Goal: Task Accomplishment & Management: Complete application form

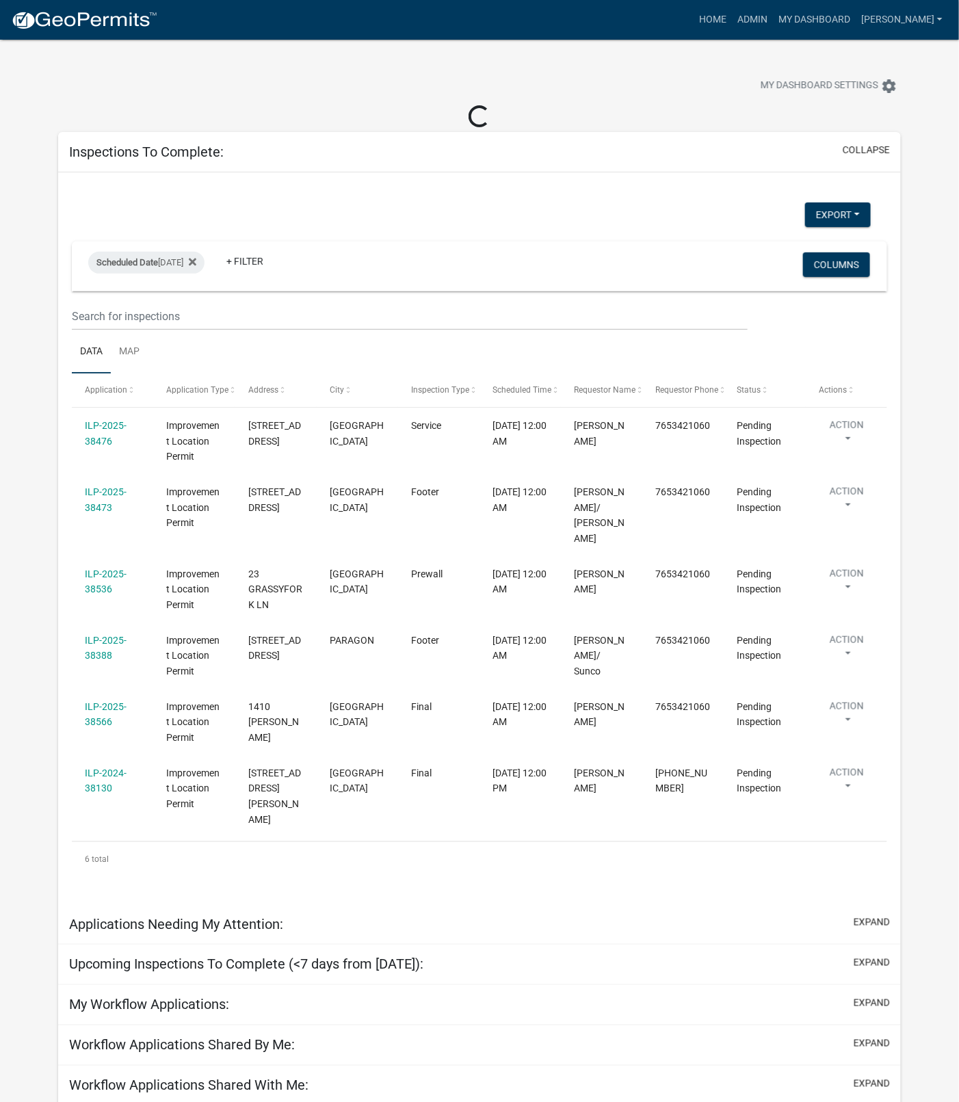
scroll to position [9, 0]
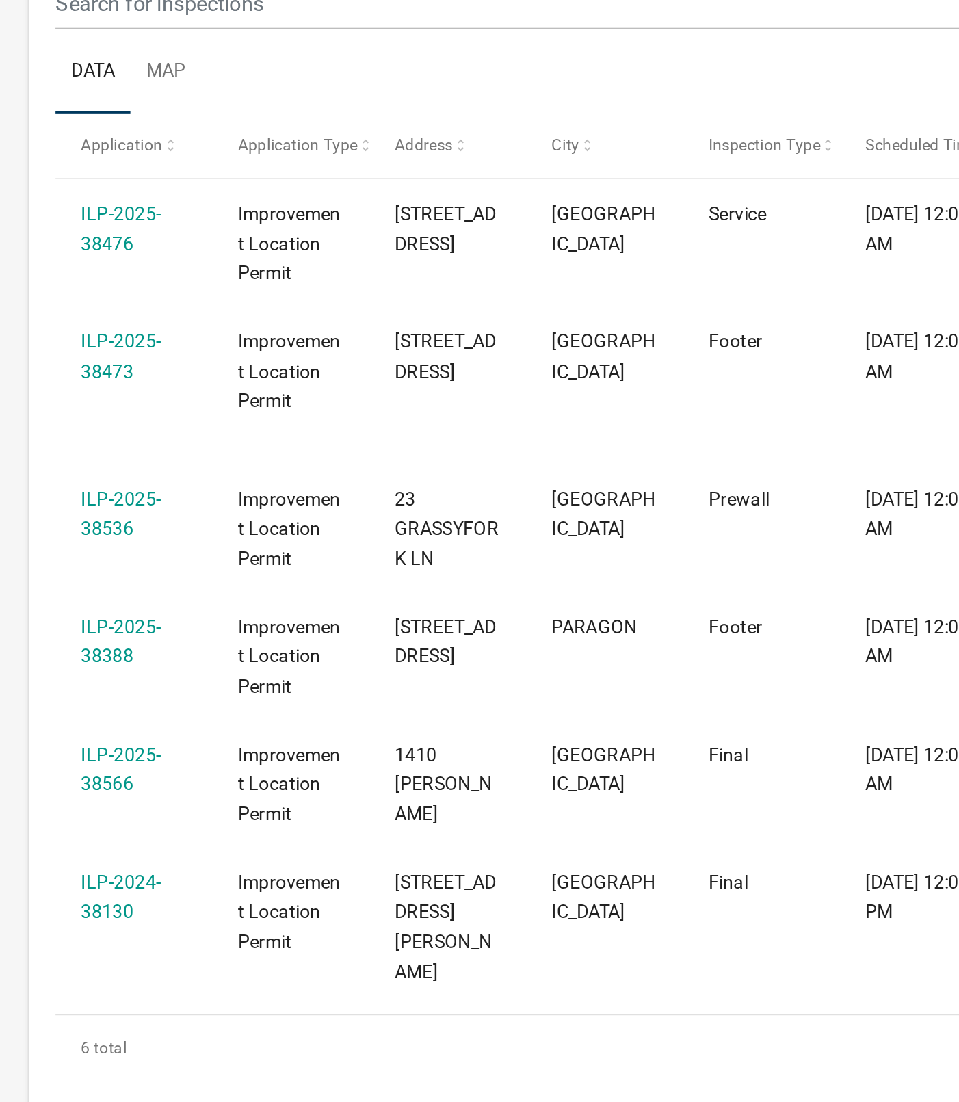
click at [107, 564] on link "ILP-2025-38536" at bounding box center [106, 572] width 42 height 27
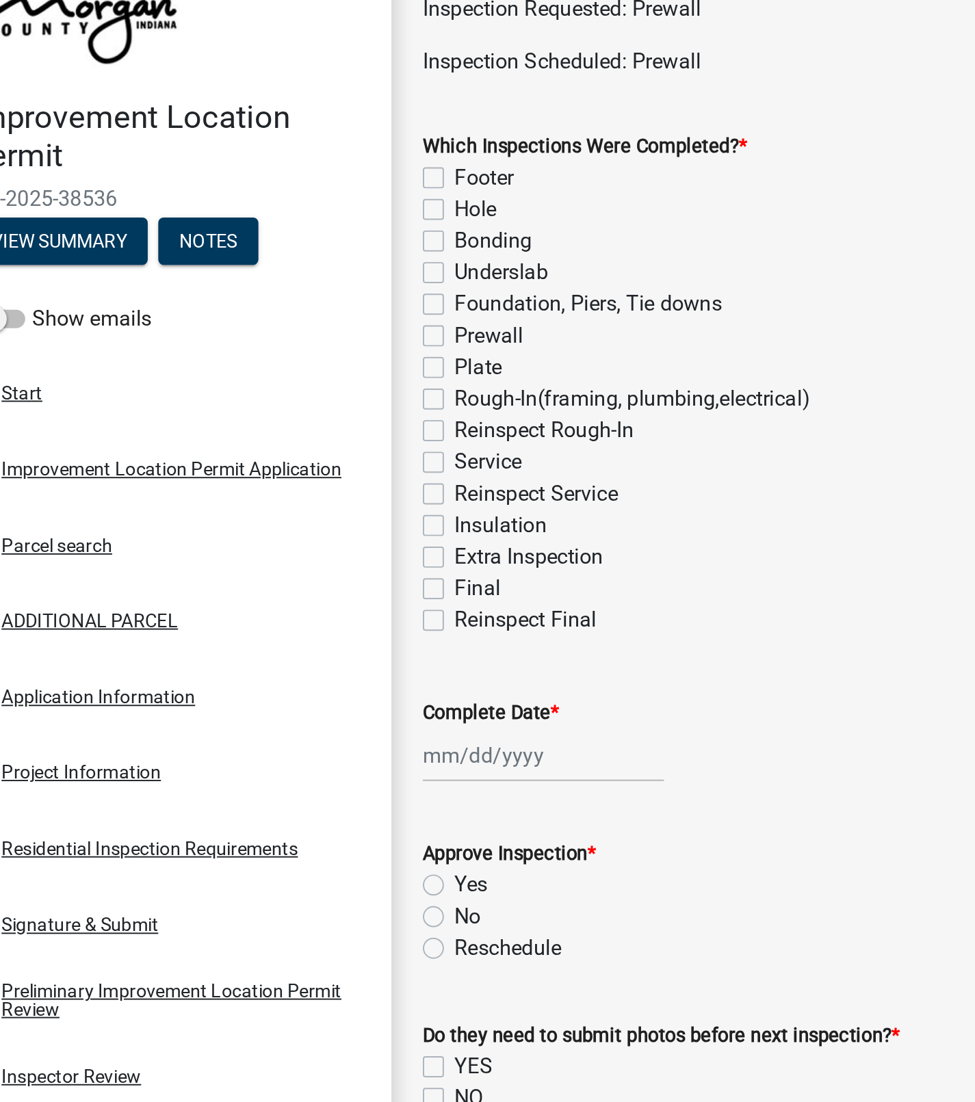
click at [279, 254] on label "Prewall" at bounding box center [297, 254] width 36 height 16
click at [279, 254] on input "Prewall" at bounding box center [283, 250] width 9 height 9
checkbox input "true"
checkbox input "false"
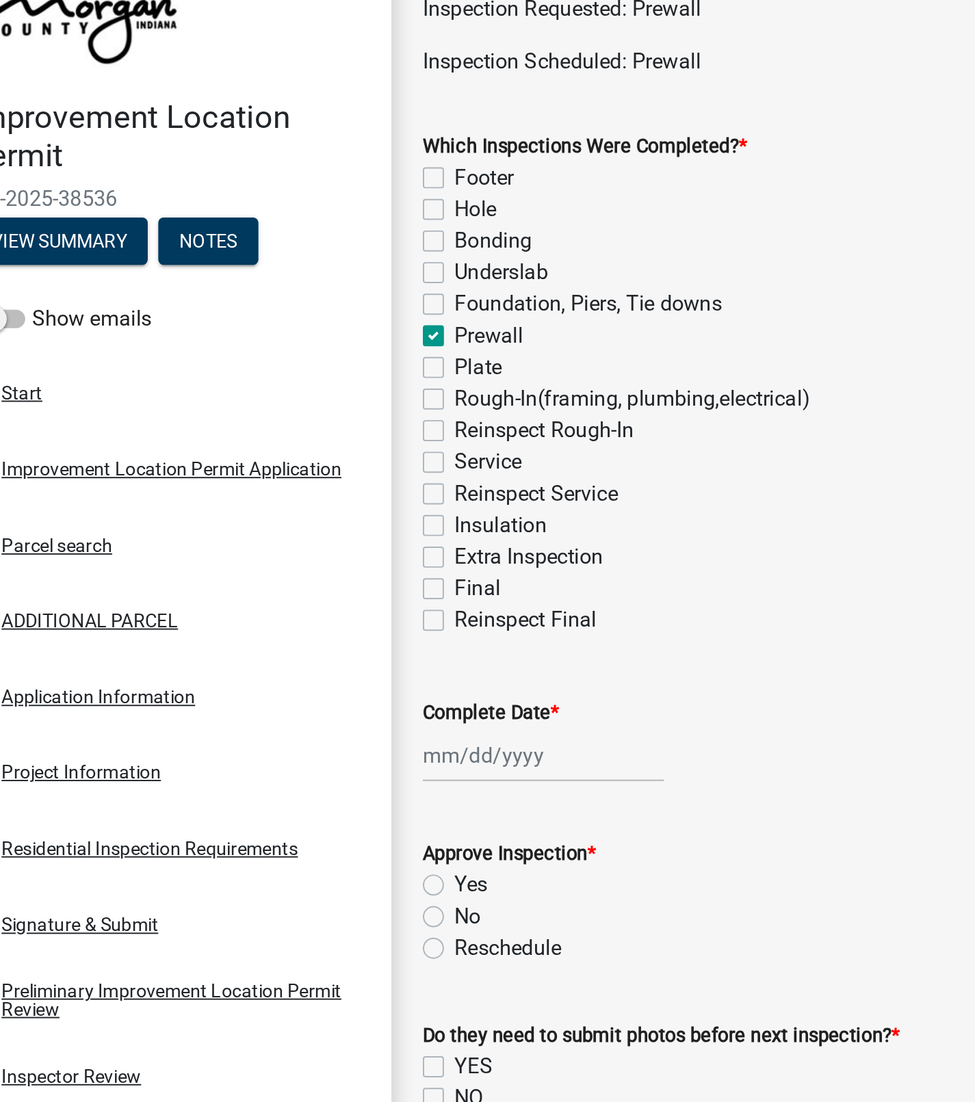
checkbox input "false"
checkbox input "true"
checkbox input "false"
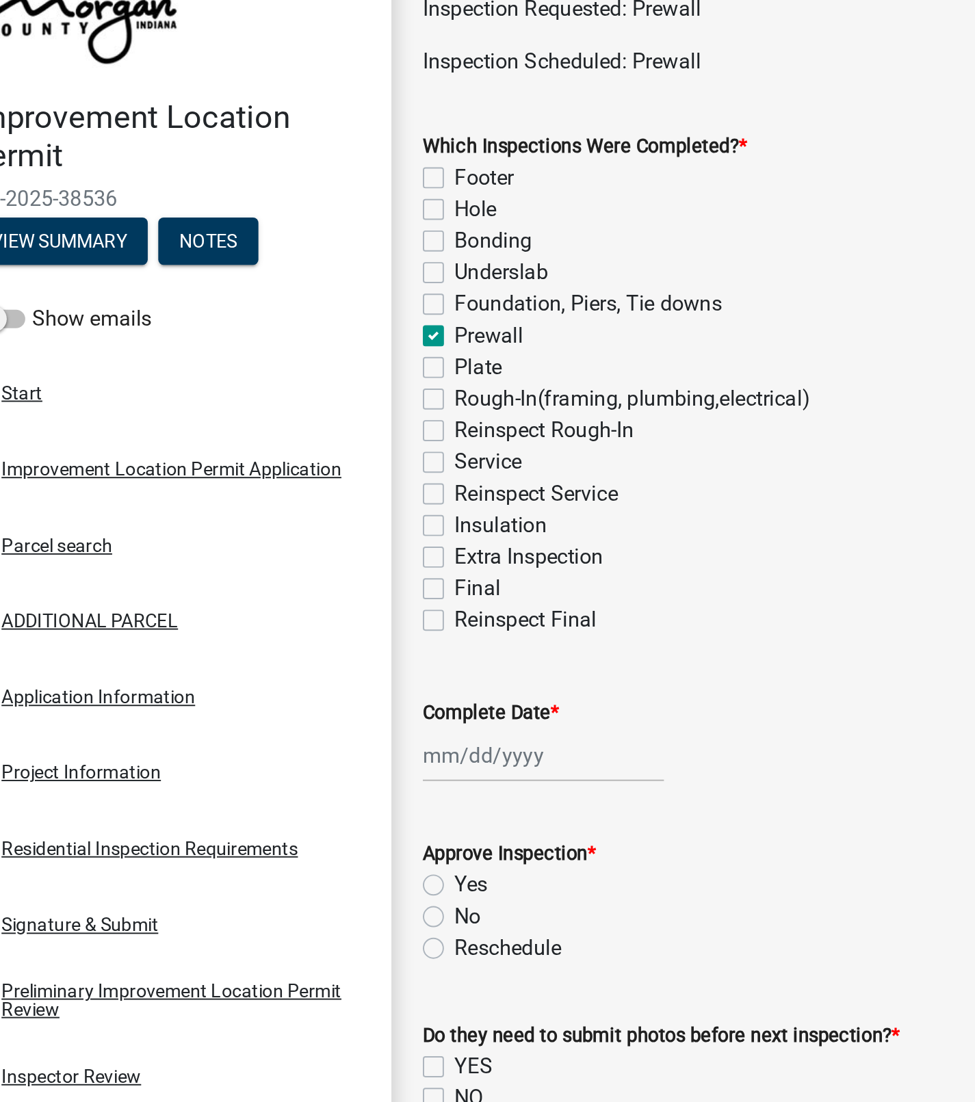
checkbox input "false"
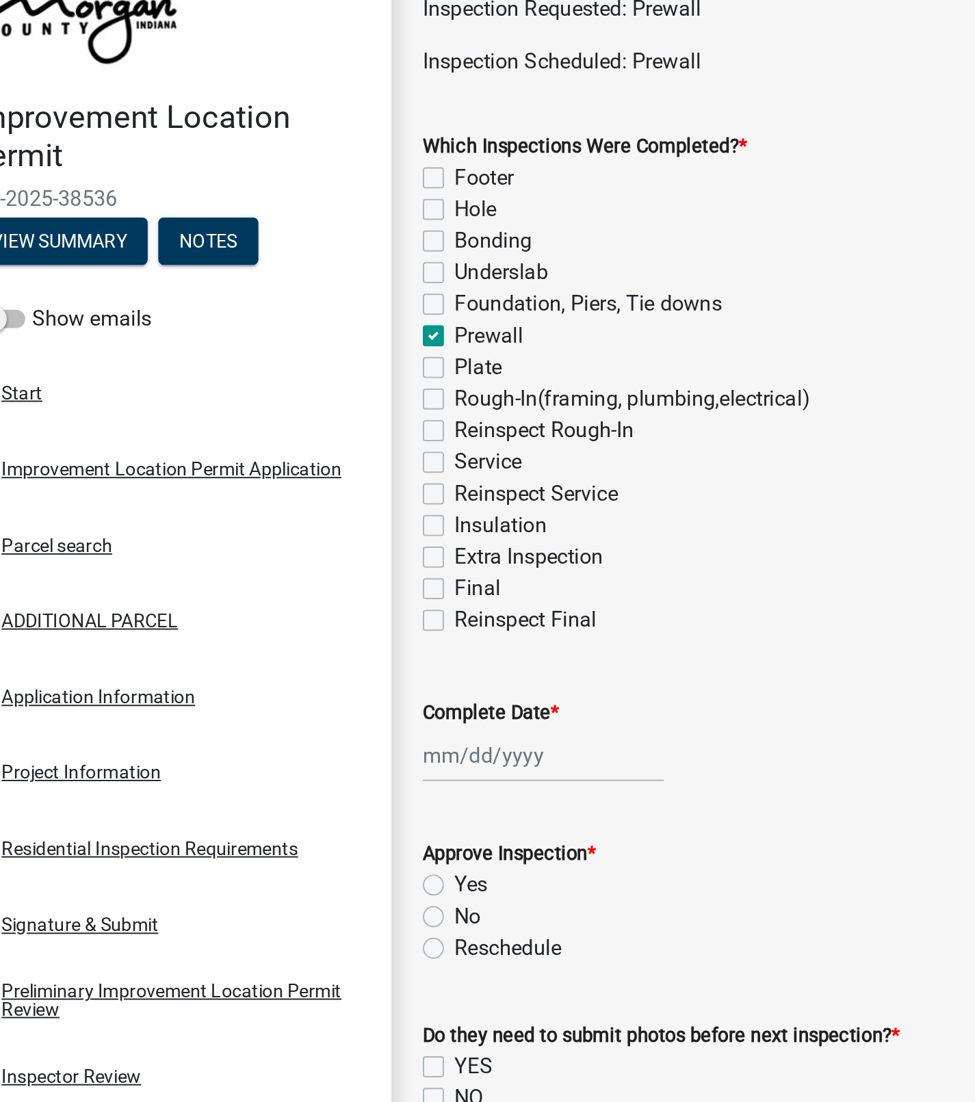
checkbox input "false"
click at [286, 474] on div at bounding box center [325, 472] width 125 height 28
select select "9"
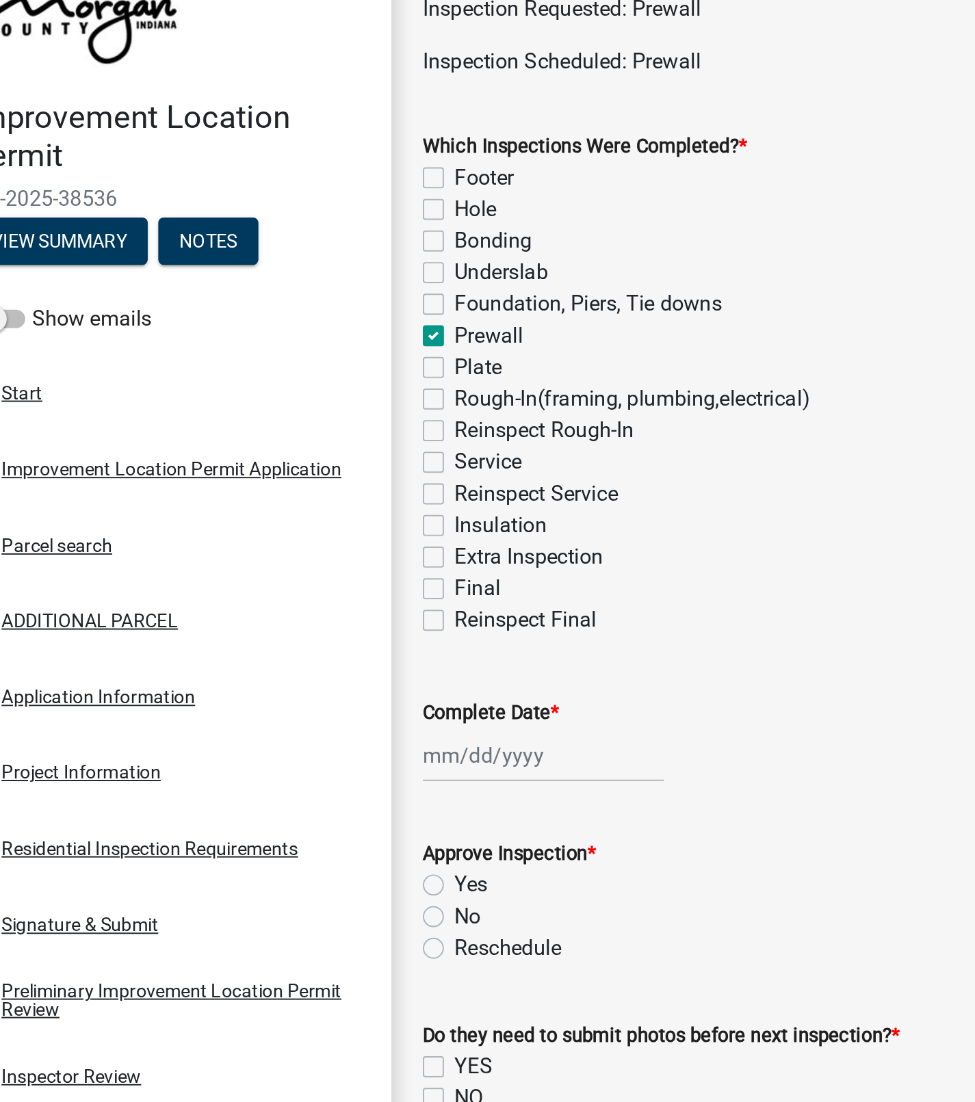
select select "2025"
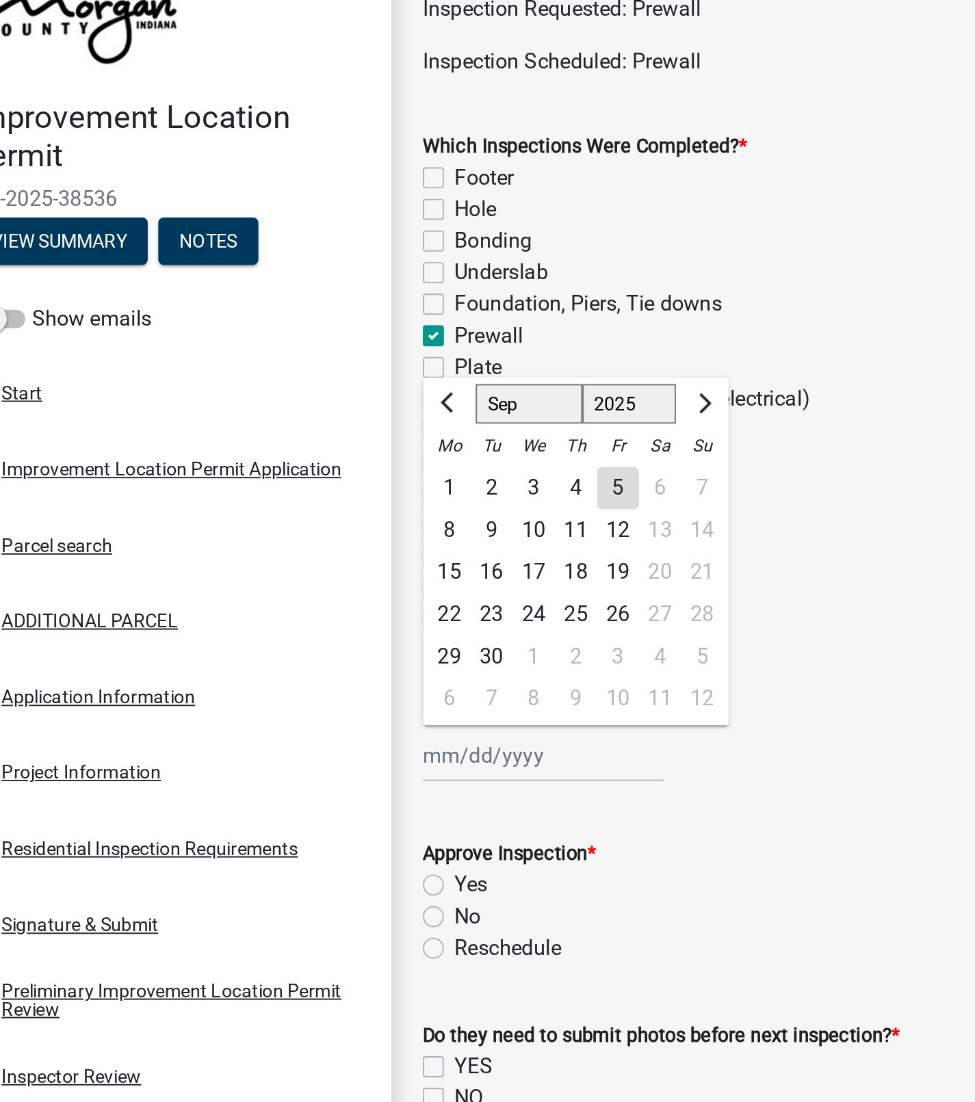
click at [361, 334] on div "5" at bounding box center [364, 334] width 22 height 22
type input "[DATE]"
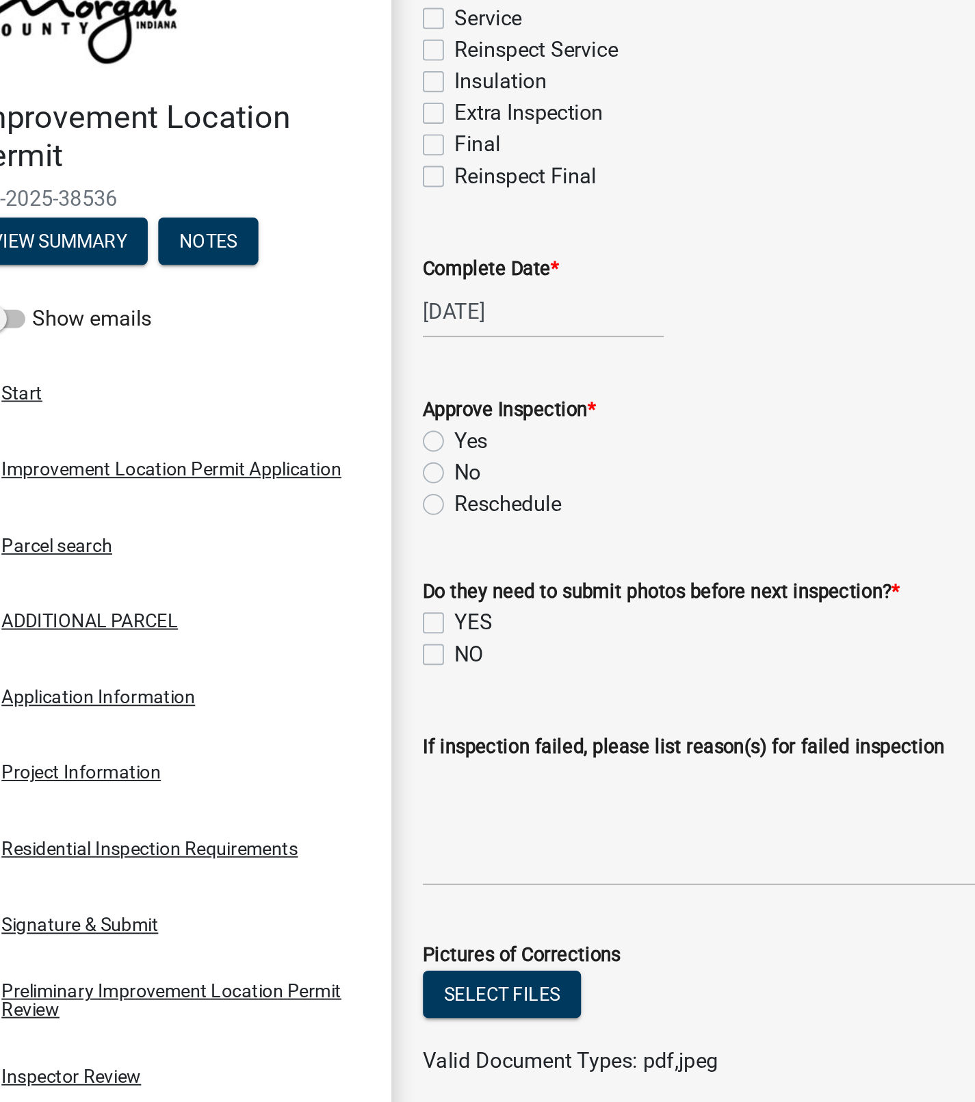
scroll to position [277, 0]
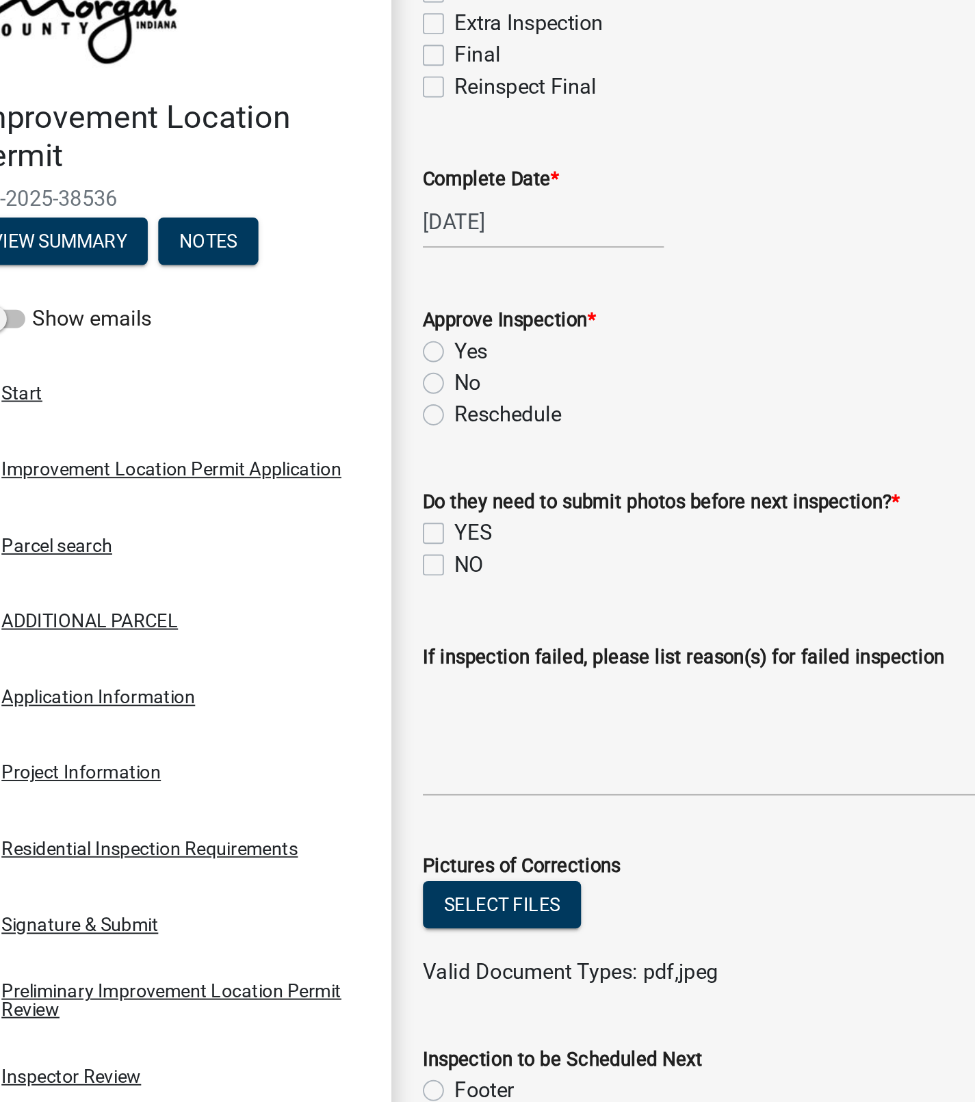
click at [279, 263] on label "Yes" at bounding box center [287, 262] width 17 height 16
click at [279, 263] on input "Yes" at bounding box center [283, 258] width 9 height 9
radio input "true"
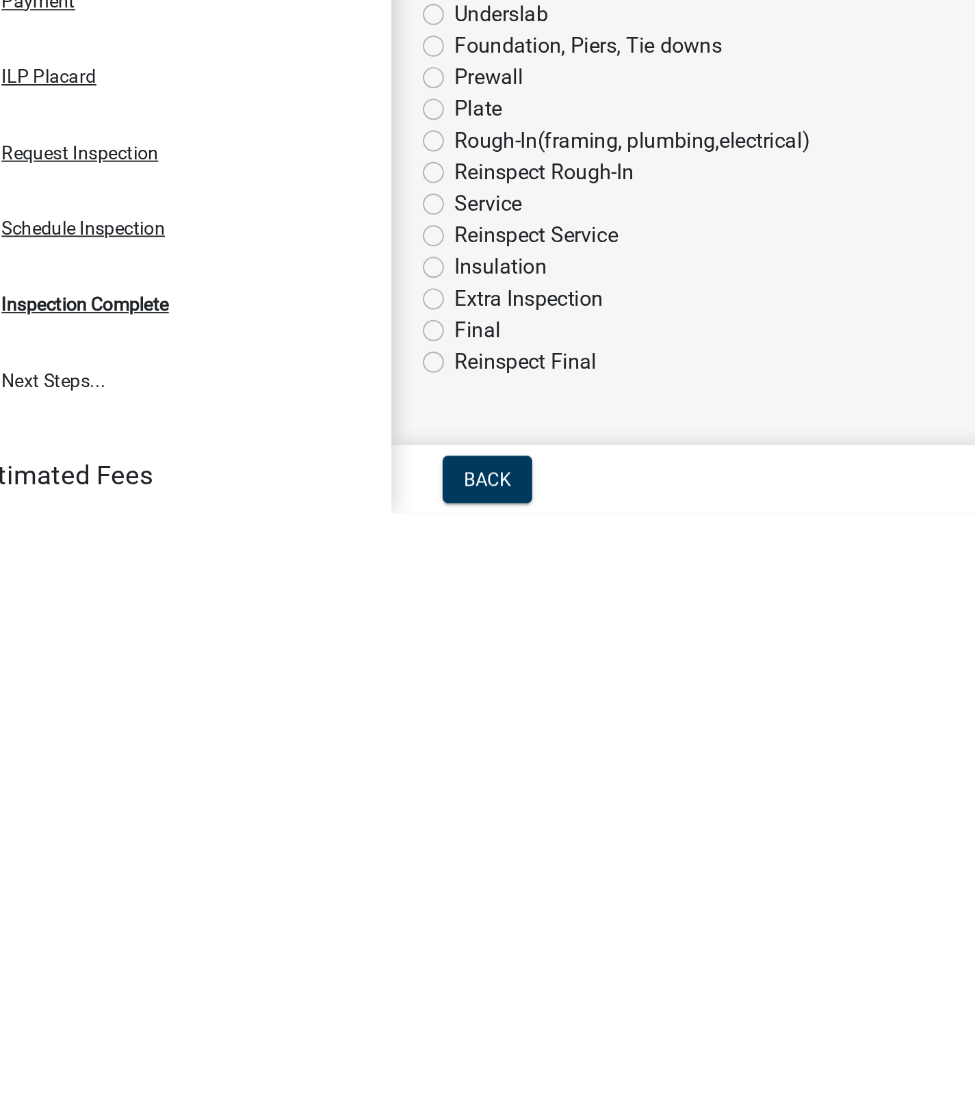
scroll to position [113, 0]
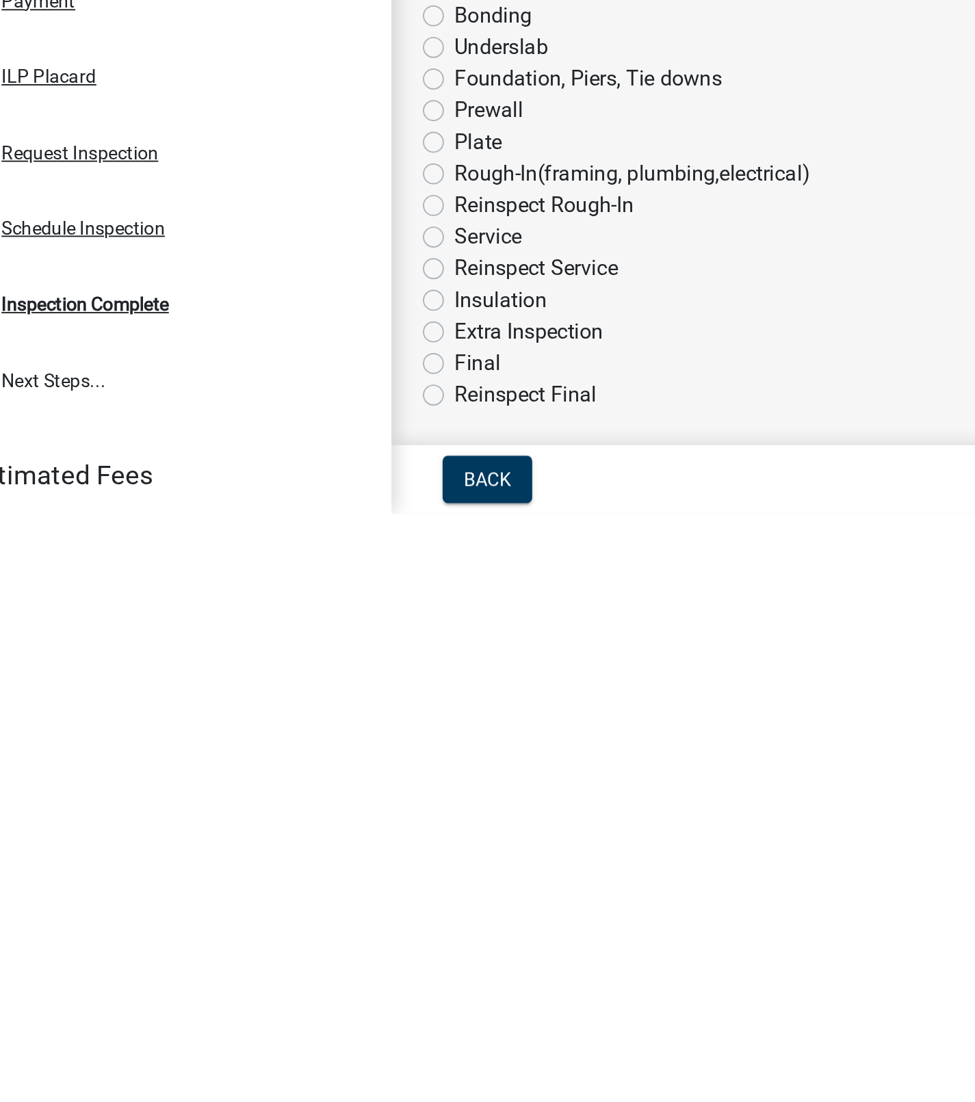
click at [279, 862] on label "Underslab" at bounding box center [303, 859] width 49 height 16
click at [279, 860] on input "Underslab" at bounding box center [283, 855] width 9 height 9
radio input "true"
click at [279, 878] on label "Foundation, Piers, Tie downs" at bounding box center [348, 876] width 139 height 16
click at [279, 877] on input "Foundation, Piers, Tie downs" at bounding box center [283, 872] width 9 height 9
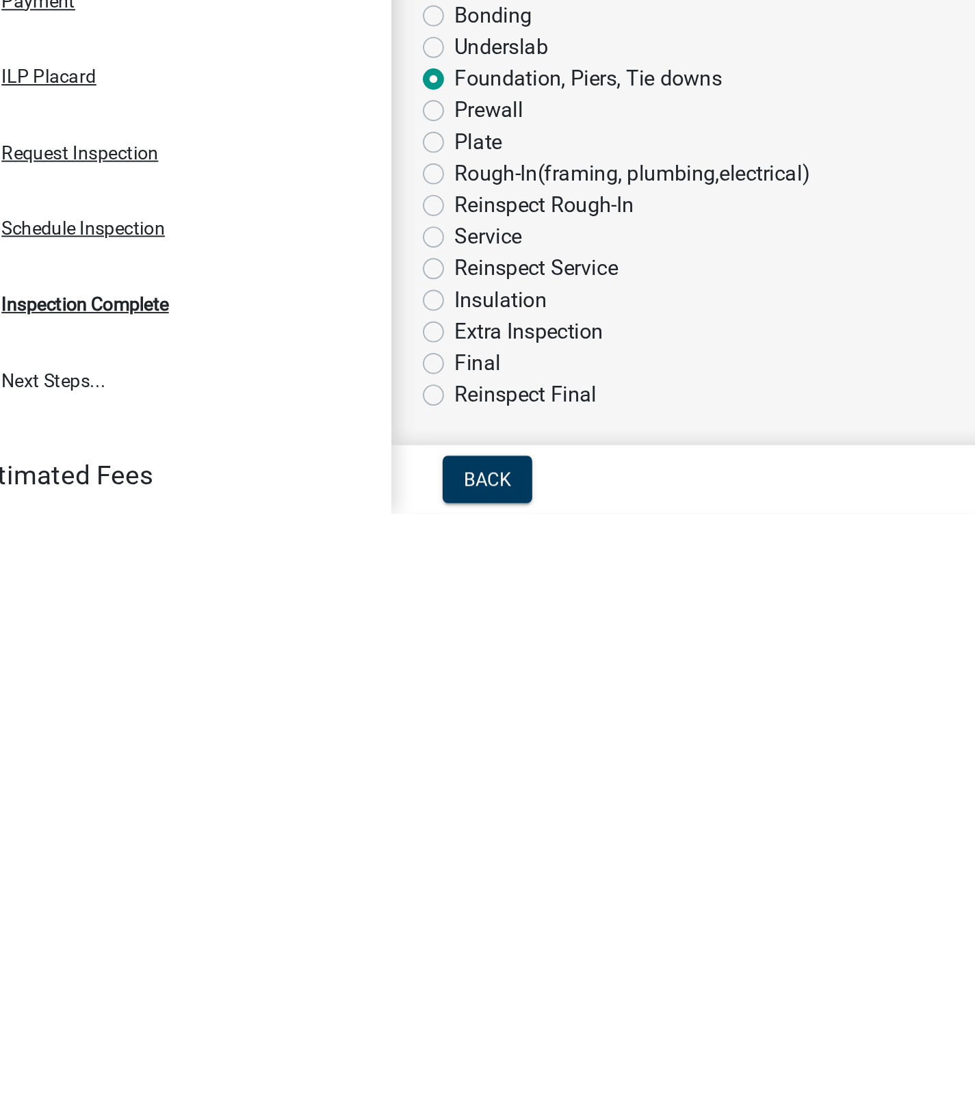
radio input "true"
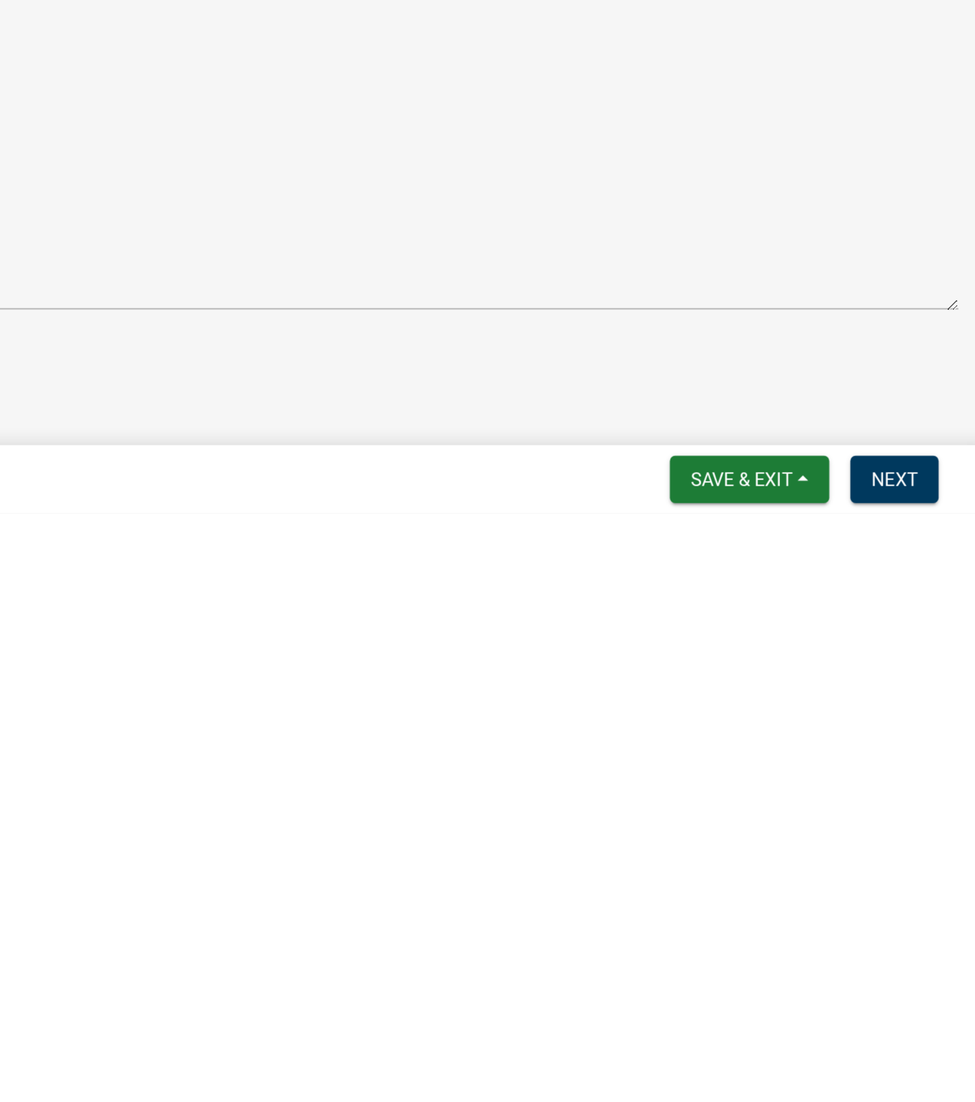
scroll to position [0, 0]
click at [920, 1083] on span "Next" at bounding box center [925, 1083] width 24 height 11
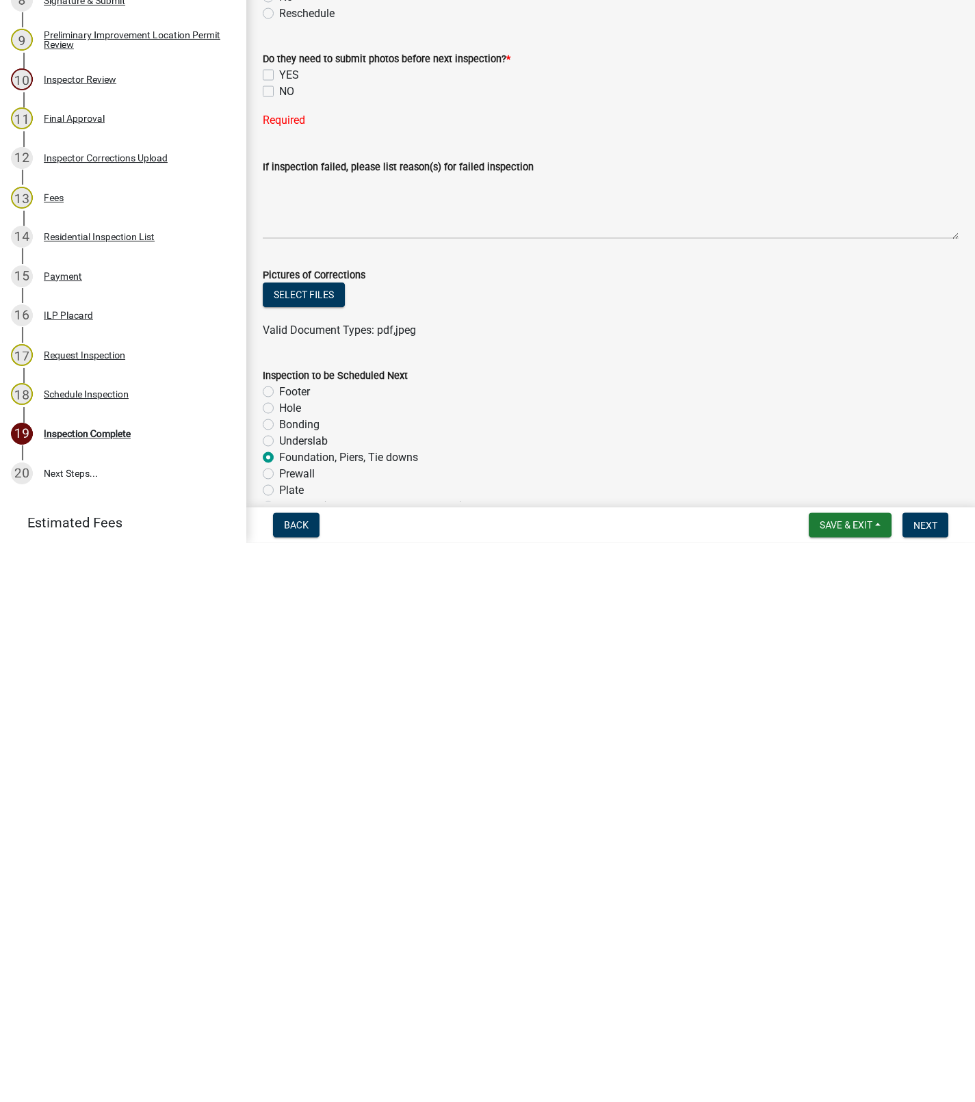
click at [279, 650] on label "NO" at bounding box center [286, 650] width 15 height 16
click at [279, 650] on input "NO" at bounding box center [283, 646] width 9 height 9
checkbox input "true"
checkbox input "false"
checkbox input "true"
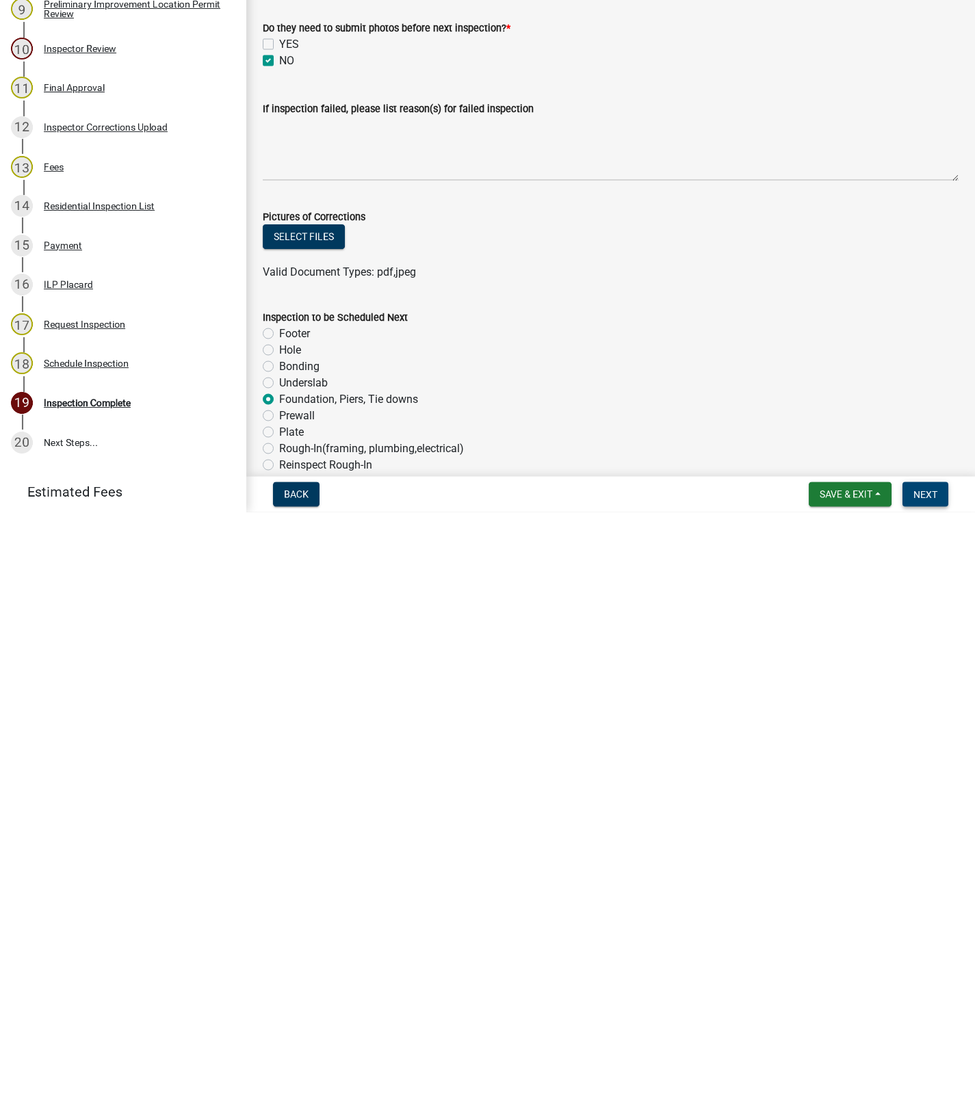
click at [911, 1089] on button "Next" at bounding box center [925, 1084] width 46 height 25
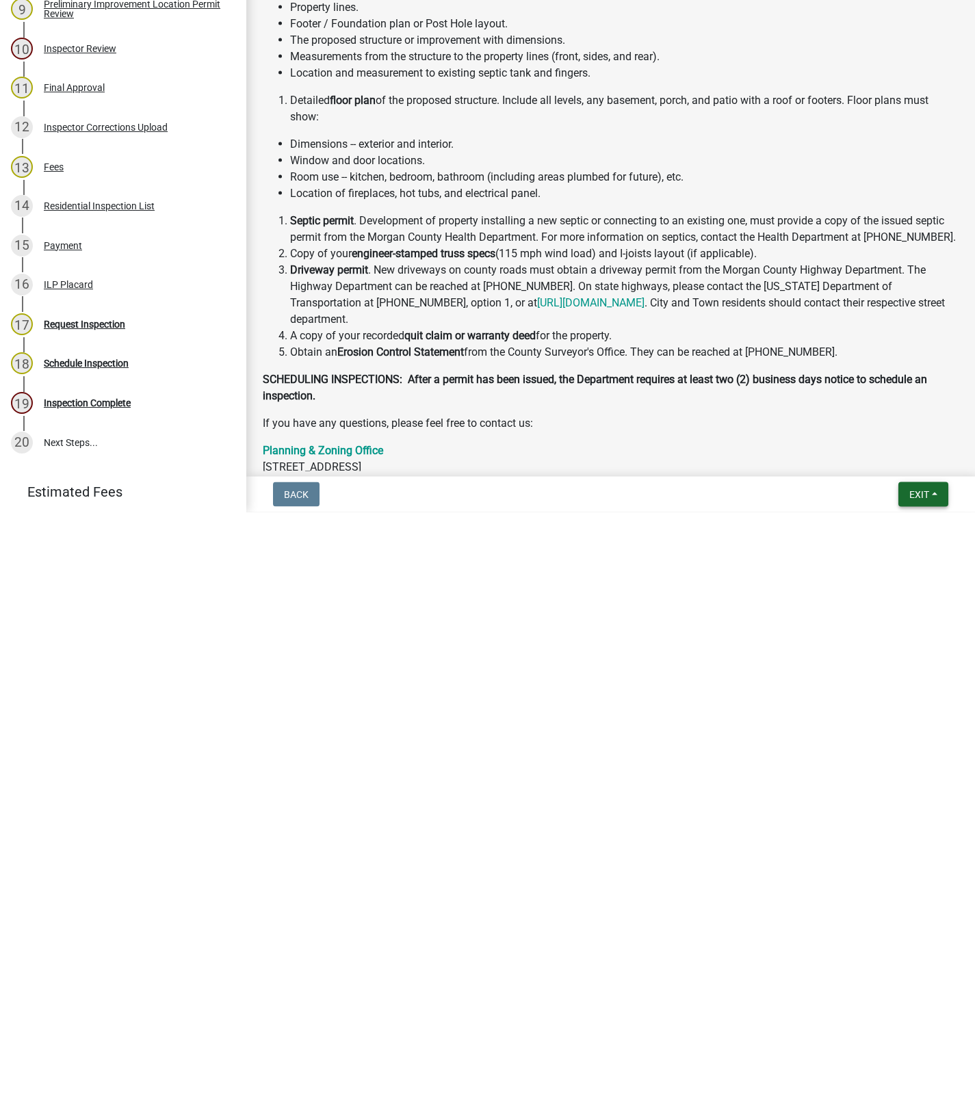
click at [934, 1073] on button "Exit" at bounding box center [923, 1084] width 50 height 25
click at [899, 1055] on button "Save & Exit" at bounding box center [892, 1049] width 109 height 33
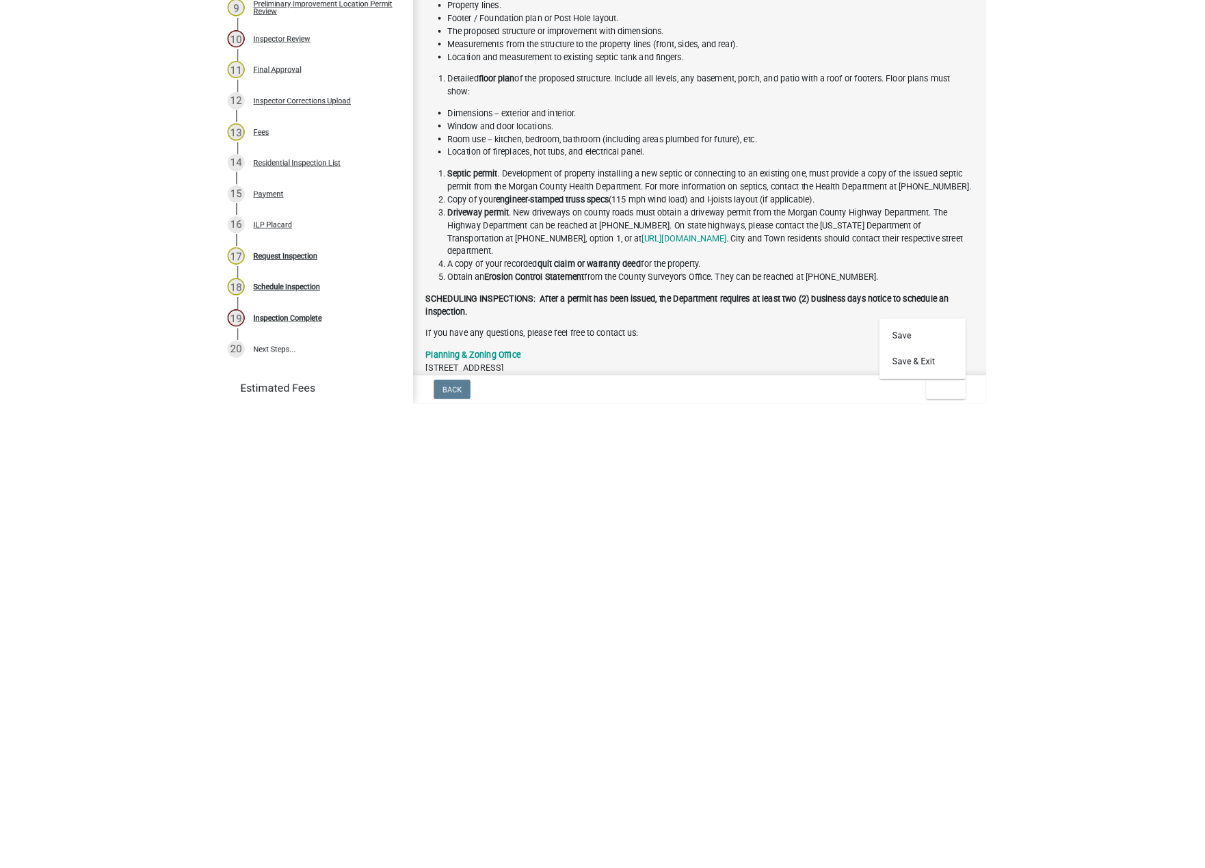
scroll to position [40, 0]
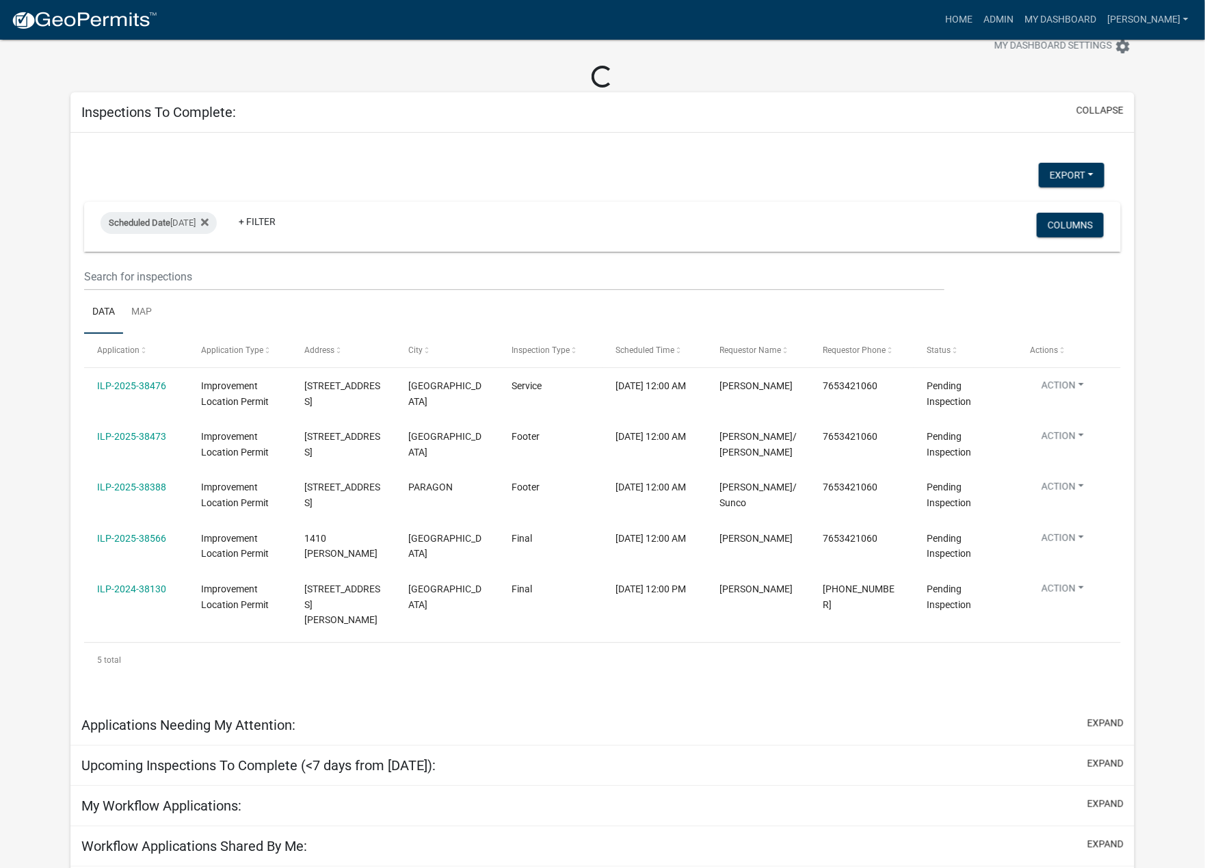
select select "1: 25"
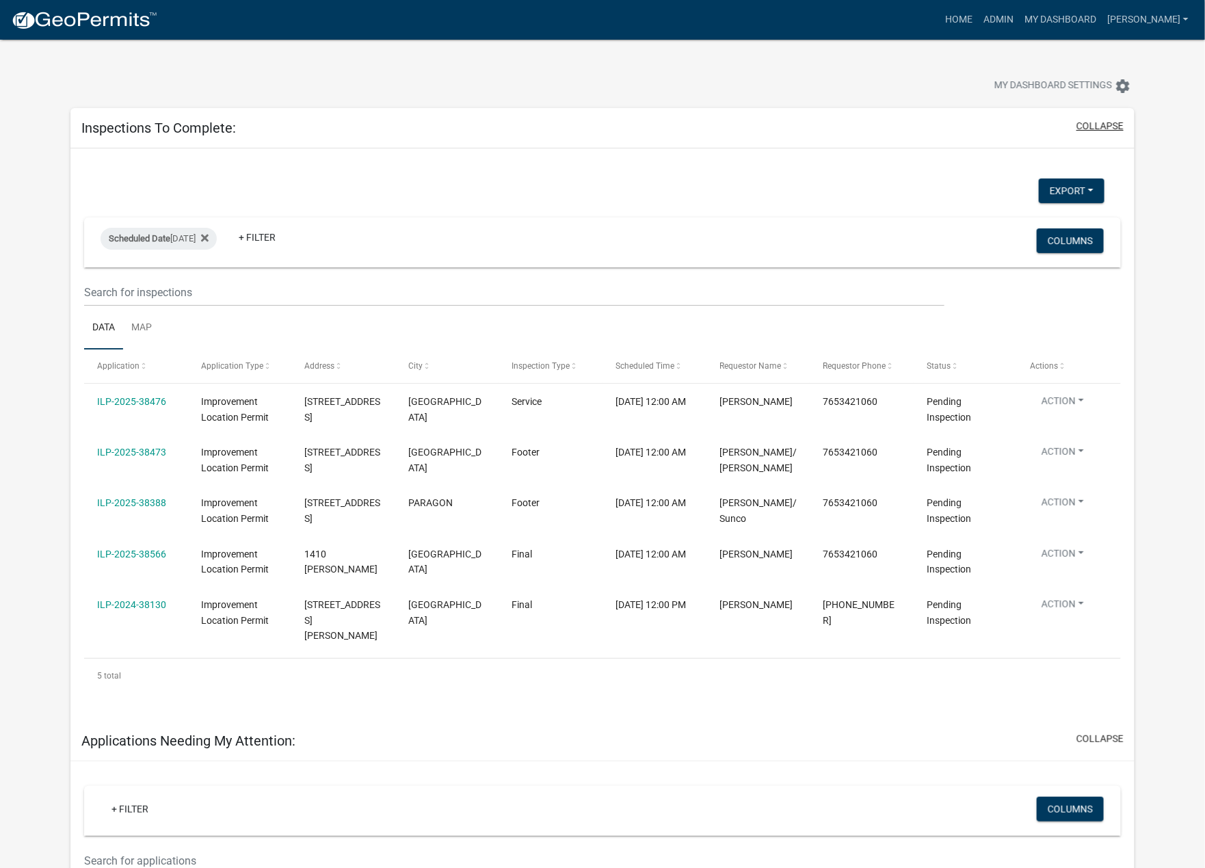
click at [958, 126] on button "collapse" at bounding box center [1099, 126] width 47 height 14
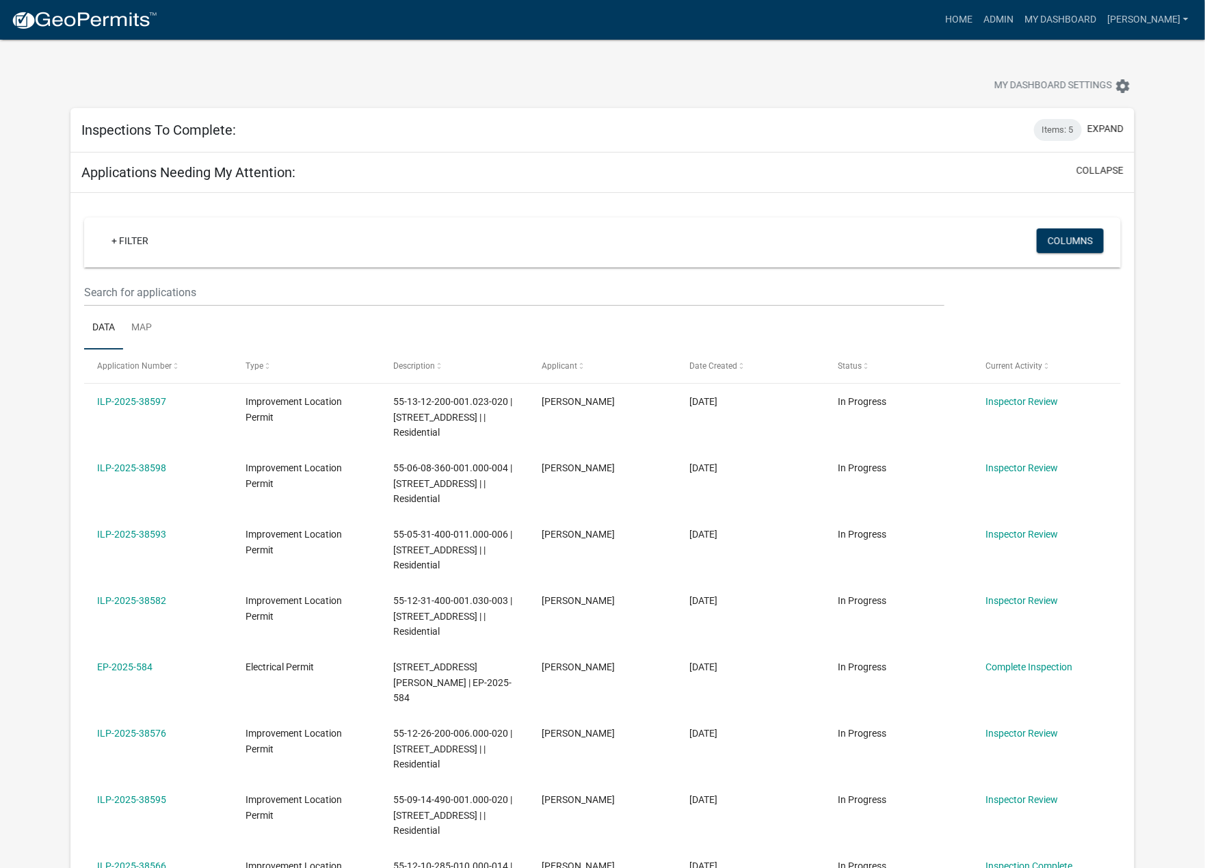
click at [452, 132] on div "Inspections To Complete: Items: 5 expand" at bounding box center [602, 130] width 1064 height 44
click at [380, 136] on div "Inspections To Complete: Items: 5 expand" at bounding box center [602, 130] width 1064 height 44
click at [958, 128] on button "expand" at bounding box center [1105, 129] width 36 height 14
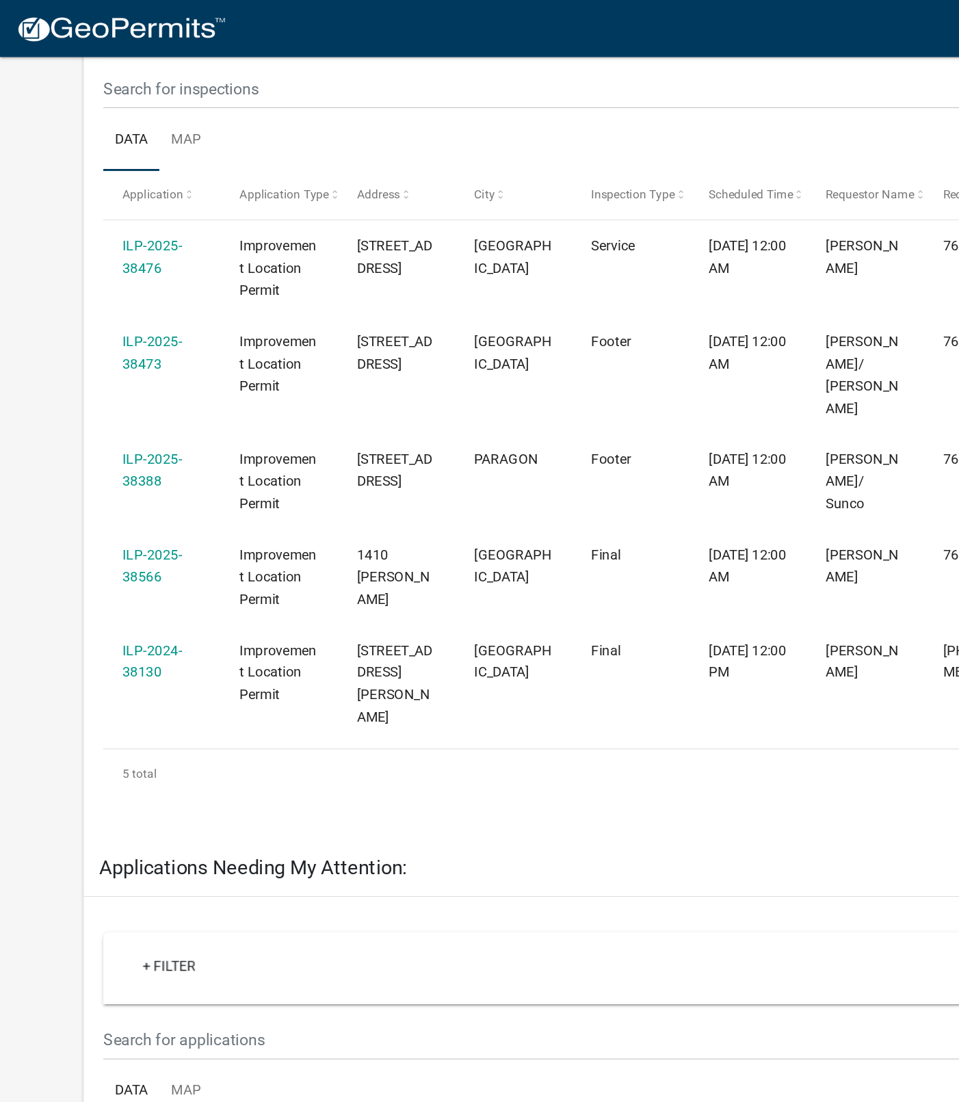
scroll to position [213, 0]
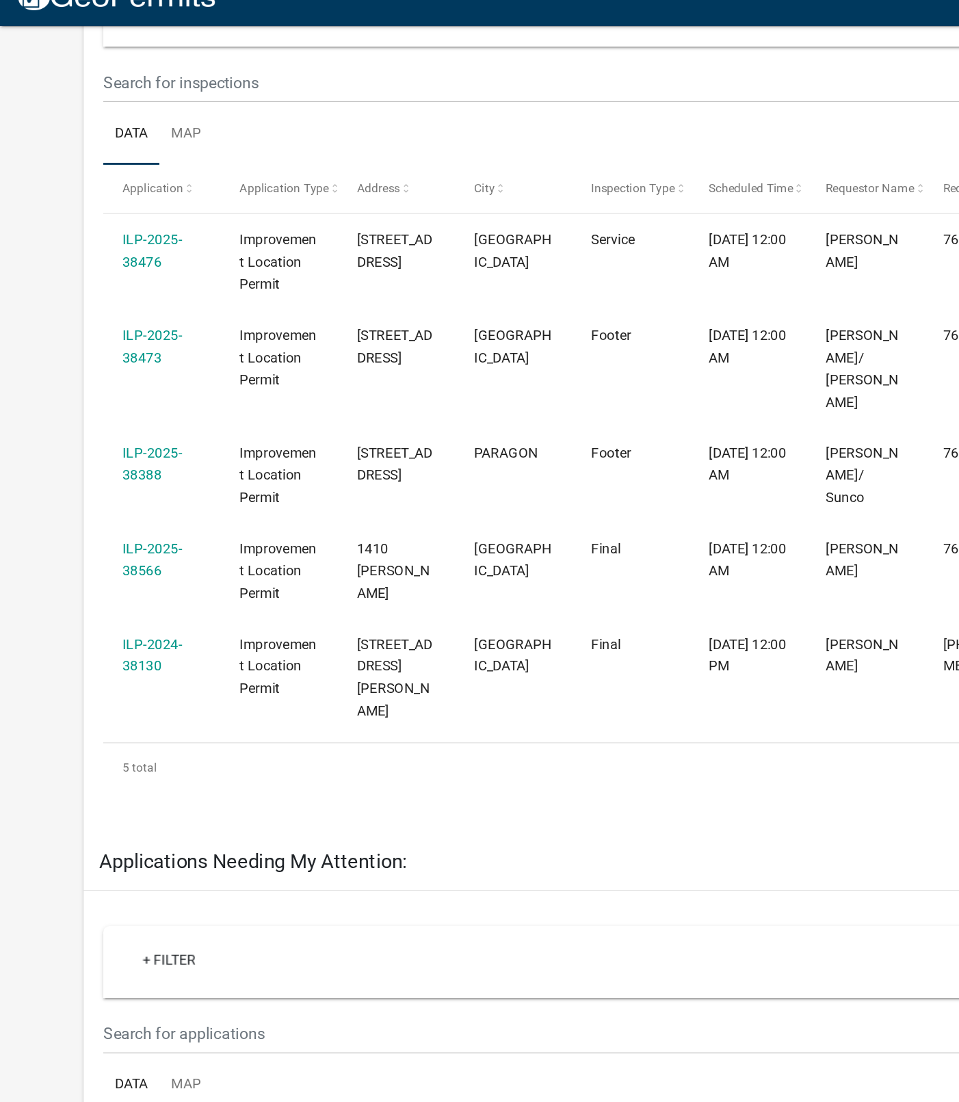
click at [113, 331] on link "ILP-2025-38388" at bounding box center [106, 344] width 42 height 27
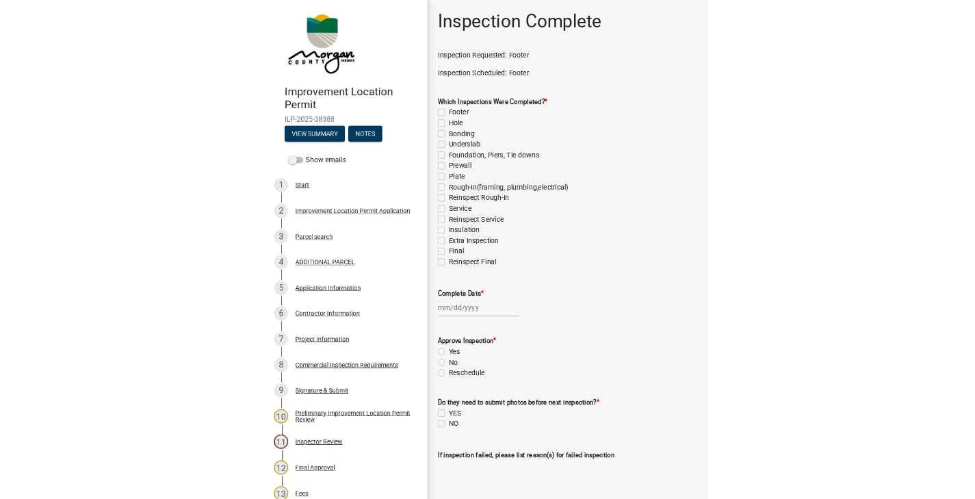
scroll to position [46, 0]
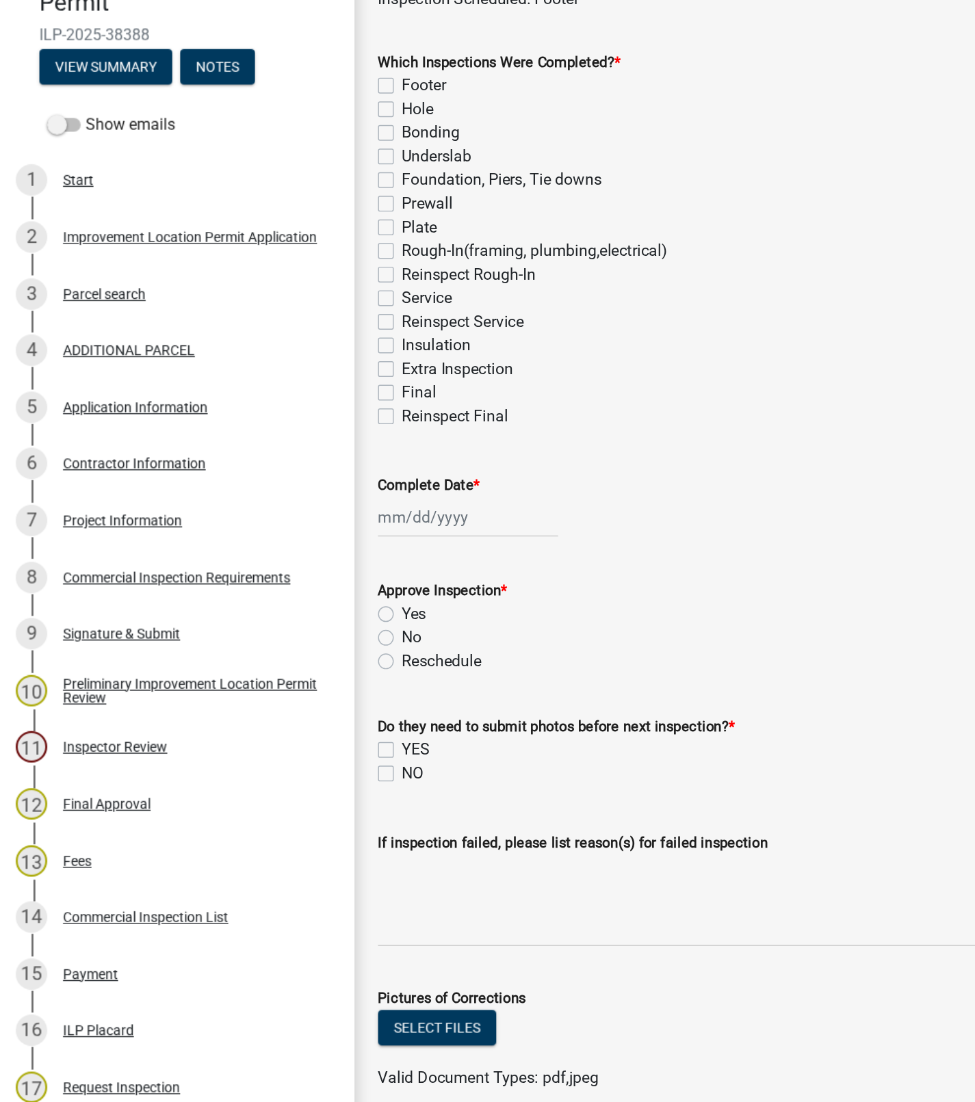
click at [79, 317] on div "Parcel search" at bounding box center [72, 318] width 57 height 10
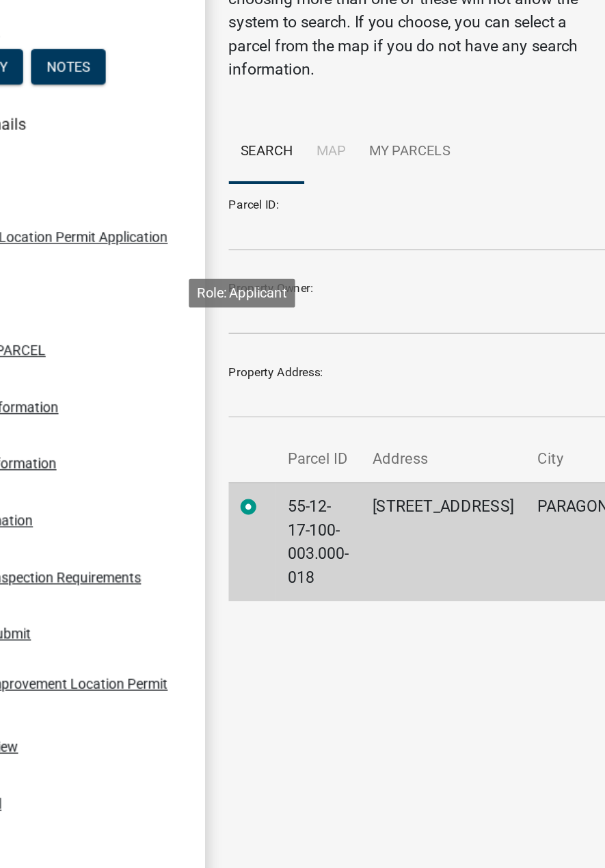
click at [169, 322] on div "3 Parcel search" at bounding box center [117, 317] width 213 height 22
click at [177, 324] on div "3 Parcel search" at bounding box center [117, 317] width 213 height 22
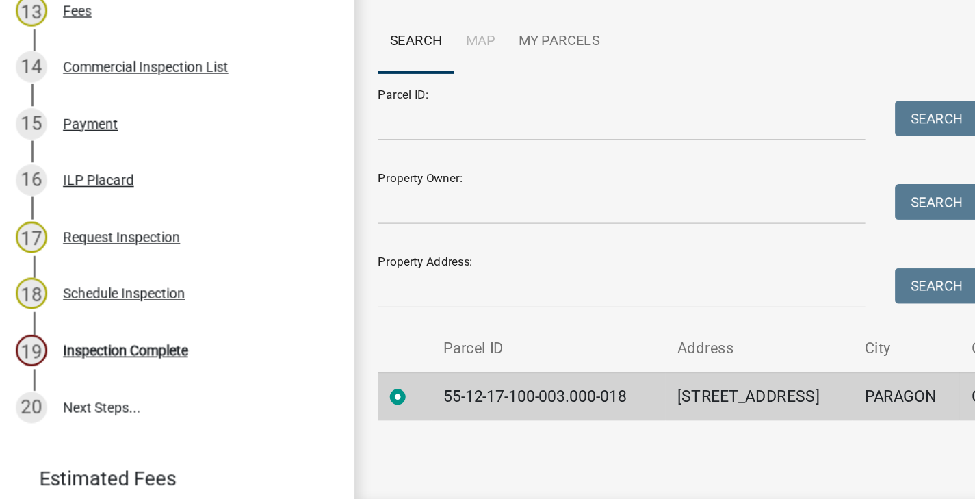
scroll to position [649, 0]
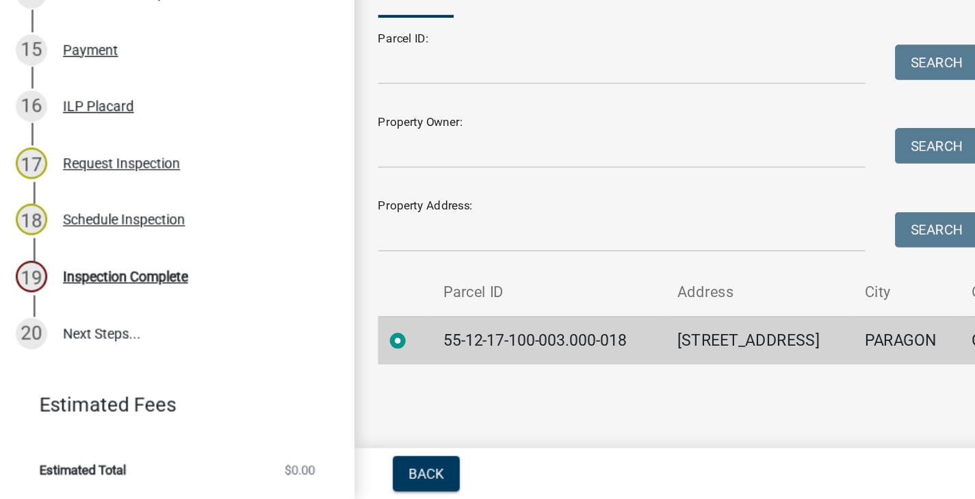
click at [96, 353] on div "19 Inspection Complete" at bounding box center [117, 344] width 213 height 22
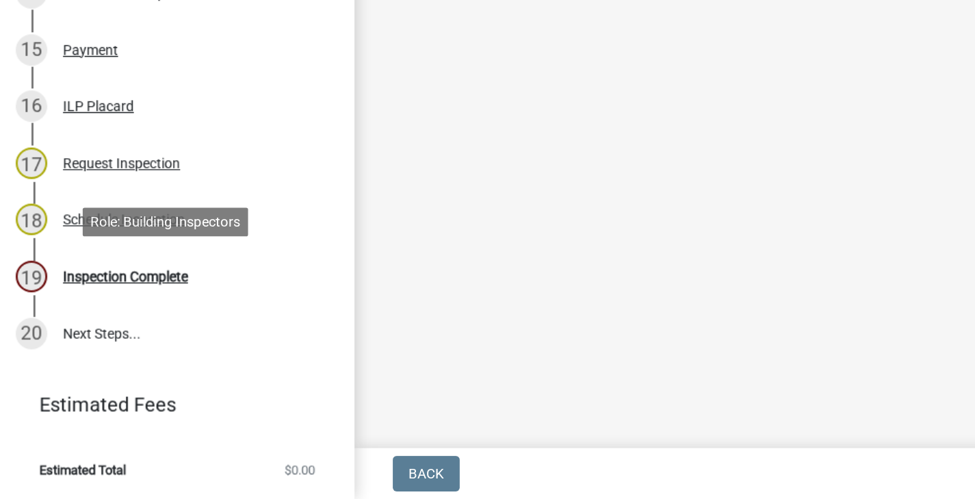
scroll to position [0, 0]
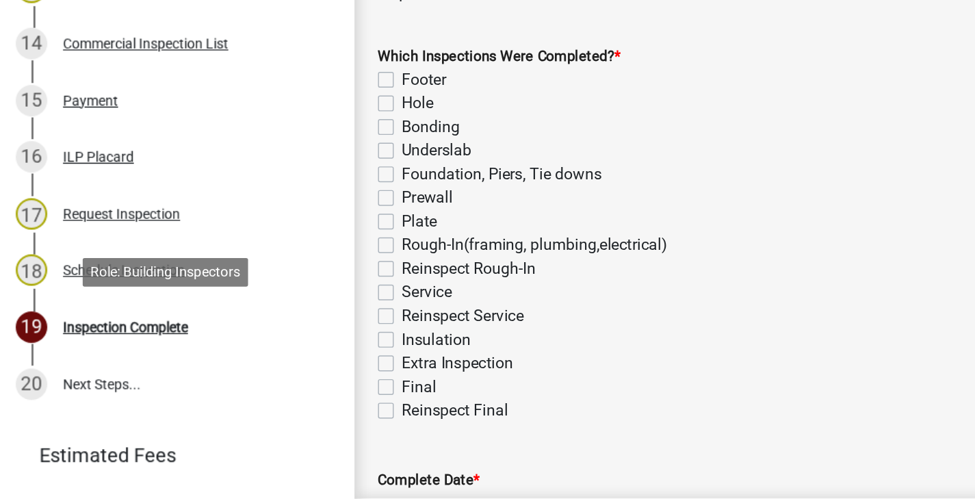
click at [279, 174] on label "Footer" at bounding box center [294, 172] width 31 height 16
click at [279, 173] on input "Footer" at bounding box center [283, 168] width 9 height 9
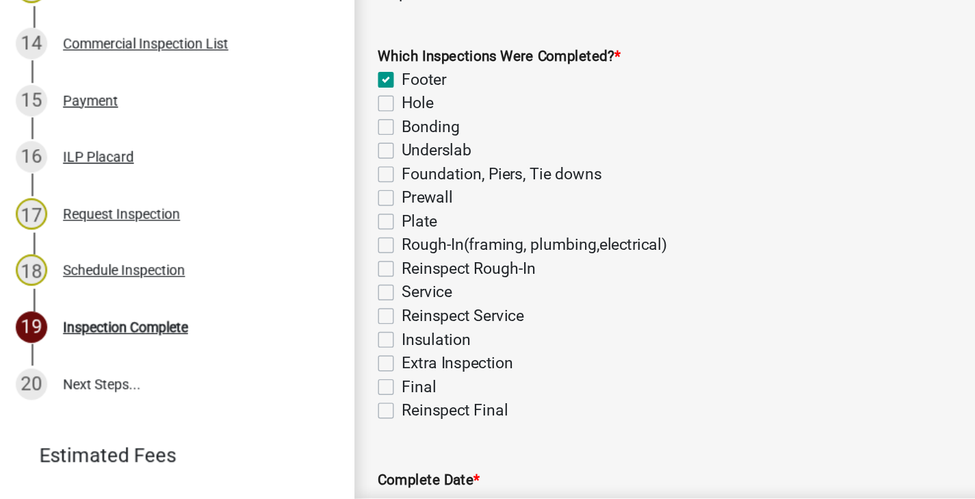
checkbox input "true"
checkbox input "false"
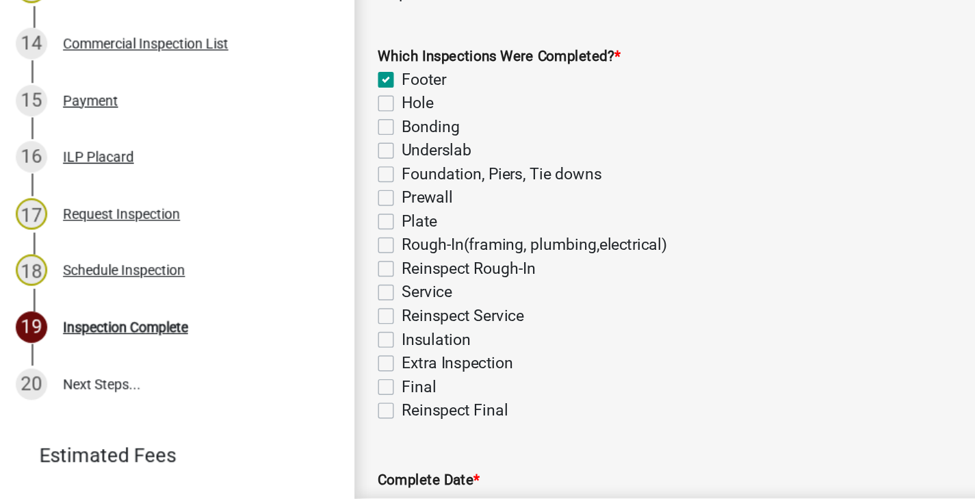
checkbox input "false"
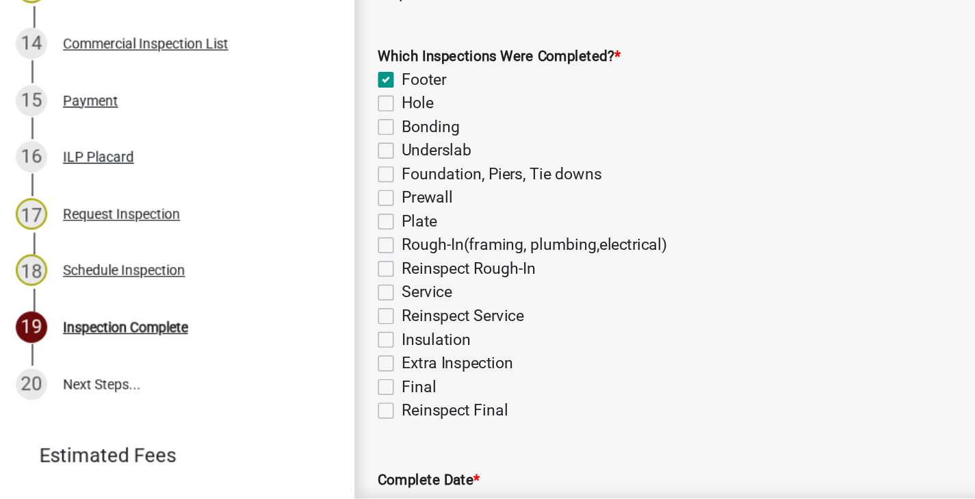
checkbox input "false"
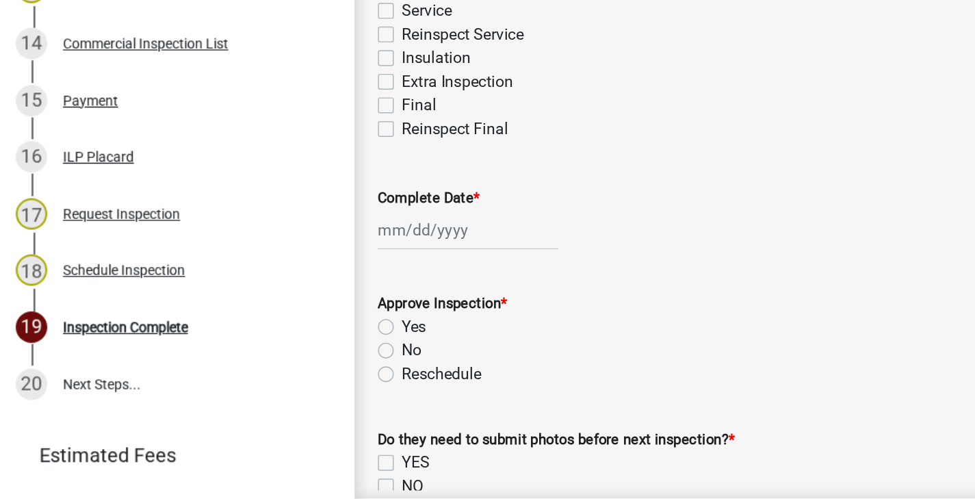
scroll to position [197, 0]
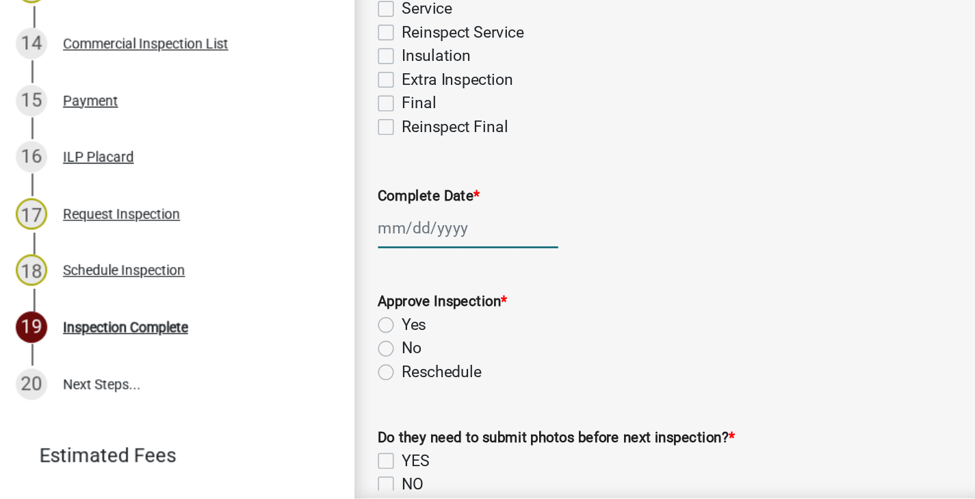
click at [302, 277] on div at bounding box center [325, 275] width 125 height 28
select select "9"
select select "2025"
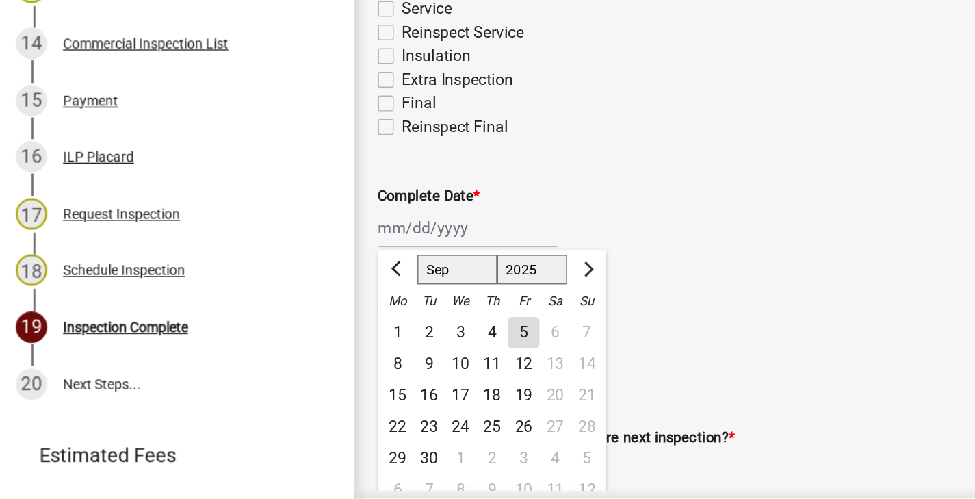
click at [364, 347] on div "5" at bounding box center [364, 348] width 22 height 22
type input "[DATE]"
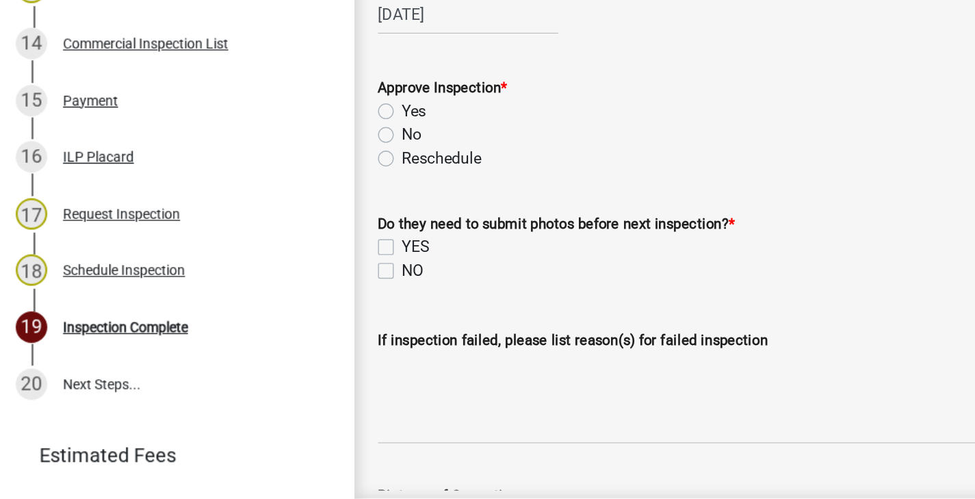
scroll to position [343, 0]
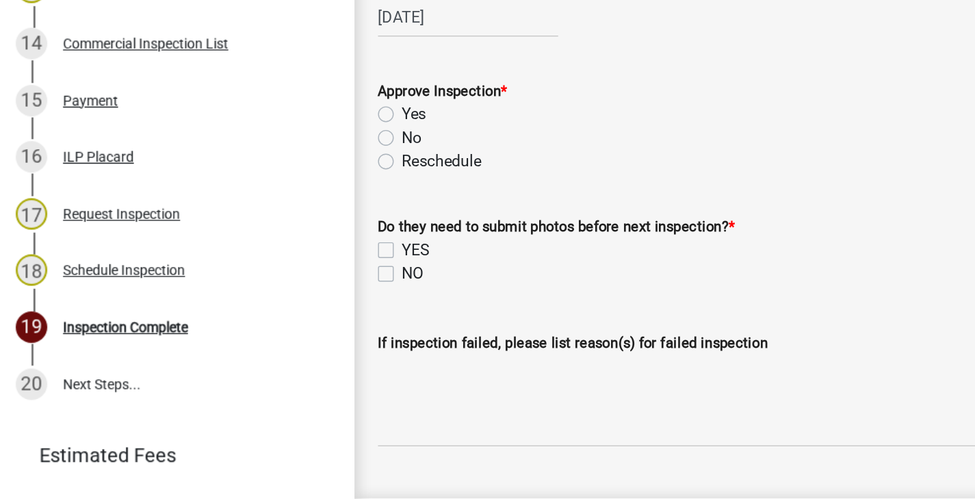
click at [279, 191] on label "Yes" at bounding box center [287, 196] width 17 height 16
click at [279, 191] on input "Yes" at bounding box center [283, 192] width 9 height 9
radio input "true"
click at [279, 295] on label "YES" at bounding box center [289, 290] width 20 height 16
click at [279, 291] on input "YES" at bounding box center [283, 286] width 9 height 9
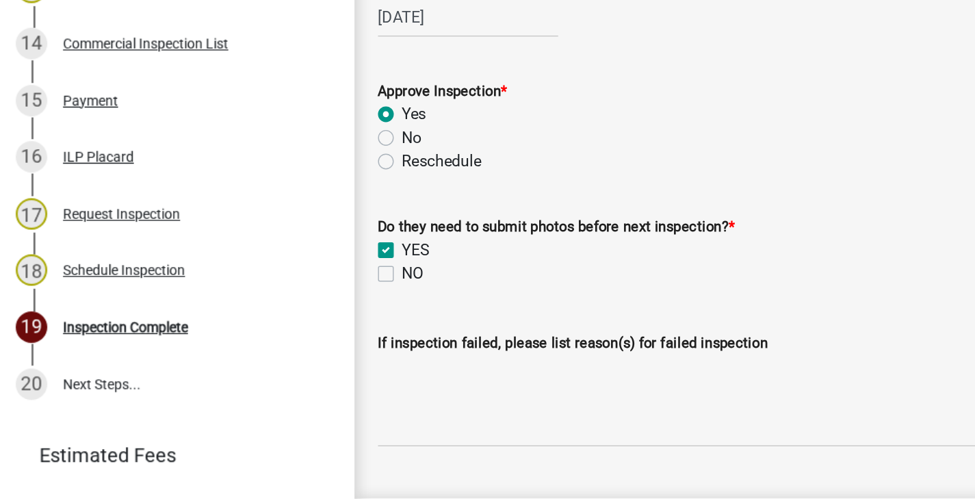
checkbox input "true"
checkbox input "false"
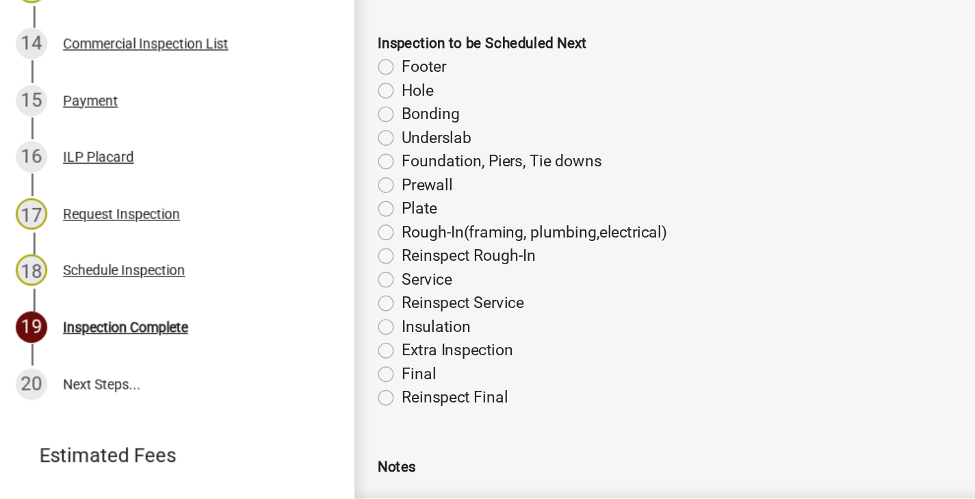
scroll to position [765, 0]
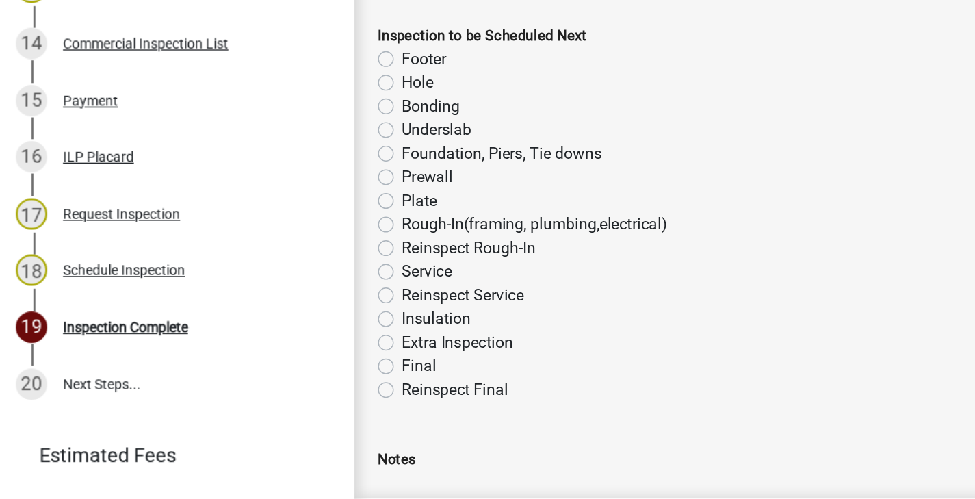
click at [279, 224] on label "Foundation, Piers, Tie downs" at bounding box center [348, 223] width 139 height 16
click at [279, 224] on input "Foundation, Piers, Tie downs" at bounding box center [283, 219] width 9 height 9
radio input "true"
click at [279, 207] on label "Underslab" at bounding box center [303, 207] width 49 height 16
click at [279, 207] on input "Underslab" at bounding box center [283, 203] width 9 height 9
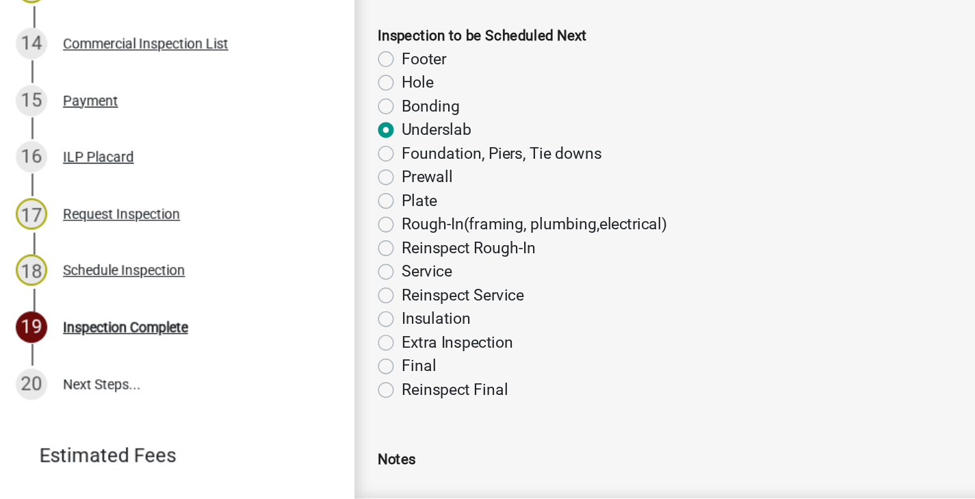
radio input "true"
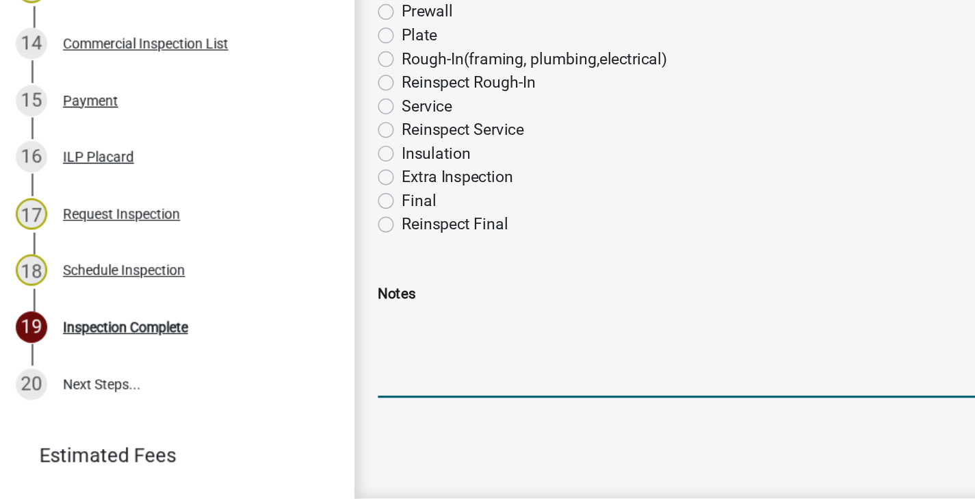
click at [285, 357] on textarea "Notes" at bounding box center [610, 361] width 695 height 64
click at [488, 361] on textarea "Please provide photos" at bounding box center [610, 361] width 695 height 64
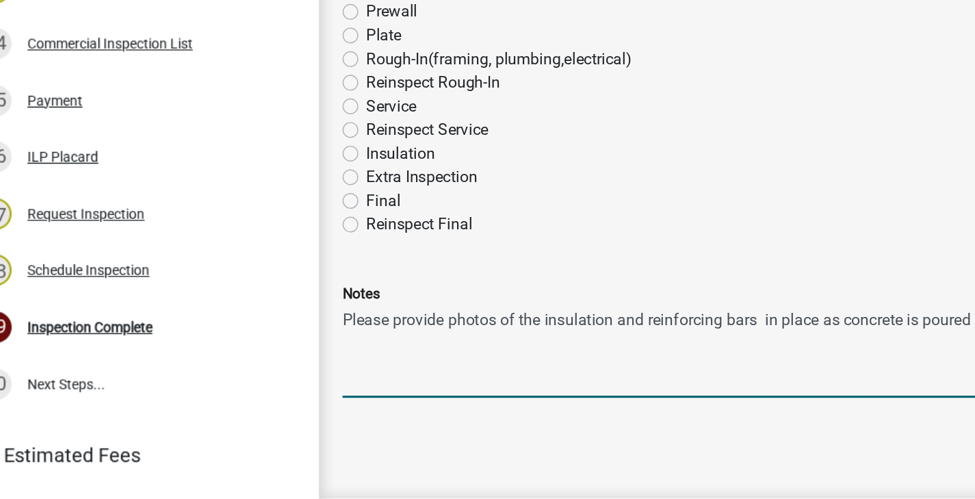
click at [544, 343] on textarea "Please provide photos of the insulation and reinforcing bars in place as concre…" at bounding box center [610, 361] width 695 height 64
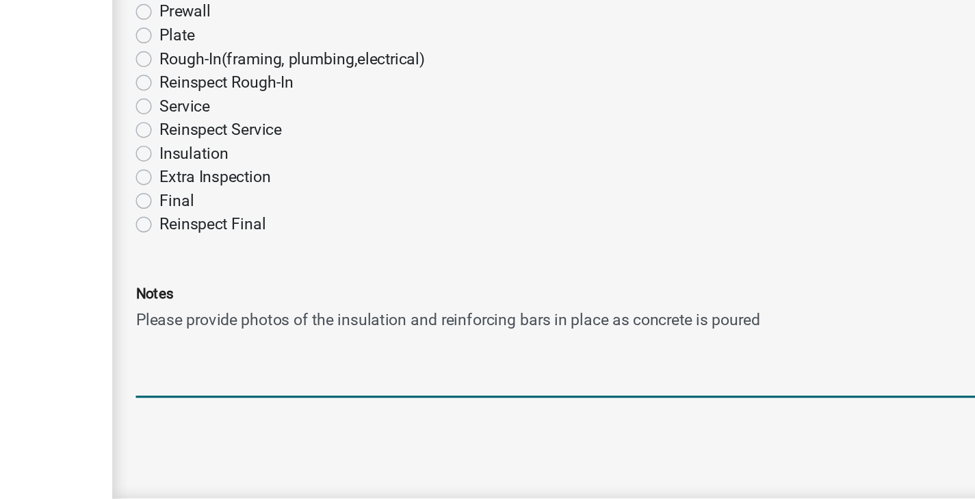
click at [717, 341] on textarea "Please provide photos of the insulation and reinforcing bars in place as concre…" at bounding box center [610, 361] width 695 height 64
type textarea "Please provide photos of the insulation and reinforcing bars in place as concre…"
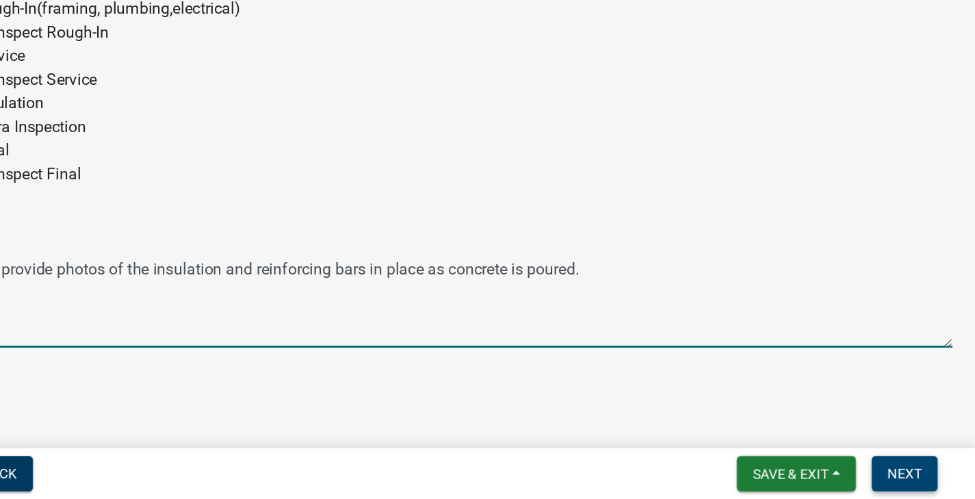
click at [917, 480] on span "Next" at bounding box center [925, 480] width 24 height 11
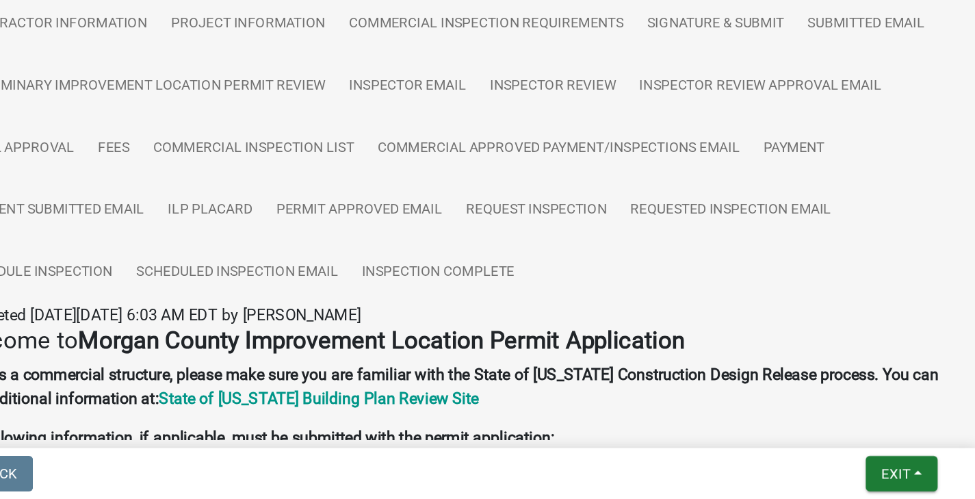
scroll to position [688, 0]
click at [919, 480] on span "Exit" at bounding box center [919, 480] width 20 height 11
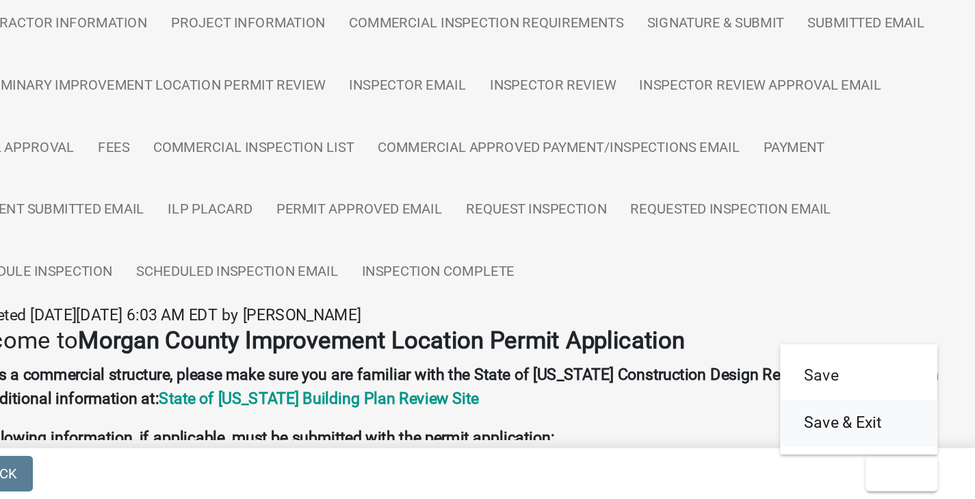
click at [879, 458] on button "Save & Exit" at bounding box center [892, 445] width 109 height 33
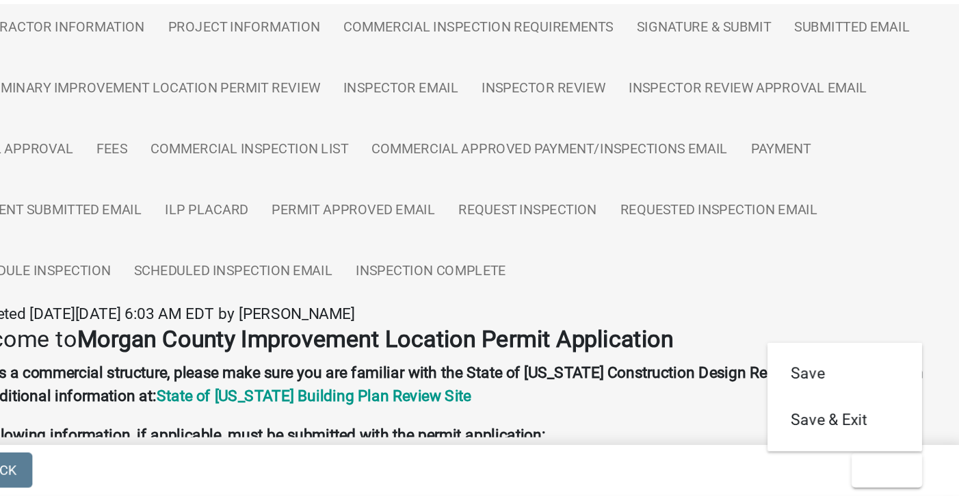
scroll to position [40, 0]
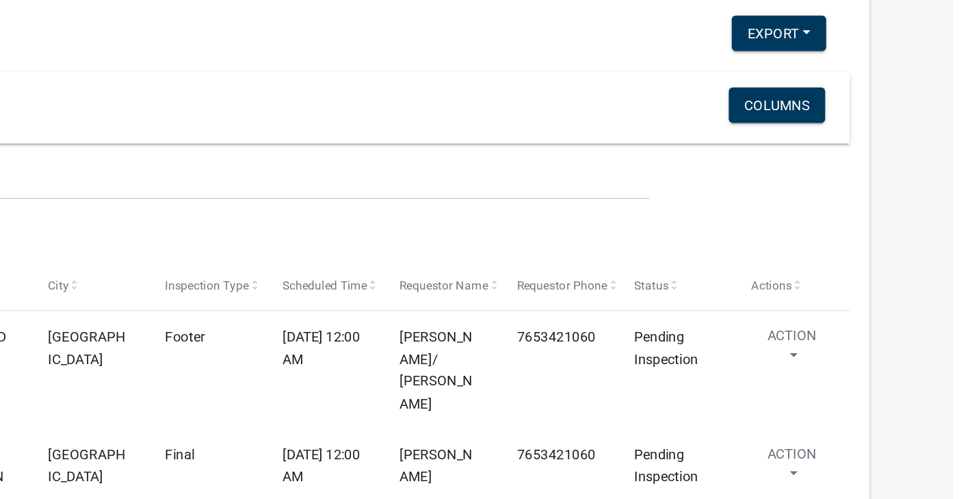
select select "1: 25"
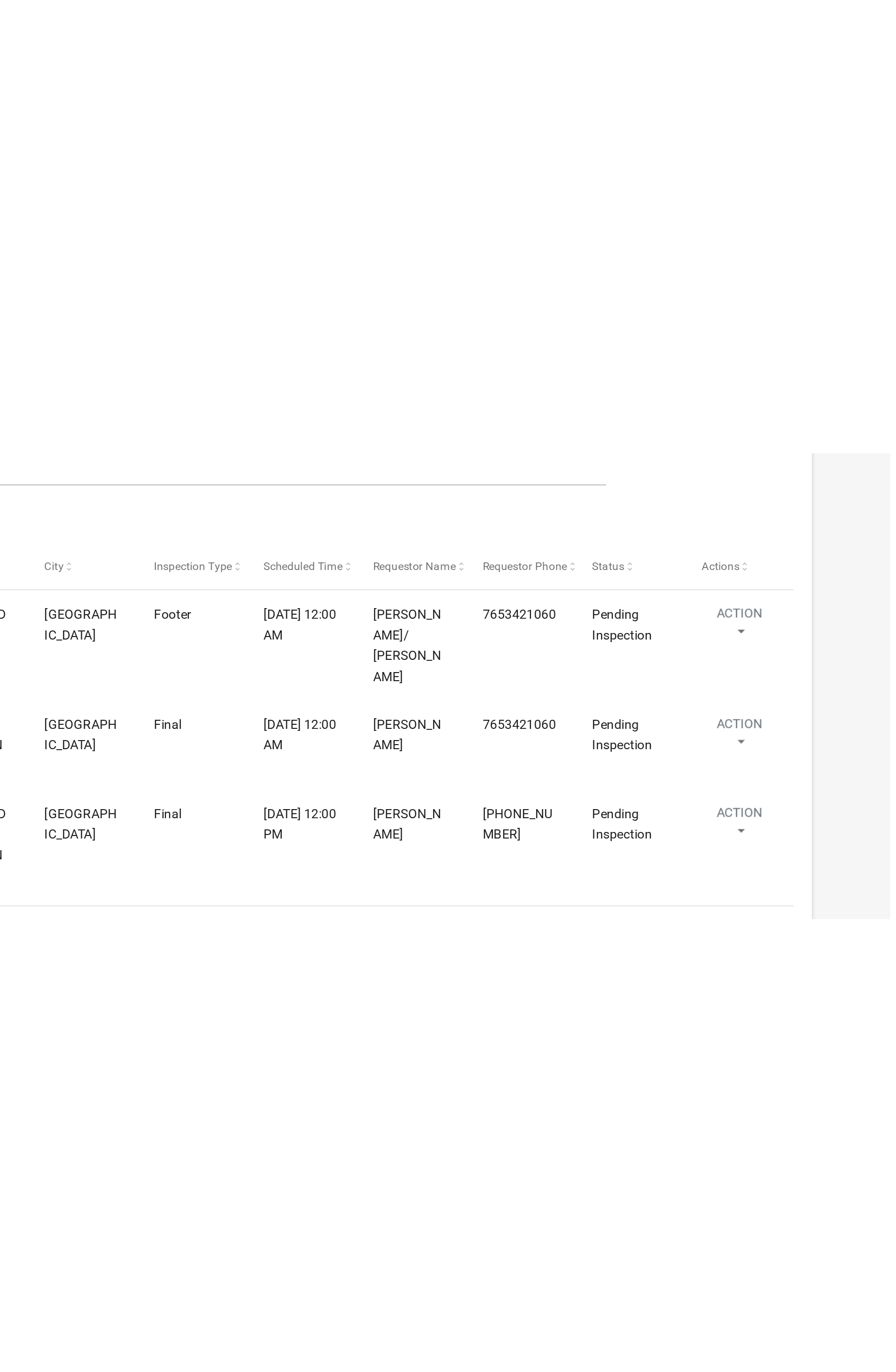
scroll to position [105, 0]
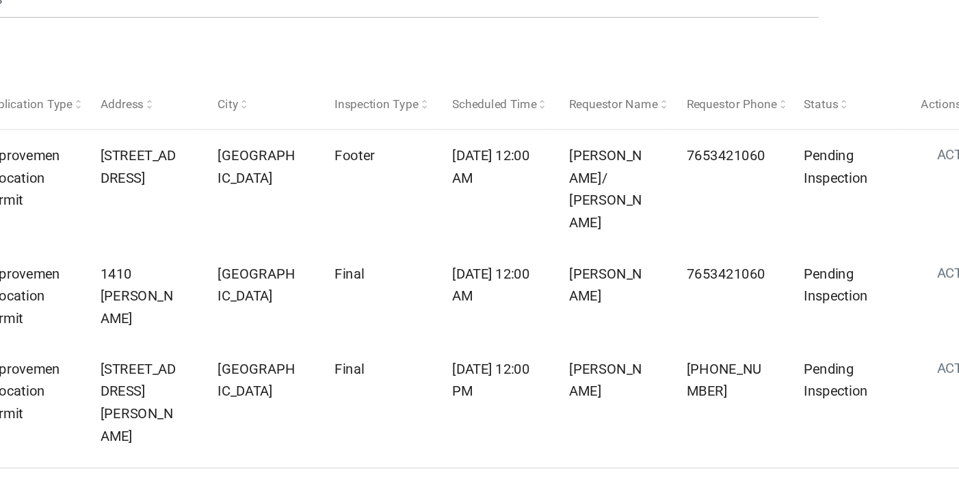
click at [841, 212] on datatable-header-cell "Actions" at bounding box center [846, 224] width 81 height 33
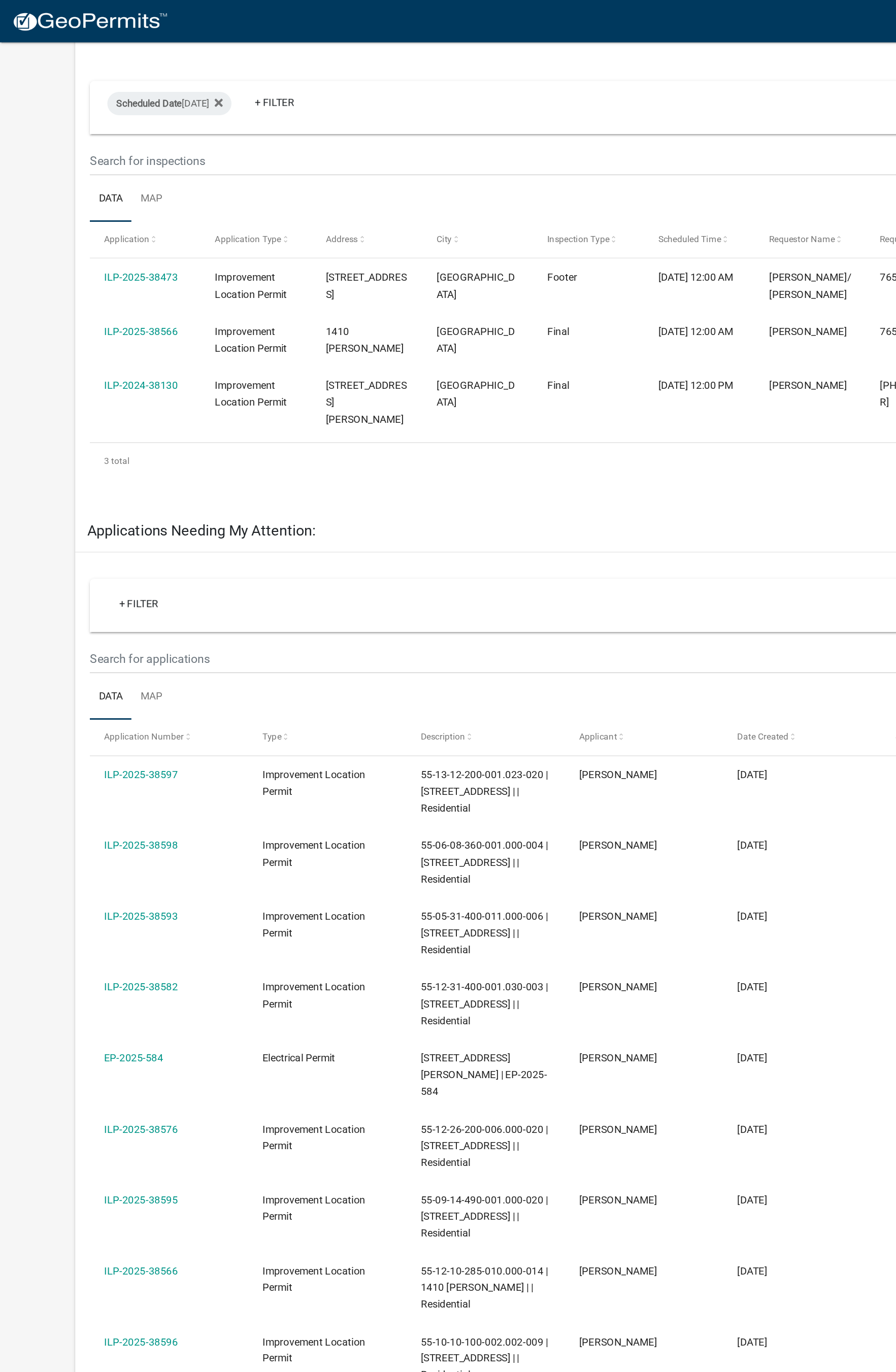
click at [114, 268] on link "ILP-2024-38130" at bounding box center [97, 268] width 51 height 8
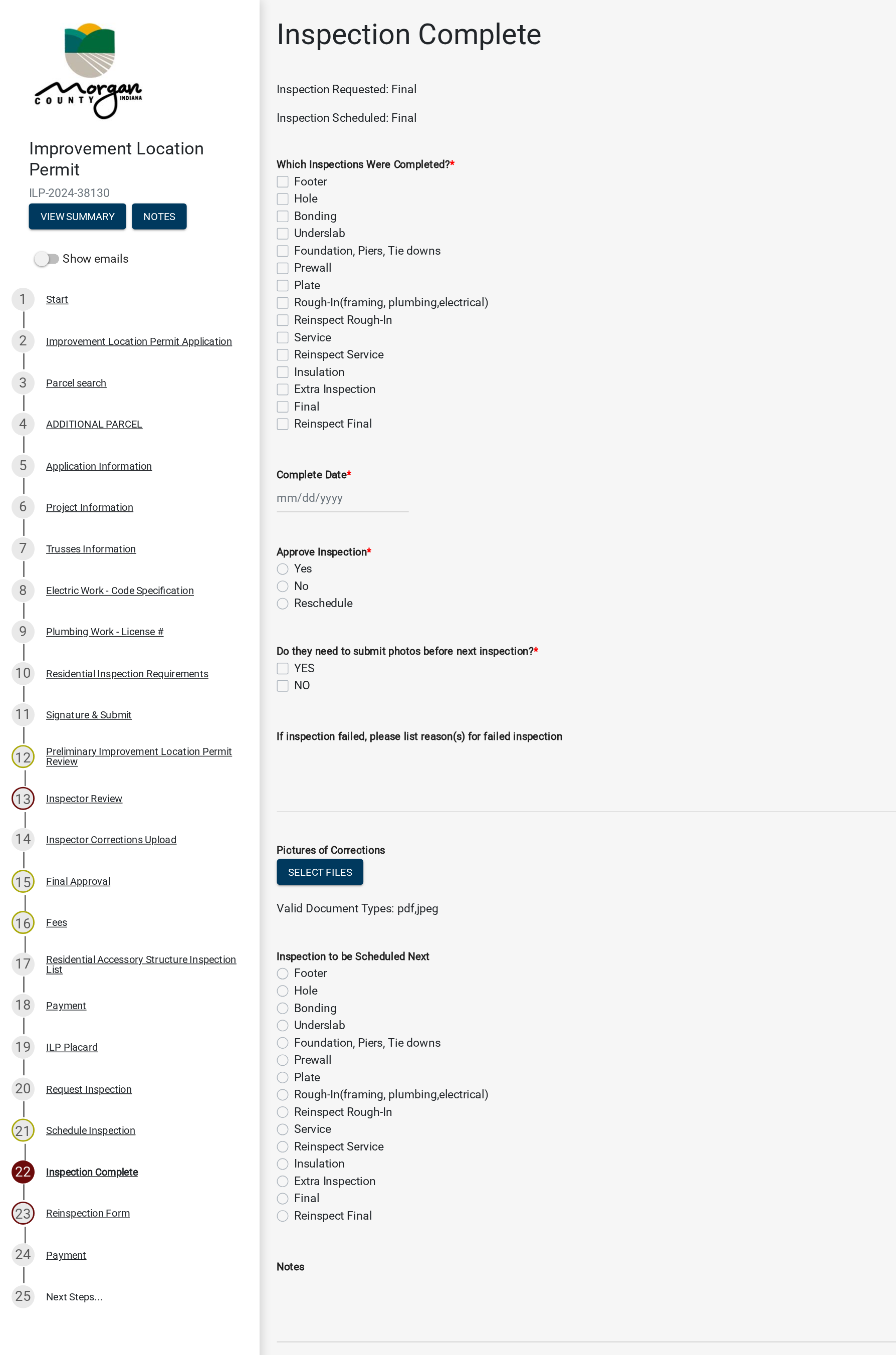
click at [205, 289] on label "Reinspect Final" at bounding box center [232, 295] width 54 height 12
click at [205, 289] on input "Reinspect Final" at bounding box center [207, 292] width 7 height 7
checkbox input "true"
checkbox input "false"
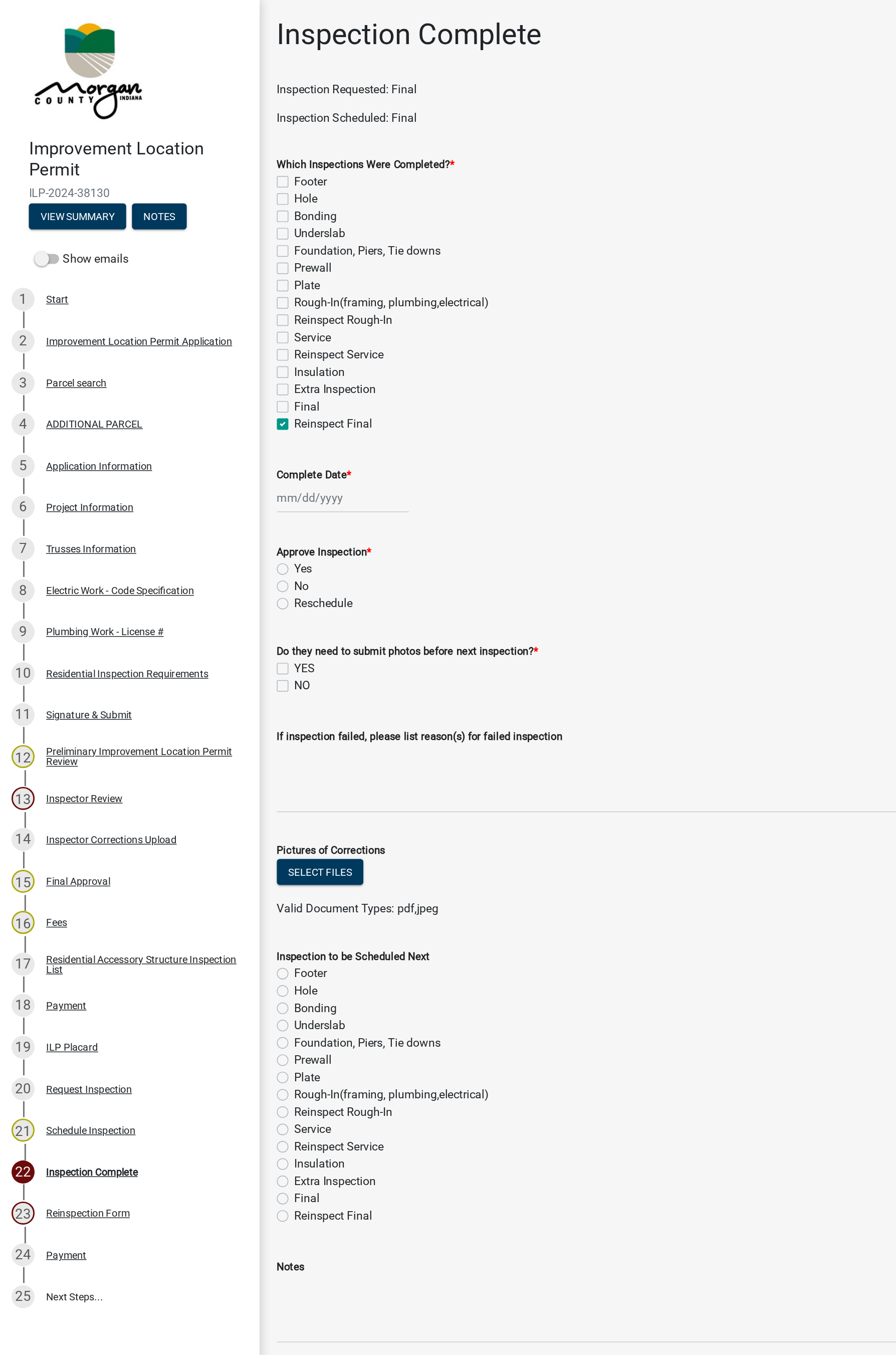
checkbox input "false"
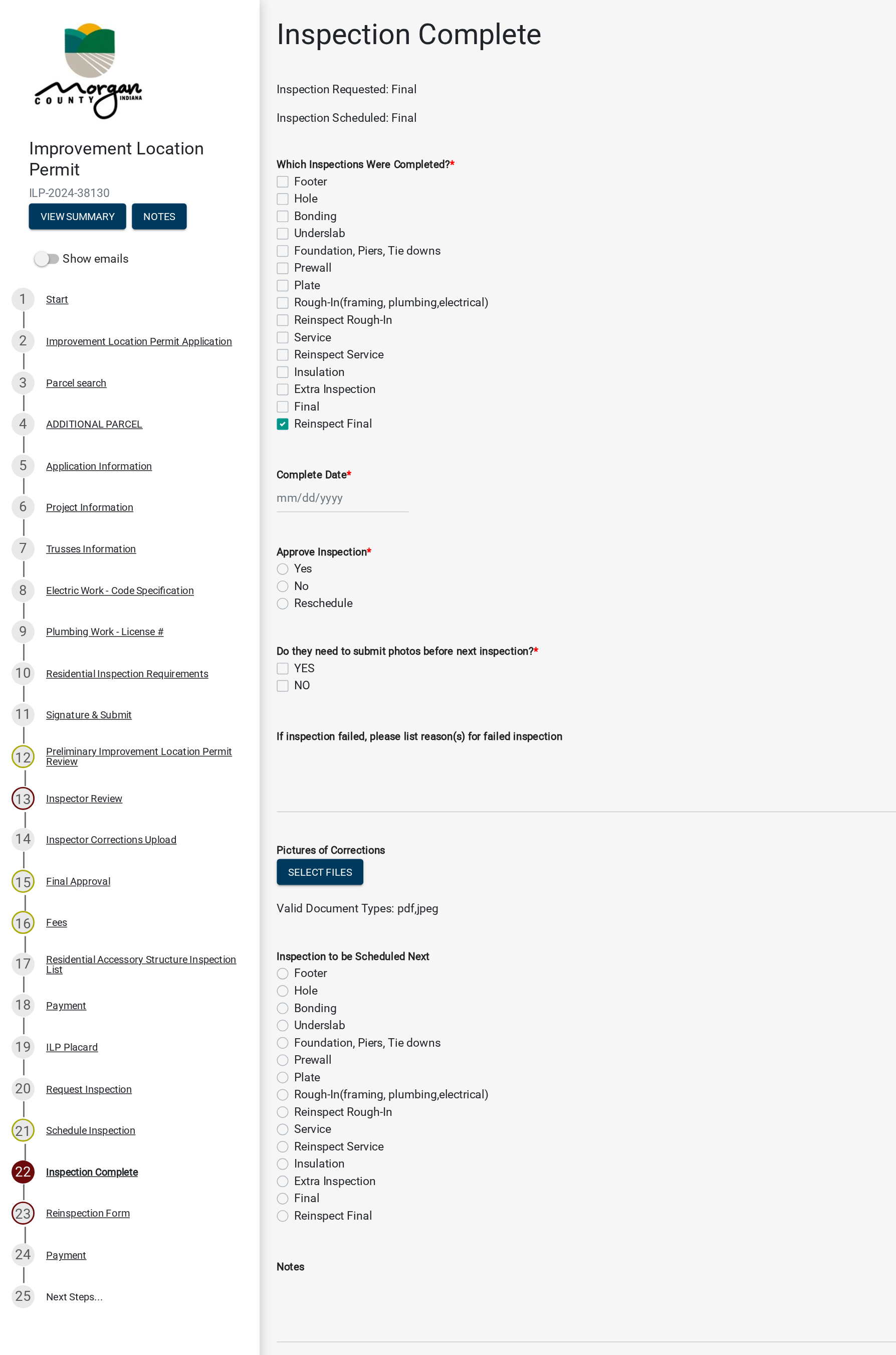
checkbox input "false"
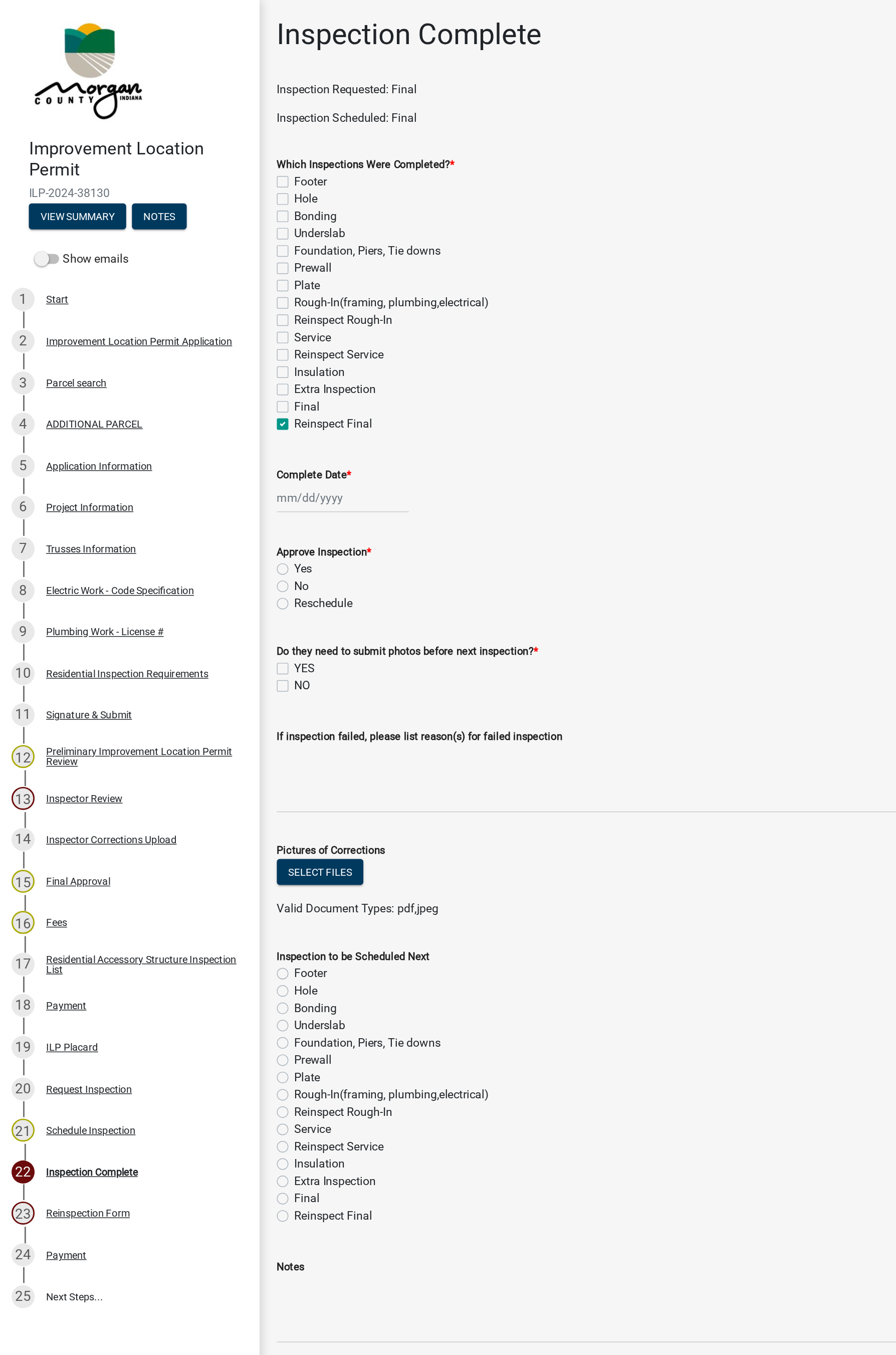
checkbox input "false"
checkbox input "true"
click at [204, 283] on label "Final" at bounding box center [213, 282] width 18 height 12
click at [204, 283] on input "Final" at bounding box center [207, 279] width 7 height 7
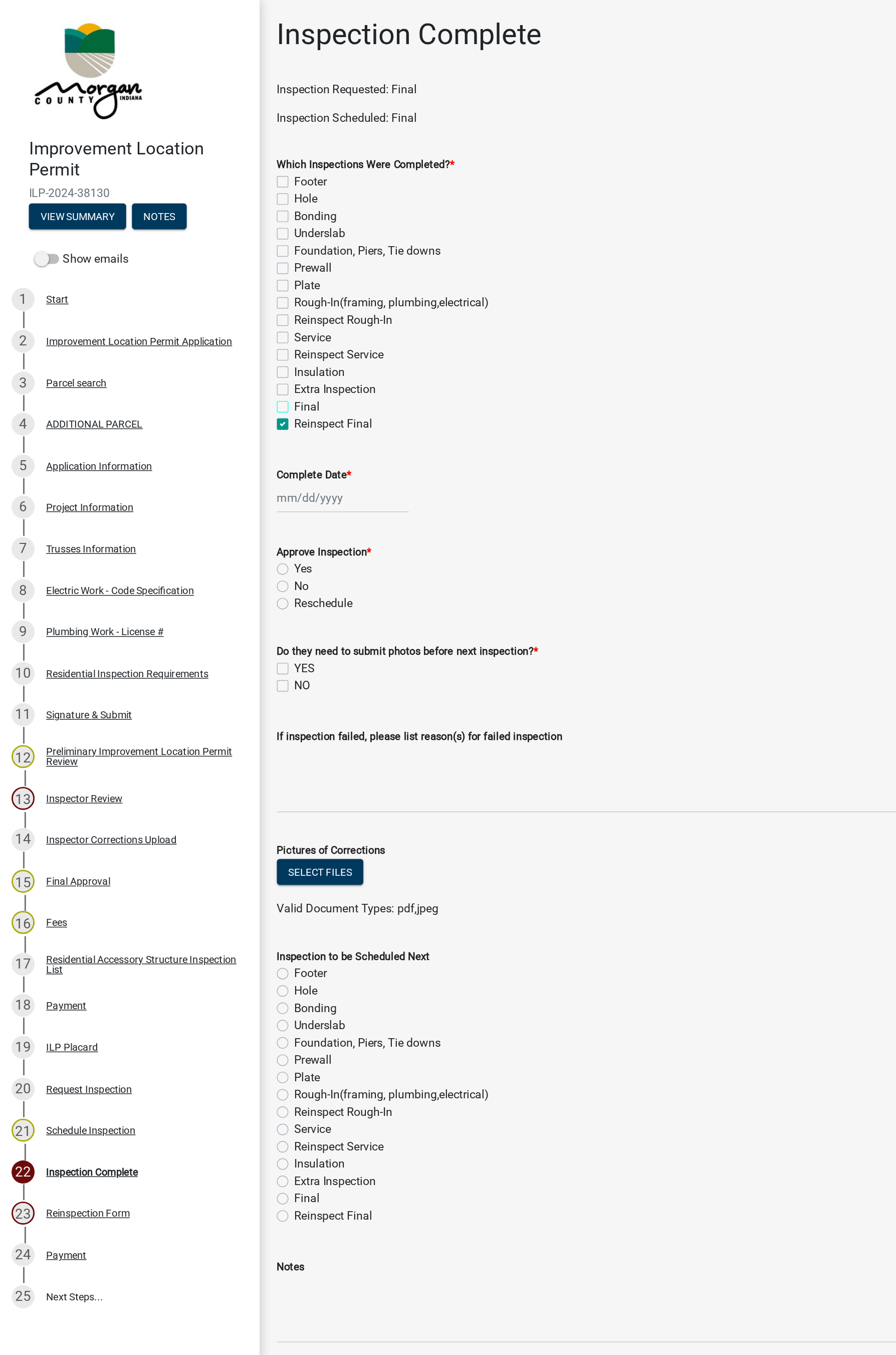
checkbox input "true"
checkbox input "false"
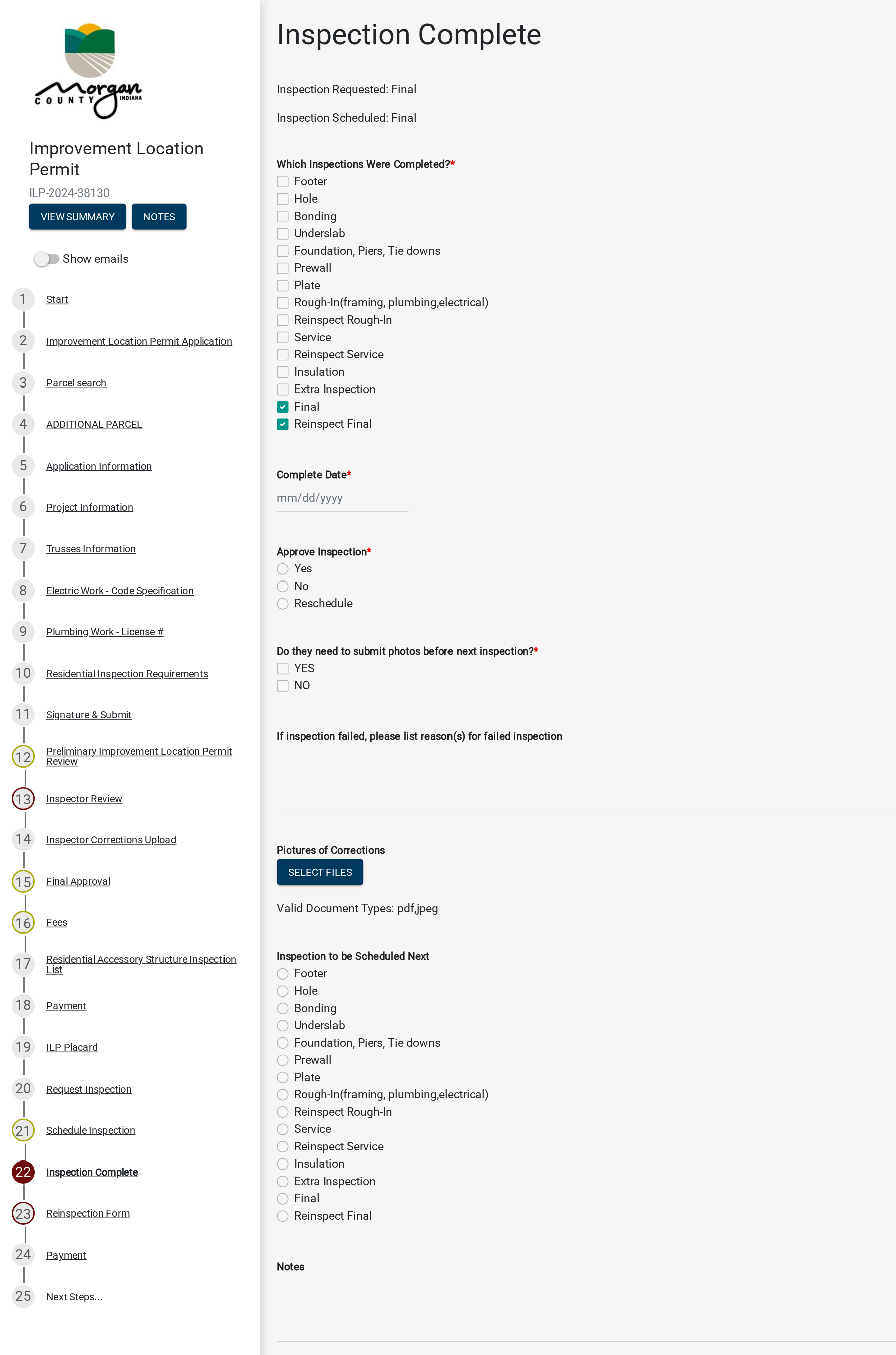
checkbox input "false"
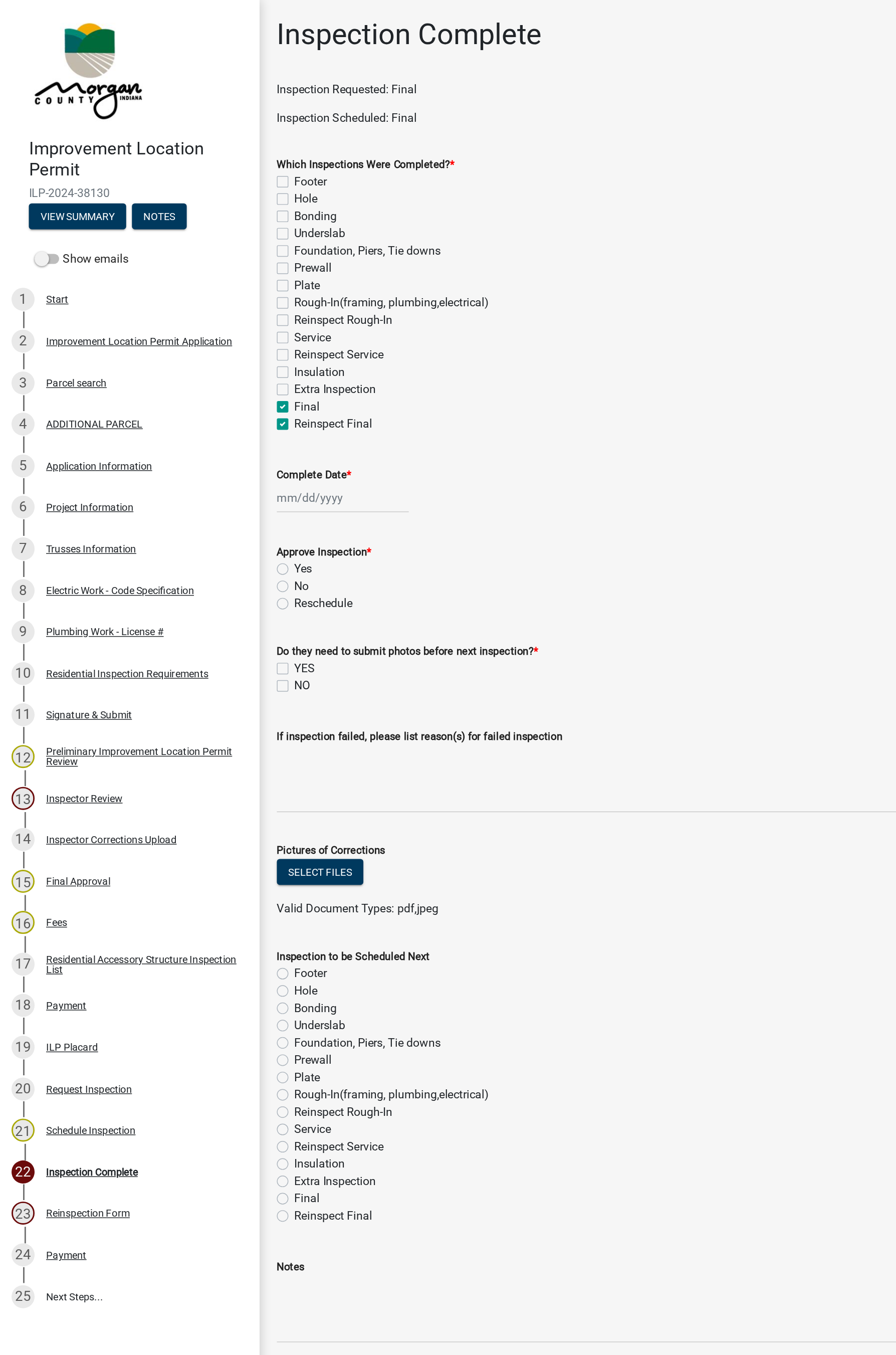
checkbox input "false"
checkbox input "true"
click at [204, 297] on label "Reinspect Final" at bounding box center [232, 295] width 54 height 12
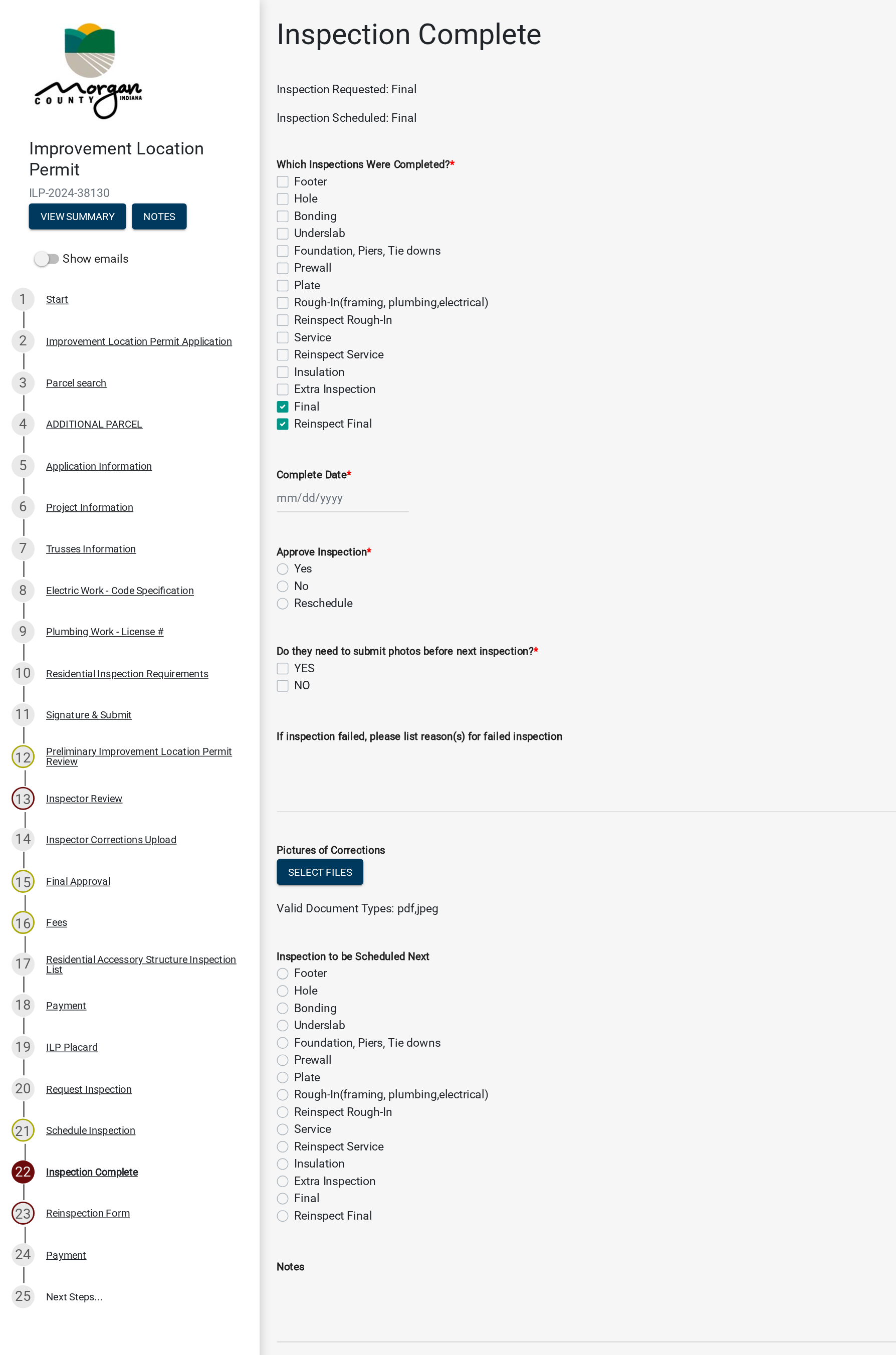
click at [204, 295] on input "Reinspect Final" at bounding box center [207, 292] width 7 height 7
checkbox input "false"
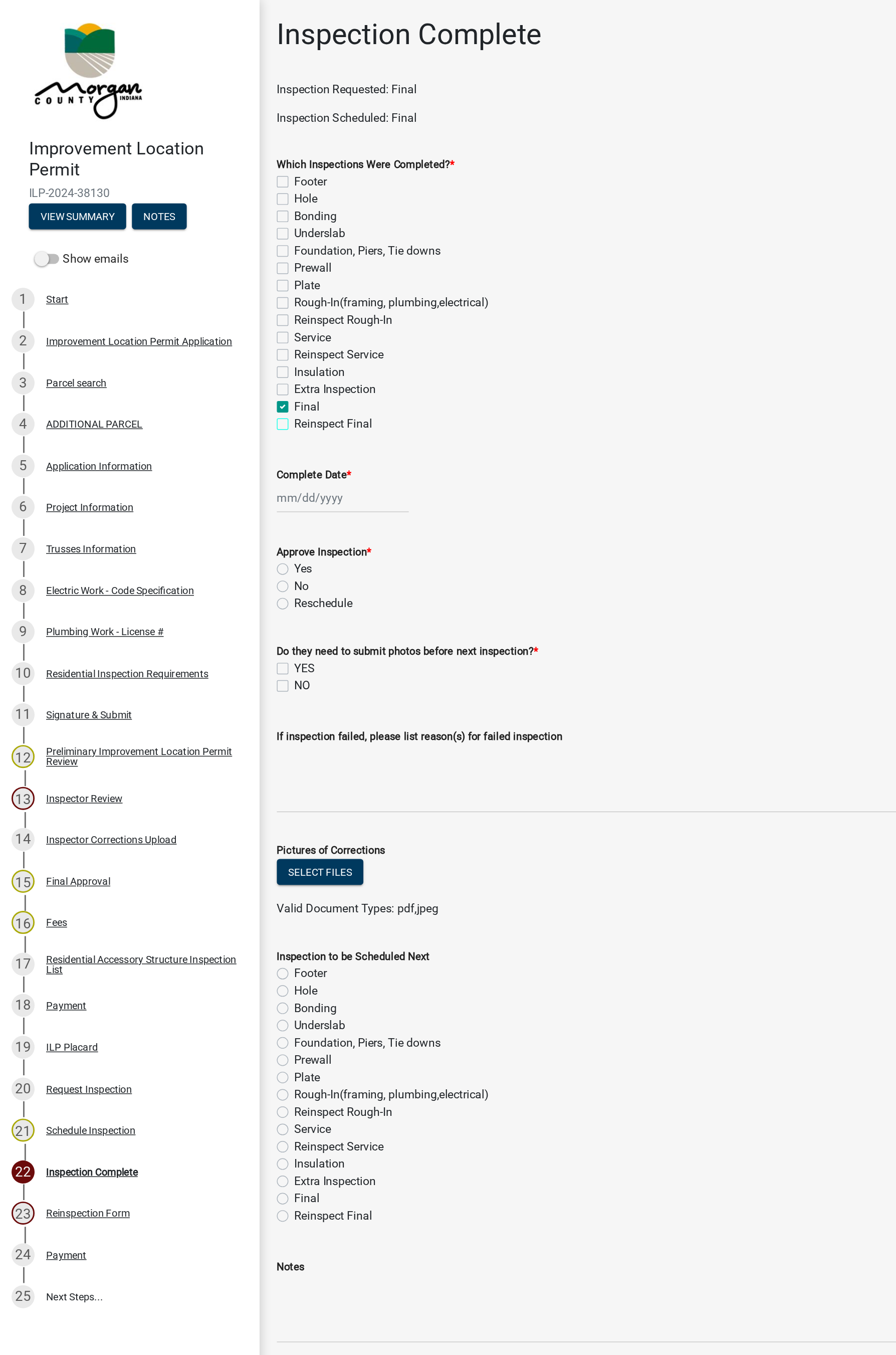
checkbox input "false"
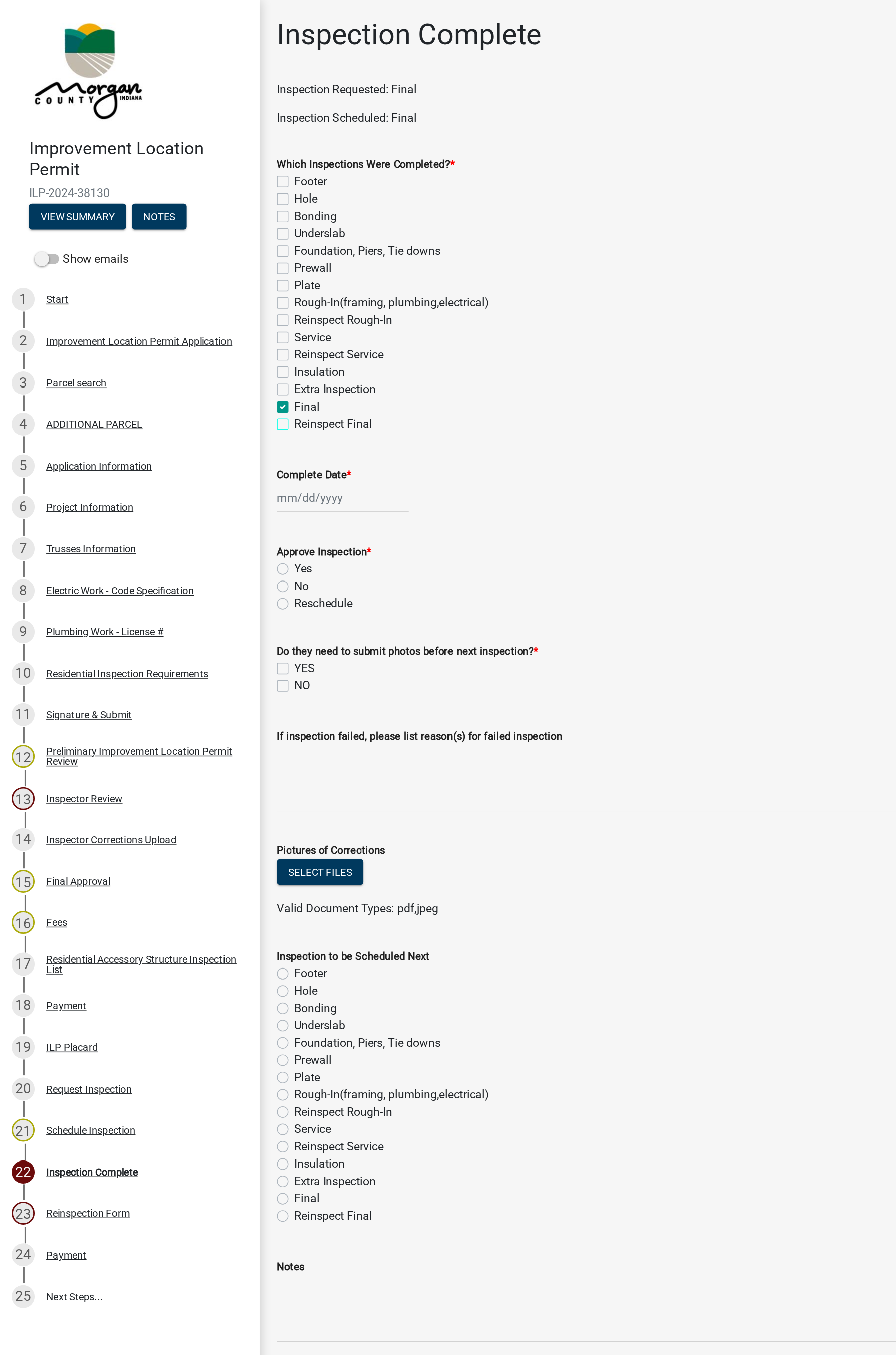
checkbox input "false"
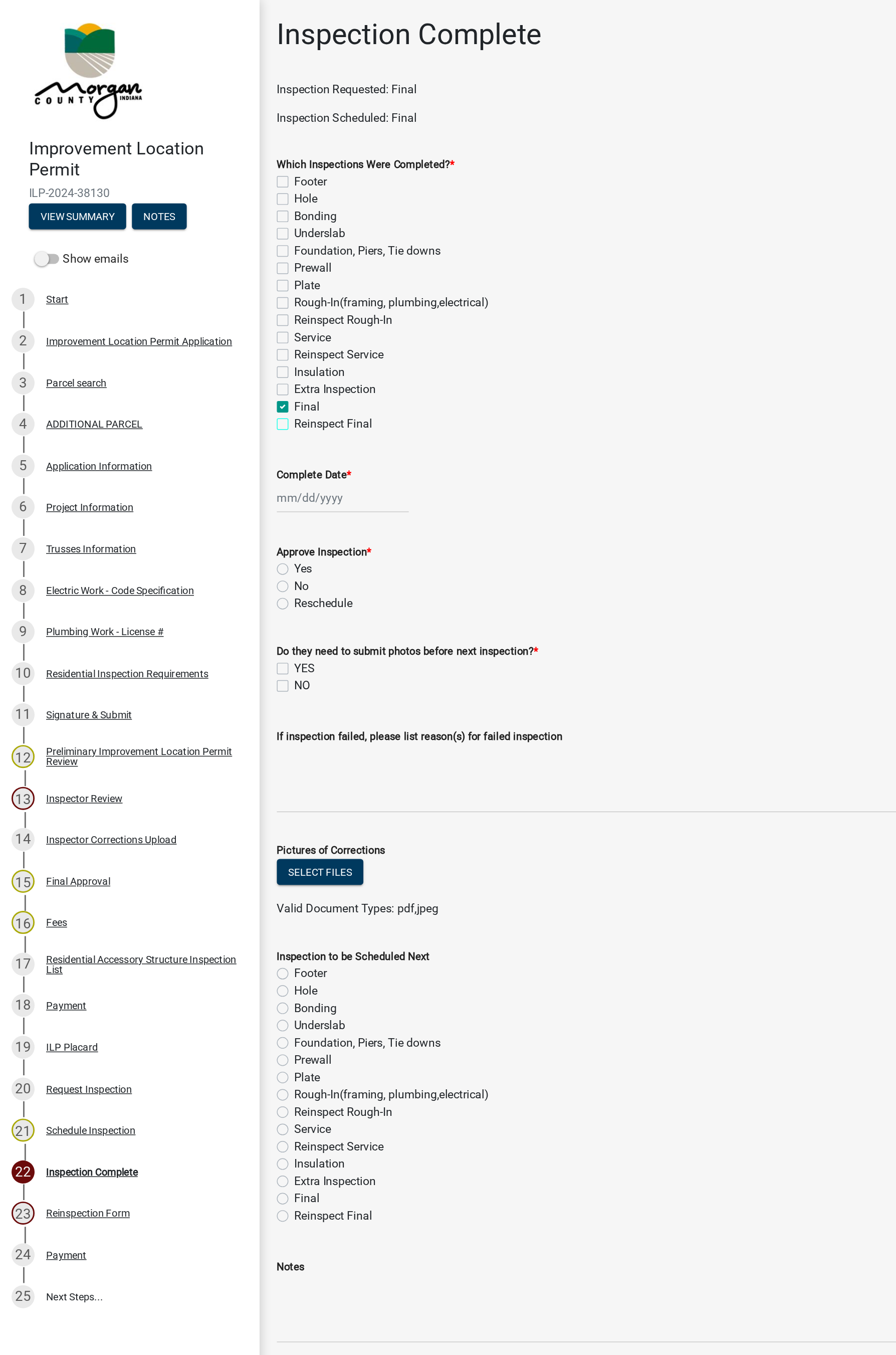
checkbox input "true"
checkbox input "false"
click at [215, 343] on div at bounding box center [238, 346] width 92 height 21
select select "9"
select select "2025"
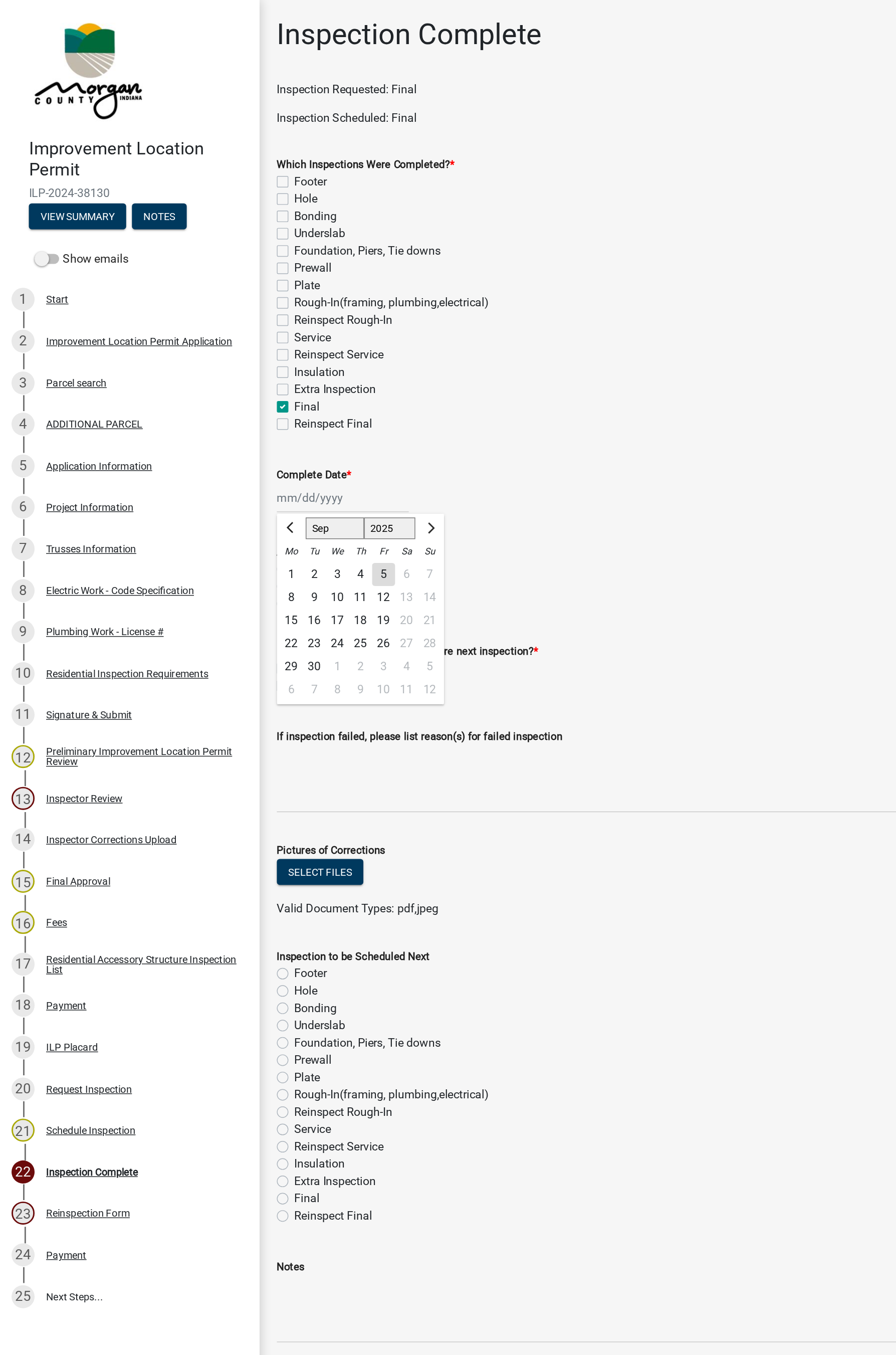
click at [266, 399] on div "5" at bounding box center [267, 399] width 16 height 16
type input "[DATE]"
click at [204, 396] on label "Yes" at bounding box center [210, 395] width 12 height 12
click at [204, 396] on input "Yes" at bounding box center [207, 392] width 7 height 7
radio input "true"
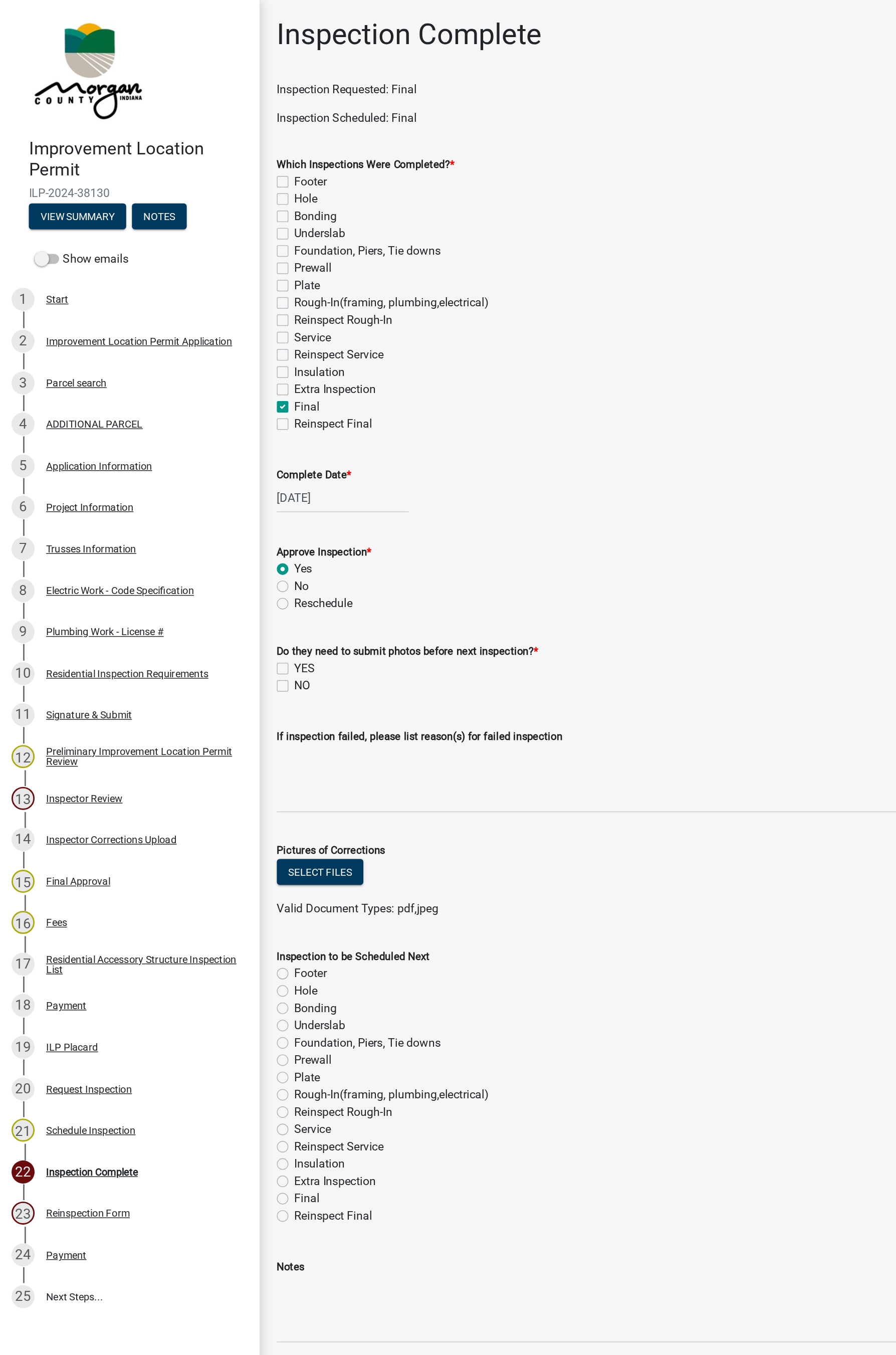
click at [204, 480] on label "NO" at bounding box center [210, 476] width 11 height 12
click at [204, 477] on input "NO" at bounding box center [207, 473] width 7 height 7
checkbox input "true"
checkbox input "false"
checkbox input "true"
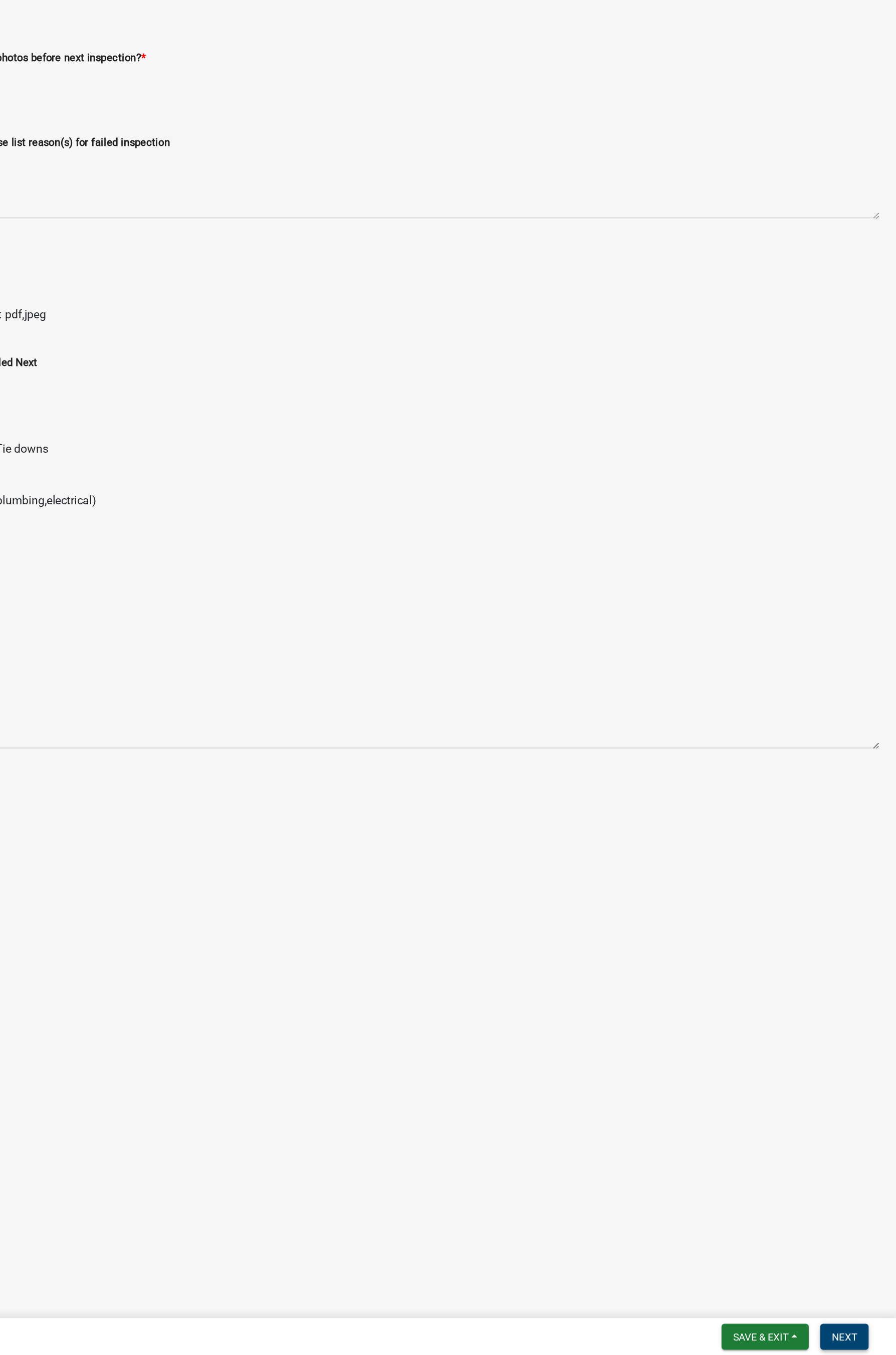
click at [702, 807] on span "Next" at bounding box center [859, 1341] width 18 height 8
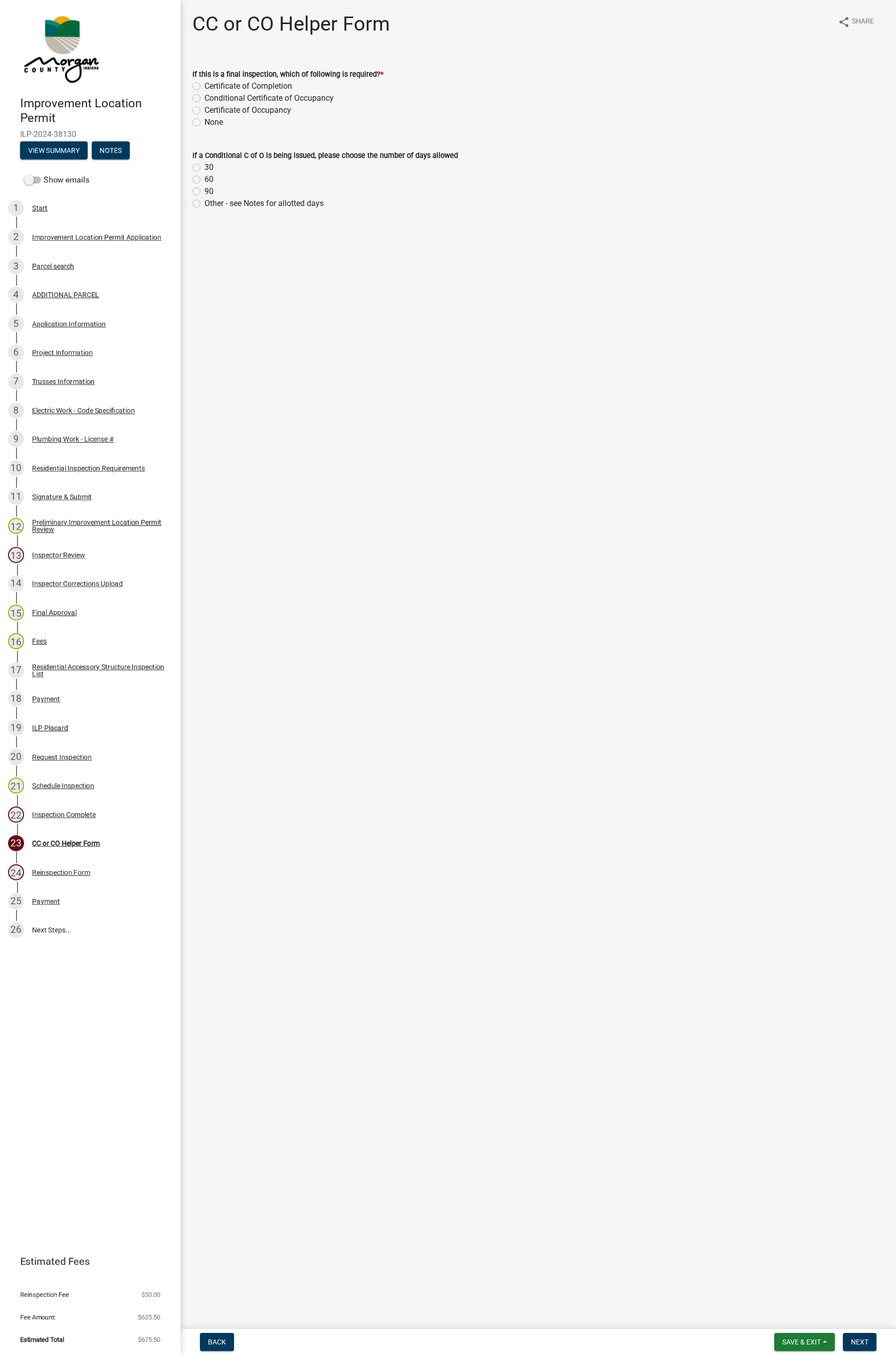
click at [209, 101] on label "Conditional Certificate of Occupancy" at bounding box center [269, 98] width 129 height 12
click at [209, 99] on input "Conditional Certificate of Occupancy" at bounding box center [207, 95] width 7 height 7
radio input "true"
click at [204, 169] on label "30" at bounding box center [209, 167] width 9 height 12
click at [204, 168] on input "30" at bounding box center [207, 164] width 7 height 7
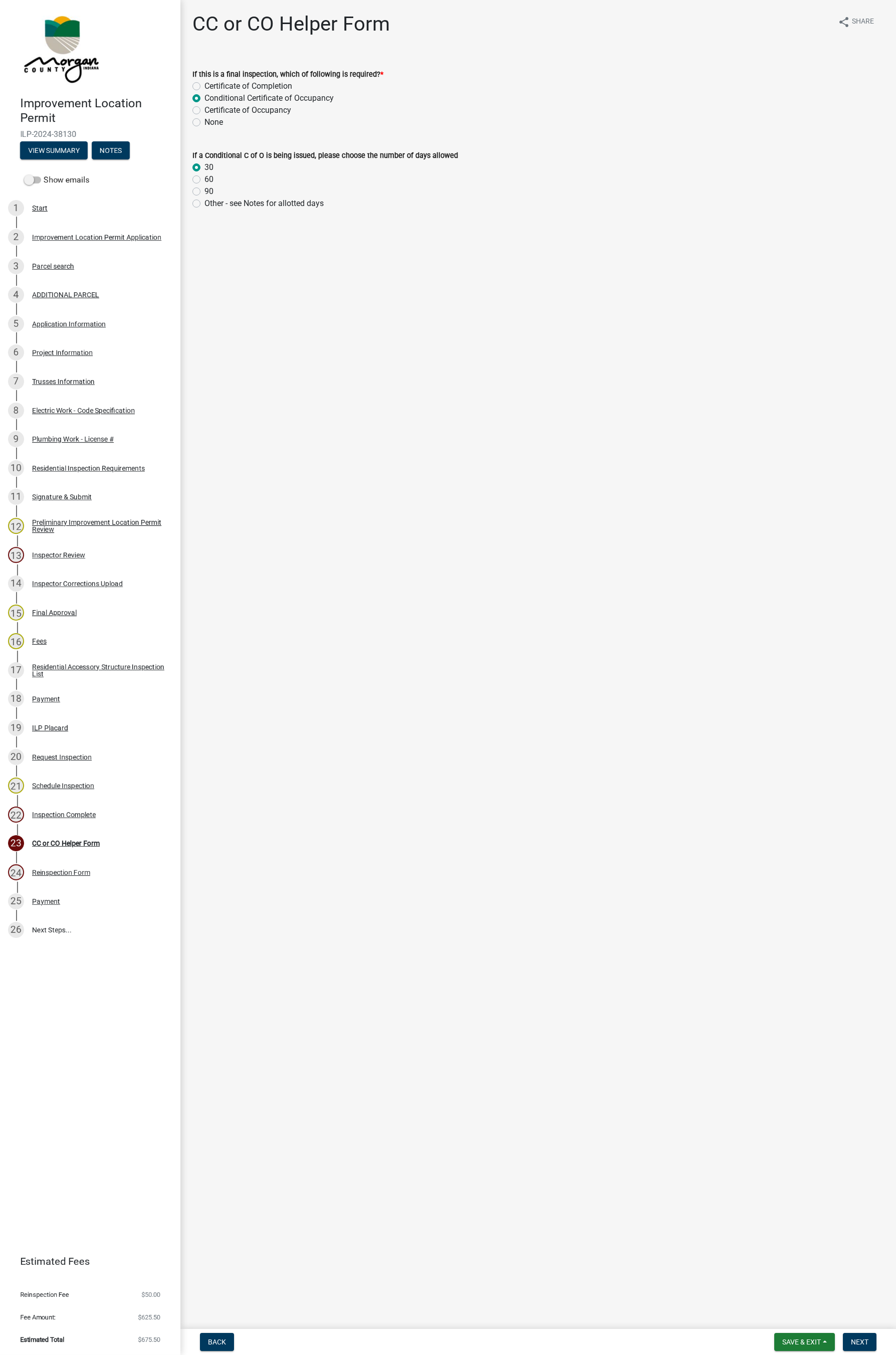
radio input "true"
click at [204, 191] on label "90" at bounding box center [209, 191] width 9 height 12
click at [204, 191] on input "90" at bounding box center [207, 188] width 7 height 7
radio input "true"
click at [204, 181] on label "60" at bounding box center [209, 180] width 9 height 12
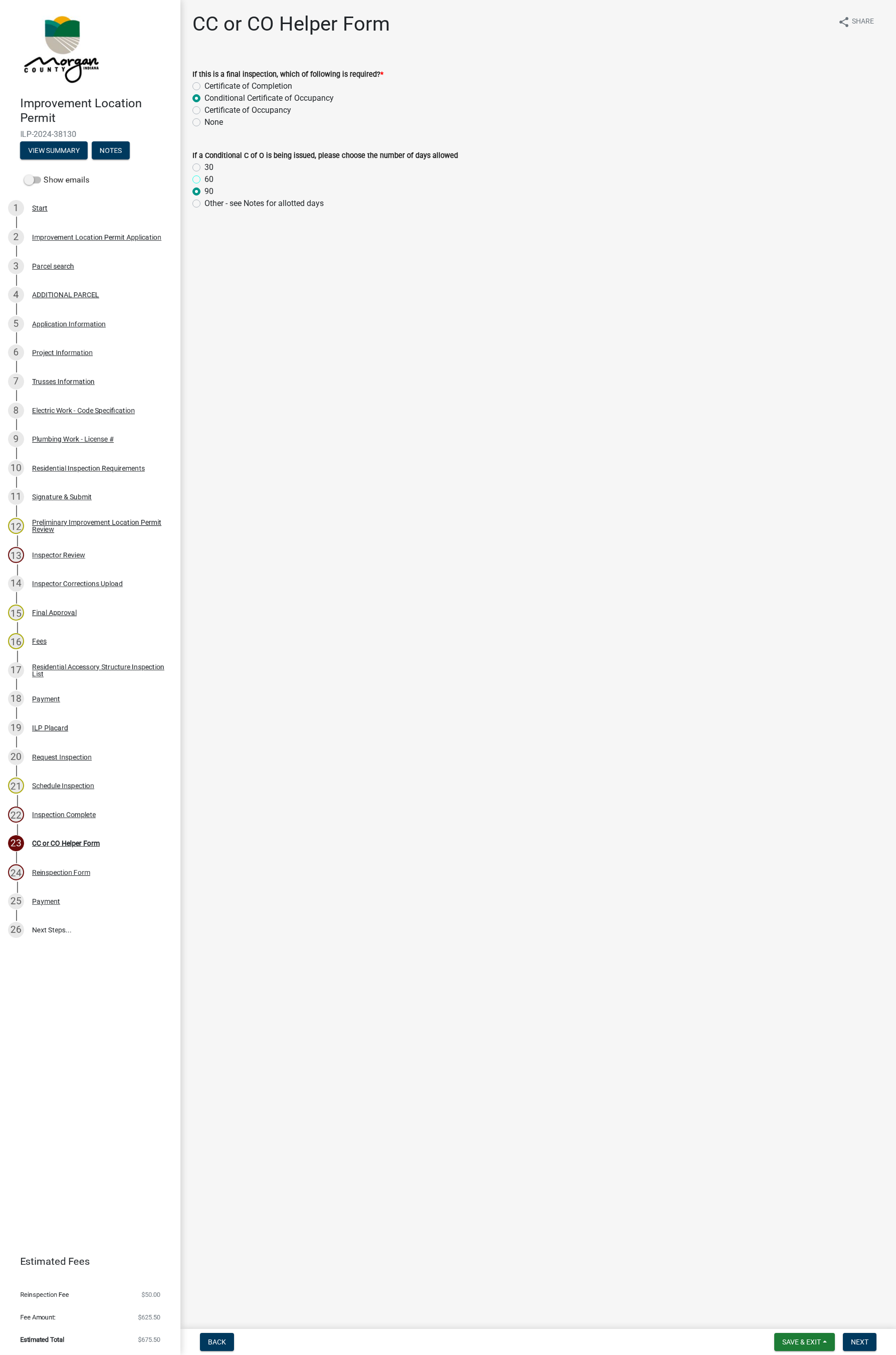
click at [204, 180] on input "60" at bounding box center [207, 177] width 7 height 7
radio input "true"
click at [702, 807] on button "Next" at bounding box center [859, 1341] width 34 height 18
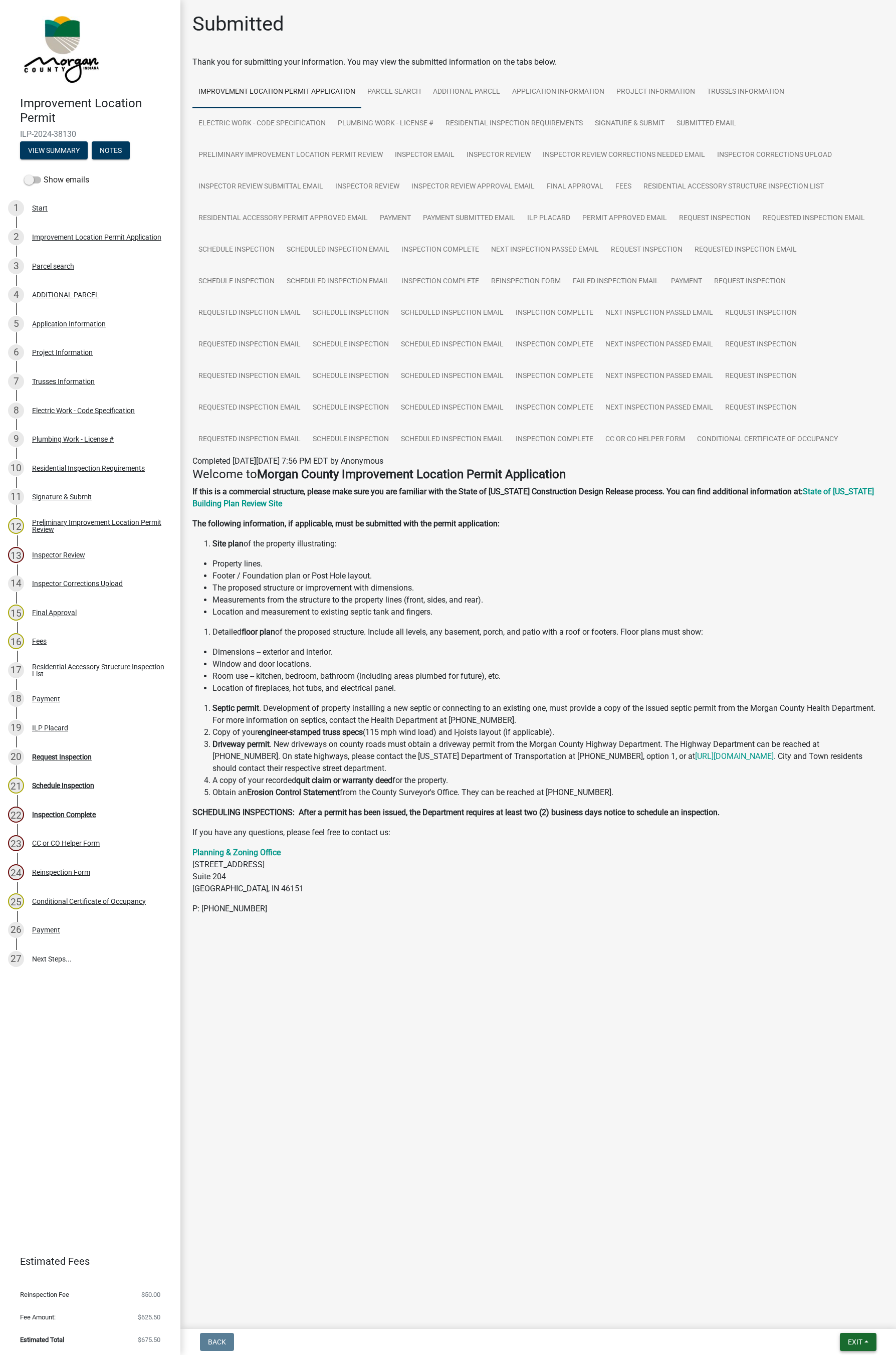
click at [702, 807] on span "Exit" at bounding box center [855, 1341] width 15 height 8
click at [702, 807] on button "Save & Exit" at bounding box center [836, 1315] width 80 height 24
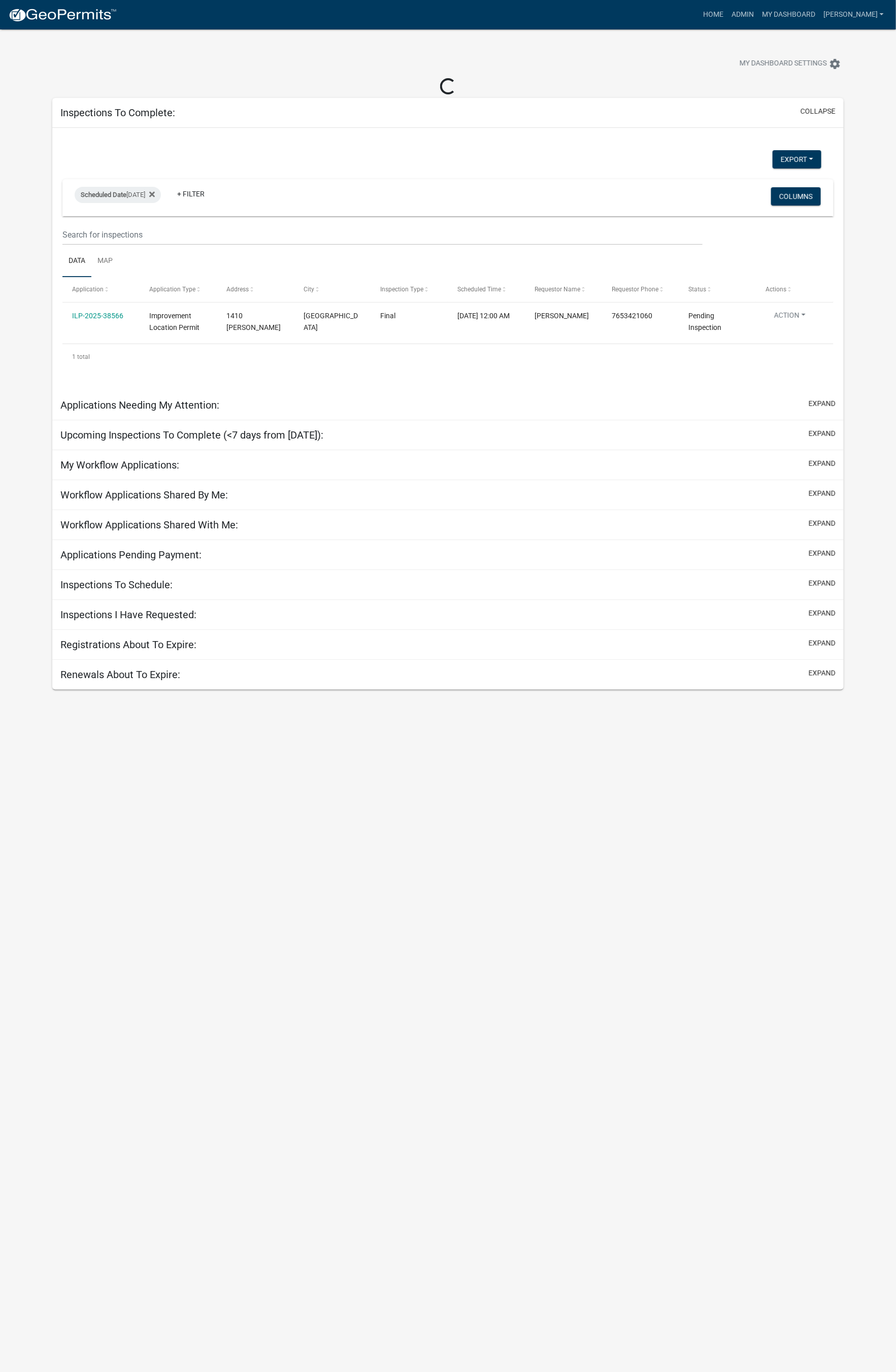
select select "1: 25"
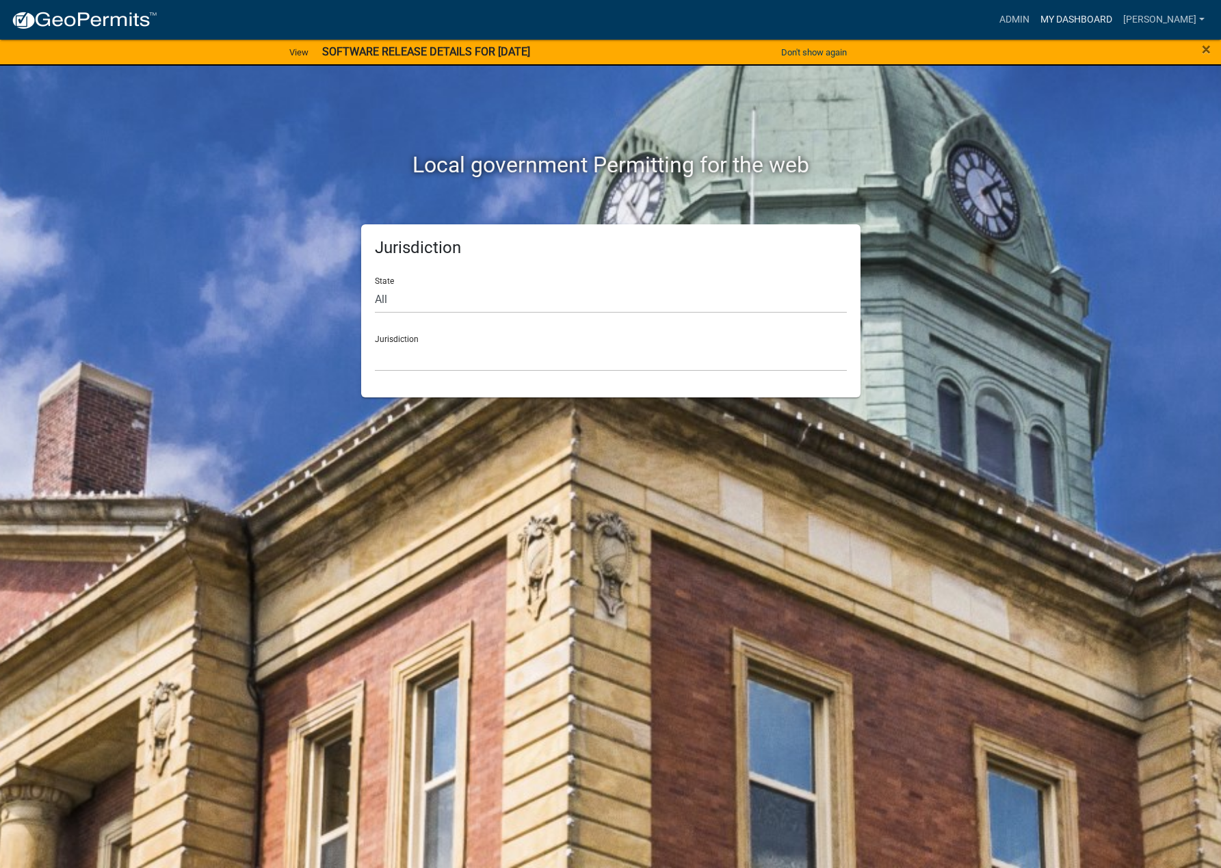
click at [974, 18] on link "My Dashboard" at bounding box center [1076, 20] width 83 height 26
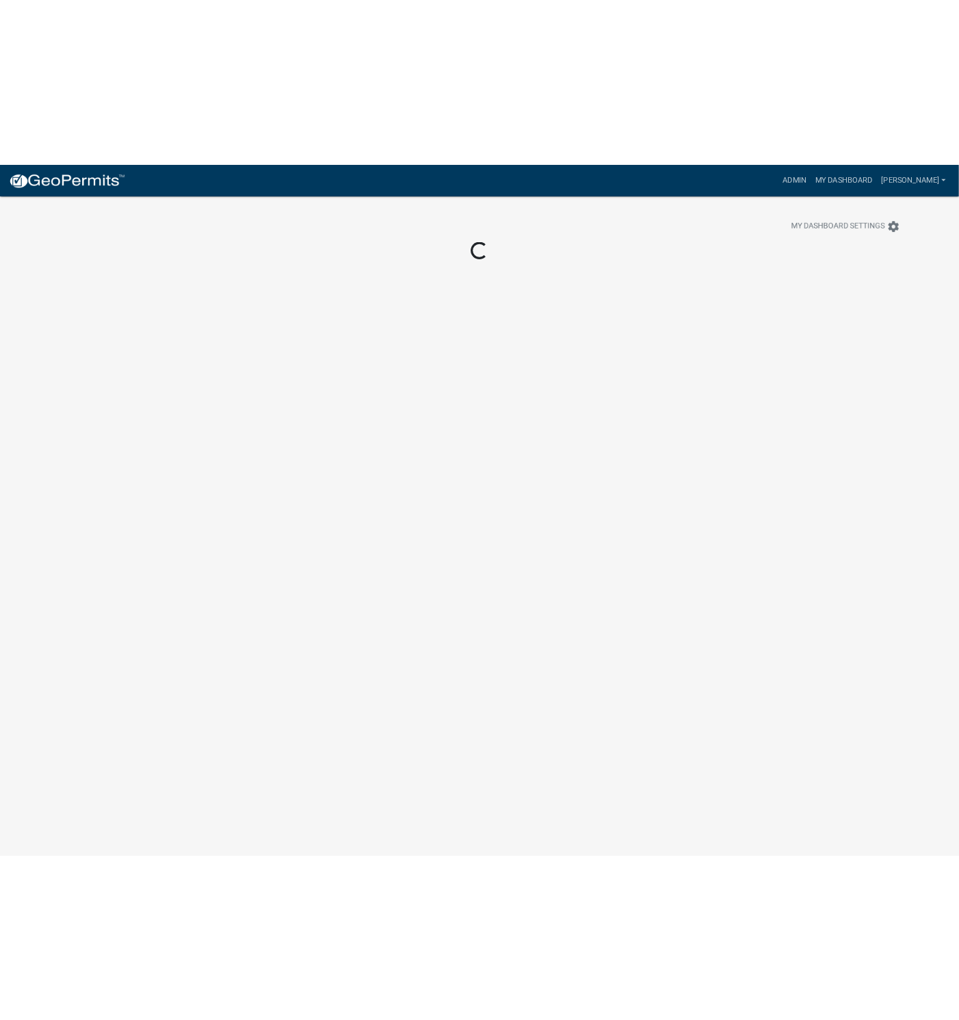
scroll to position [23, 0]
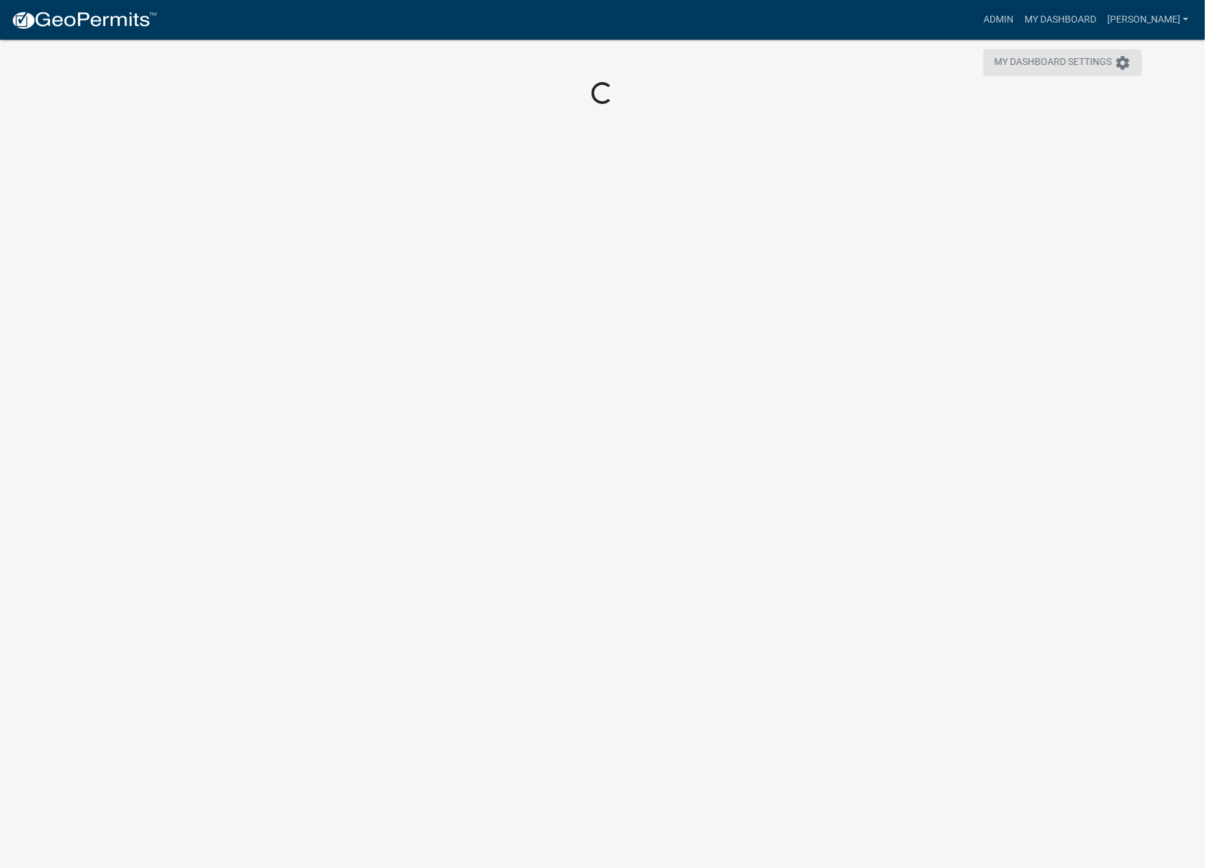
click at [974, 64] on span "My Dashboard Settings" at bounding box center [1053, 63] width 118 height 16
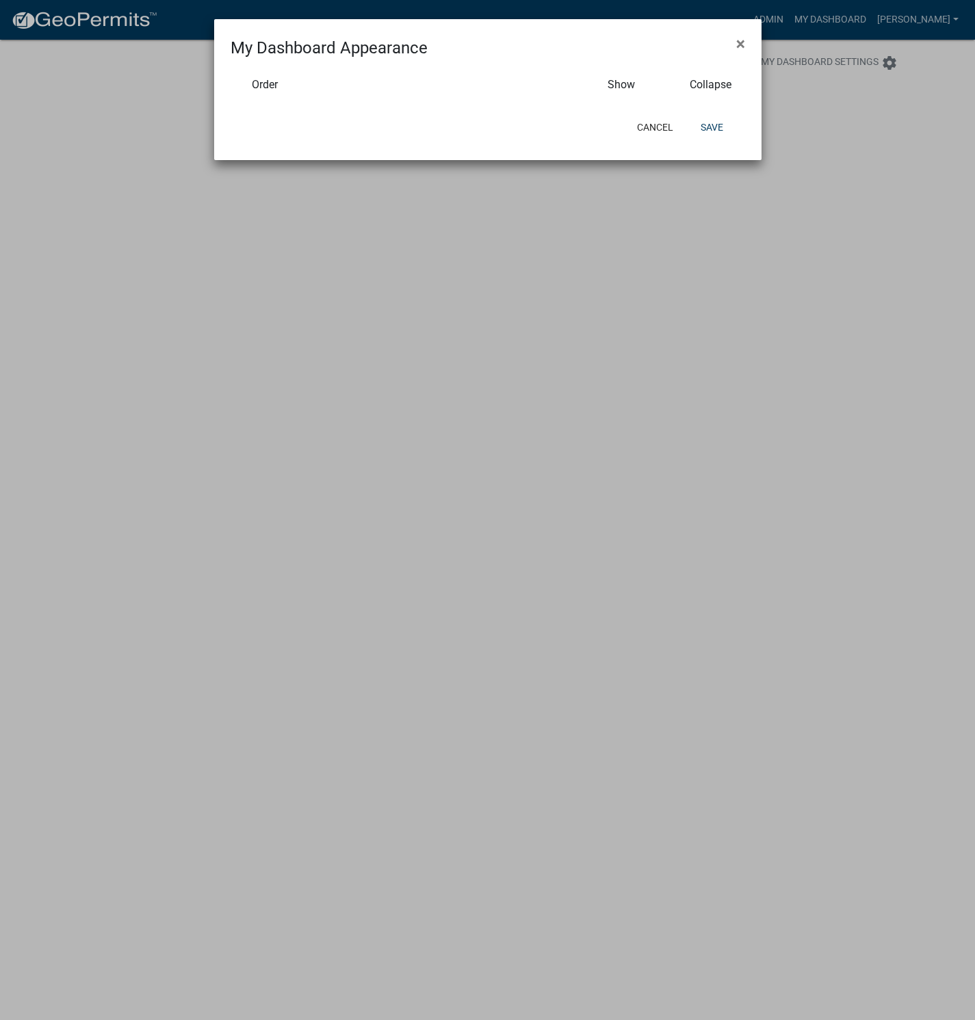
drag, startPoint x: 840, startPoint y: 269, endPoint x: 795, endPoint y: 115, distance: 161.0
click at [840, 269] on ngb-modal-window "My Dashboard Appearance × Order Show Collapse Cancel Save" at bounding box center [487, 510] width 975 height 1020
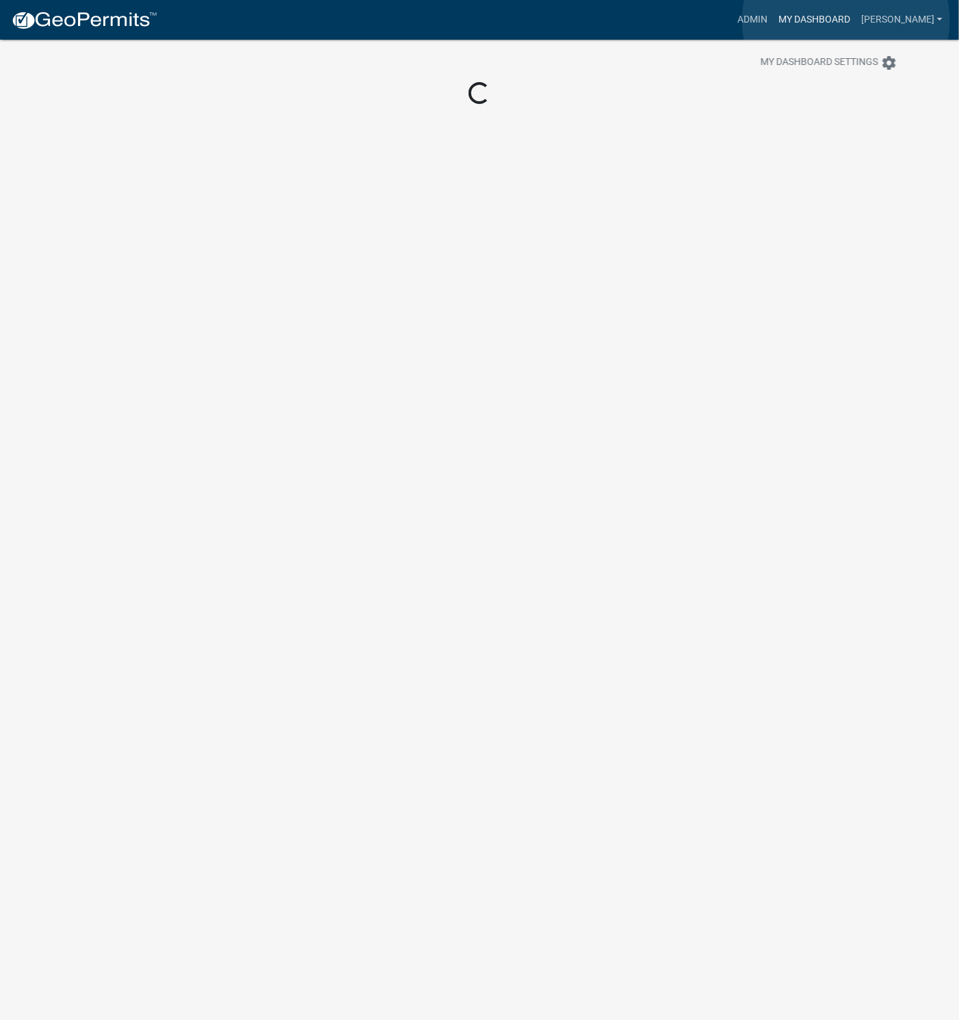
click at [846, 21] on link "My Dashboard" at bounding box center [814, 20] width 83 height 26
